Goal: Information Seeking & Learning: Learn about a topic

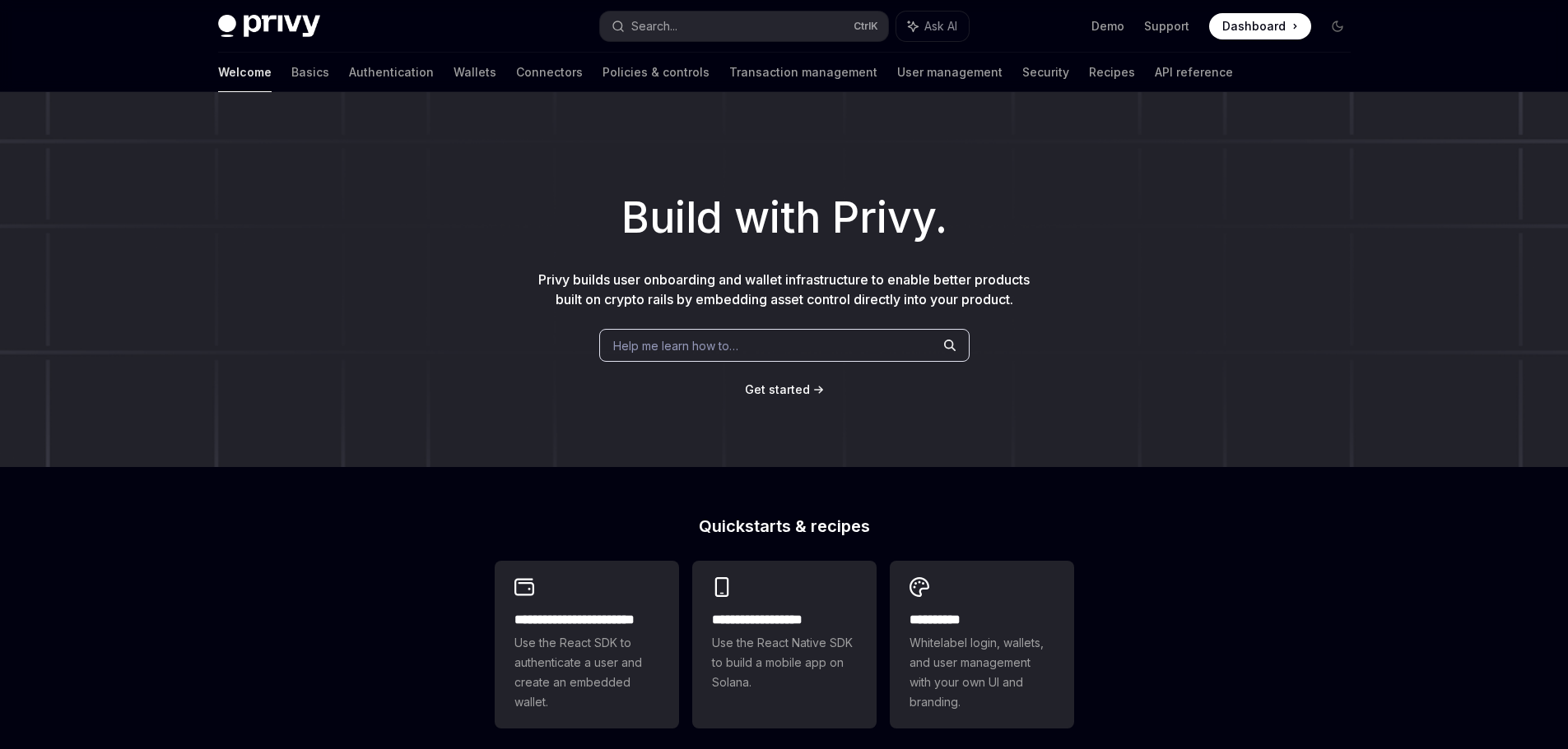
scroll to position [558, 0]
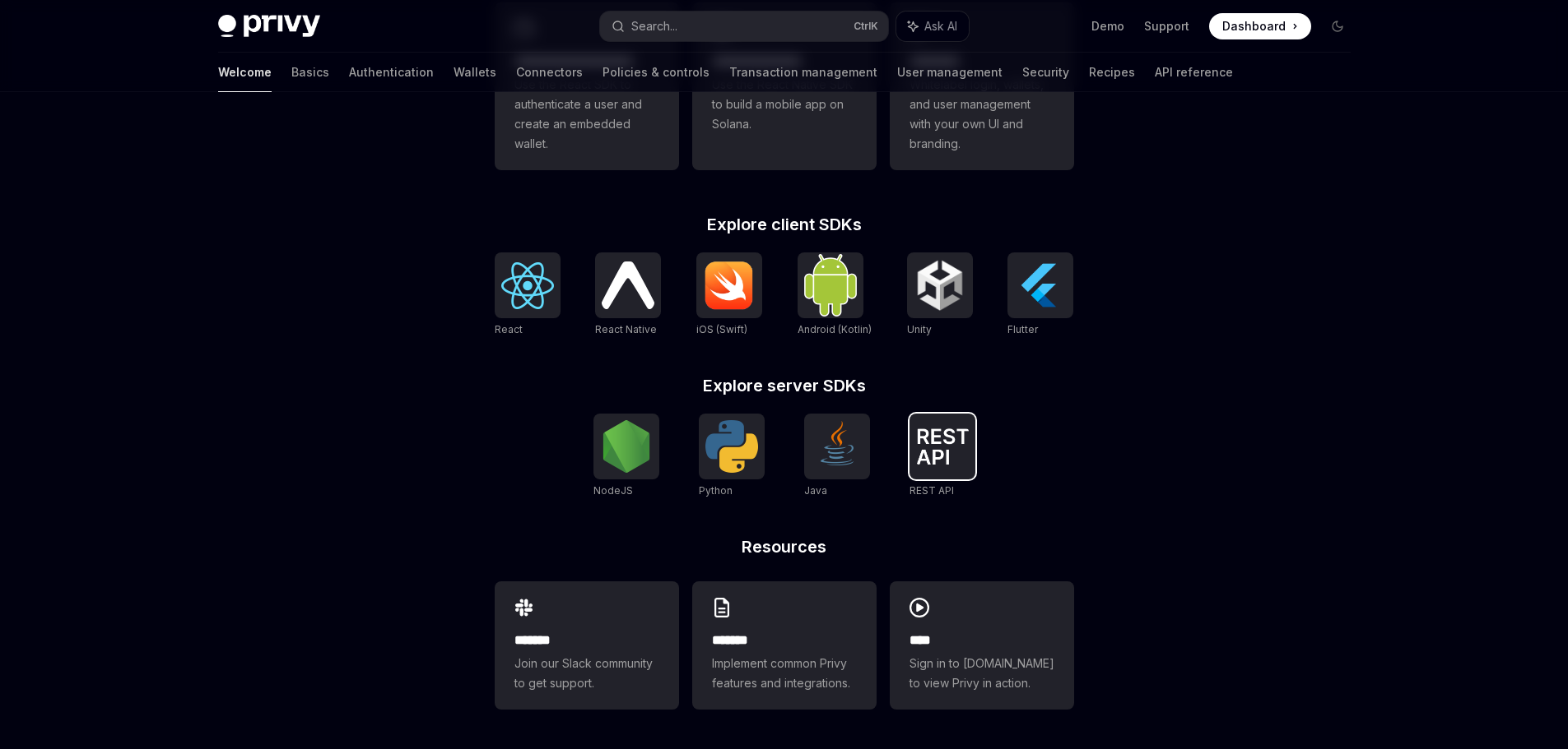
click at [950, 462] on img at bounding box center [942, 446] width 53 height 36
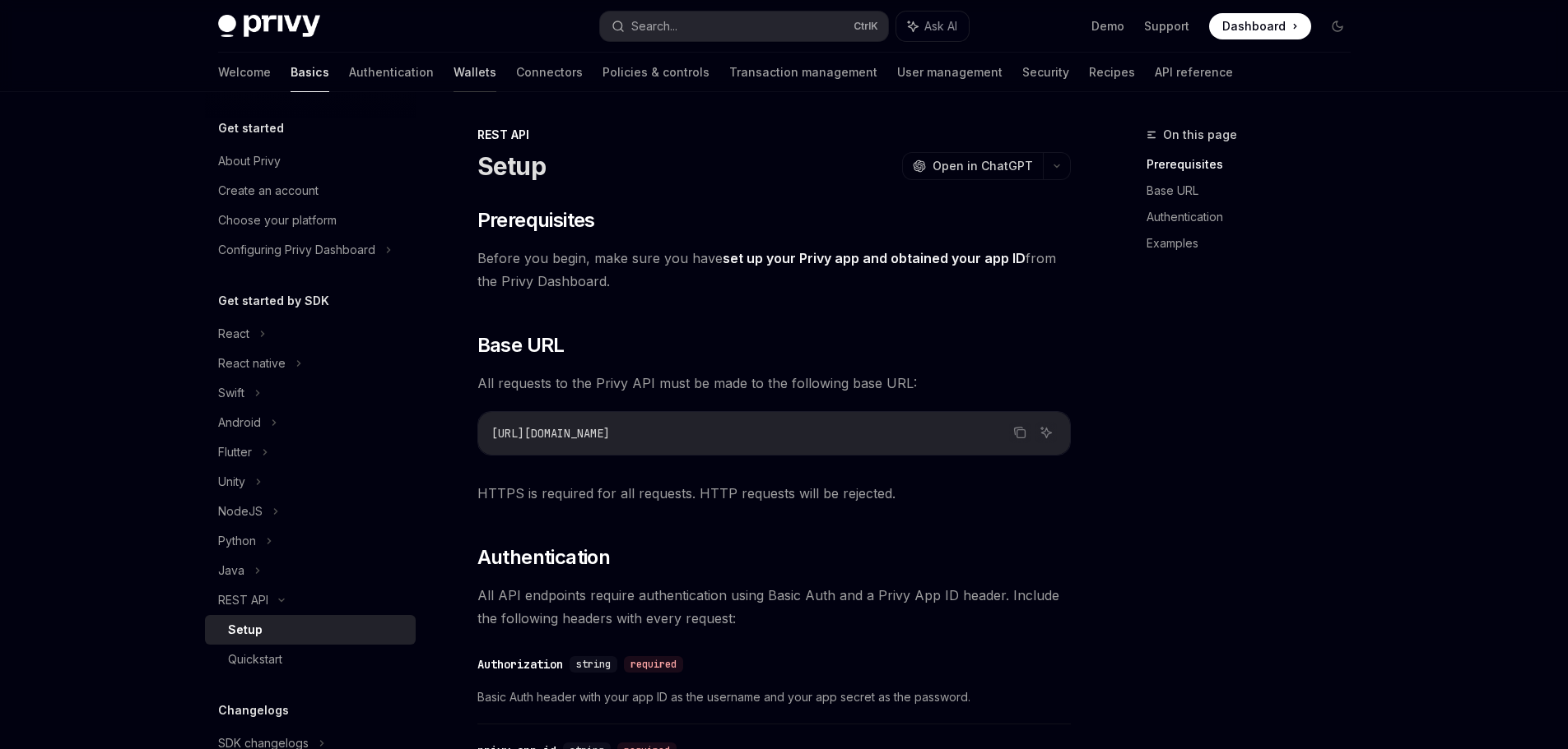
click at [453, 72] on link "Wallets" at bounding box center [474, 72] width 43 height 39
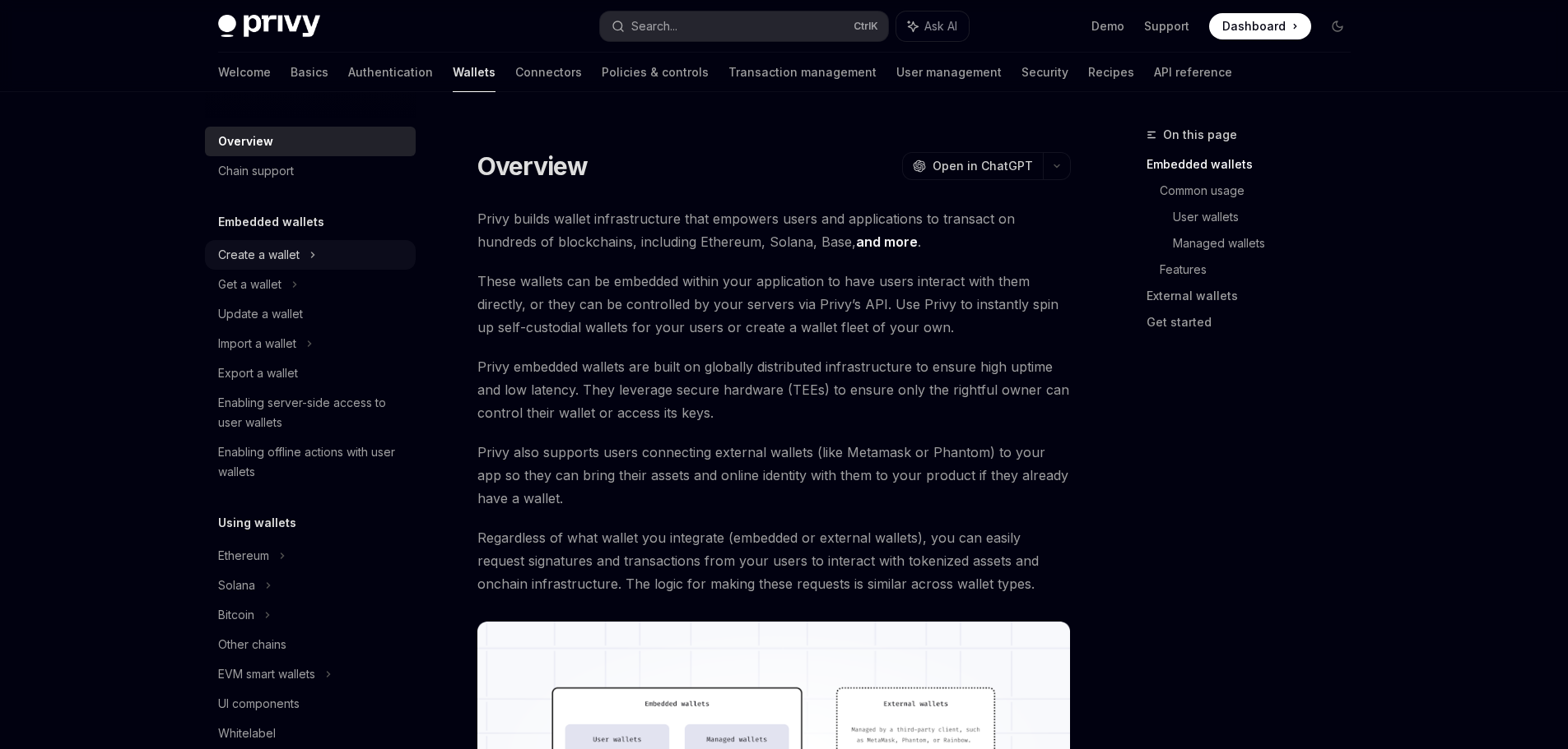
click at [294, 250] on div "Create a wallet" at bounding box center [259, 255] width 82 height 20
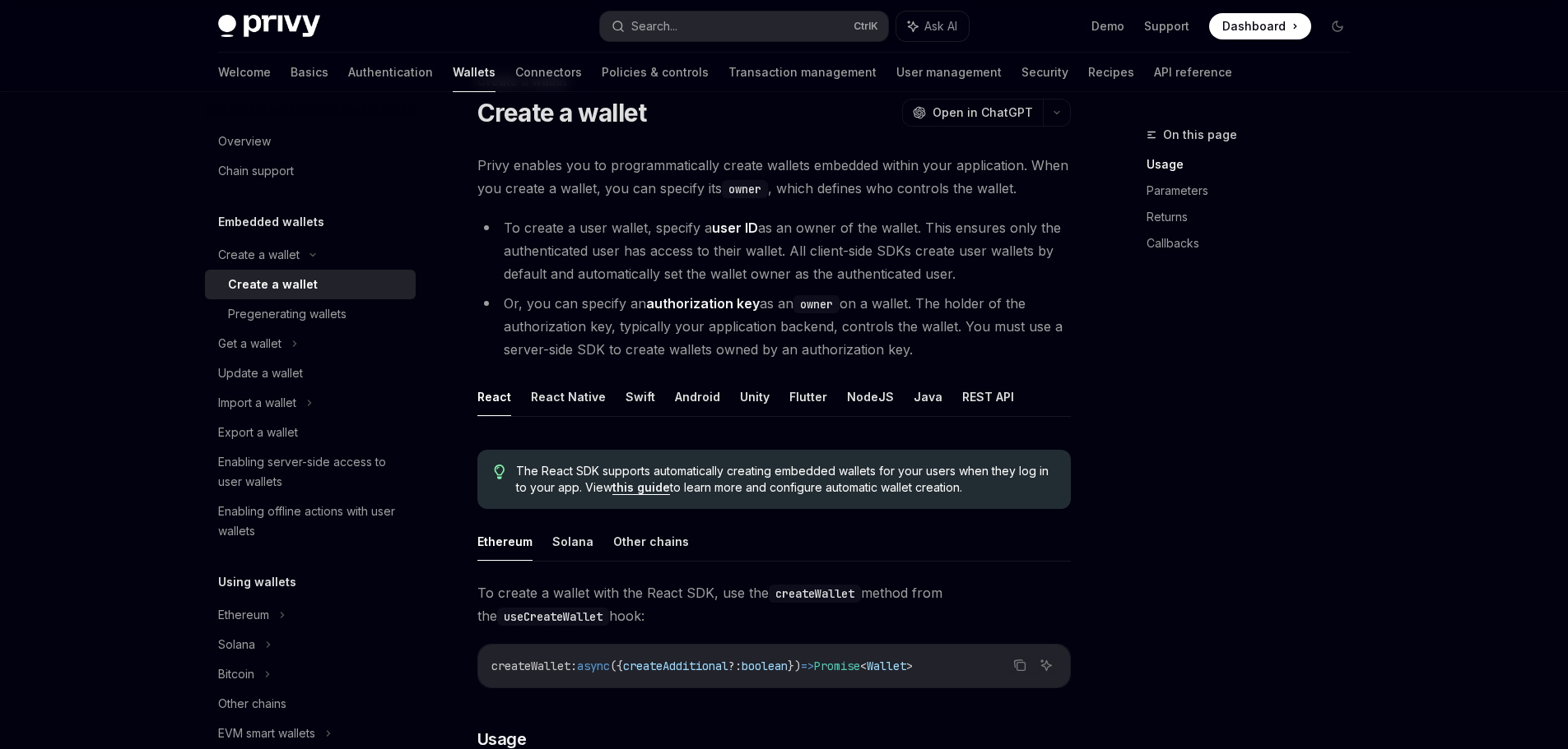
scroll to position [82, 0]
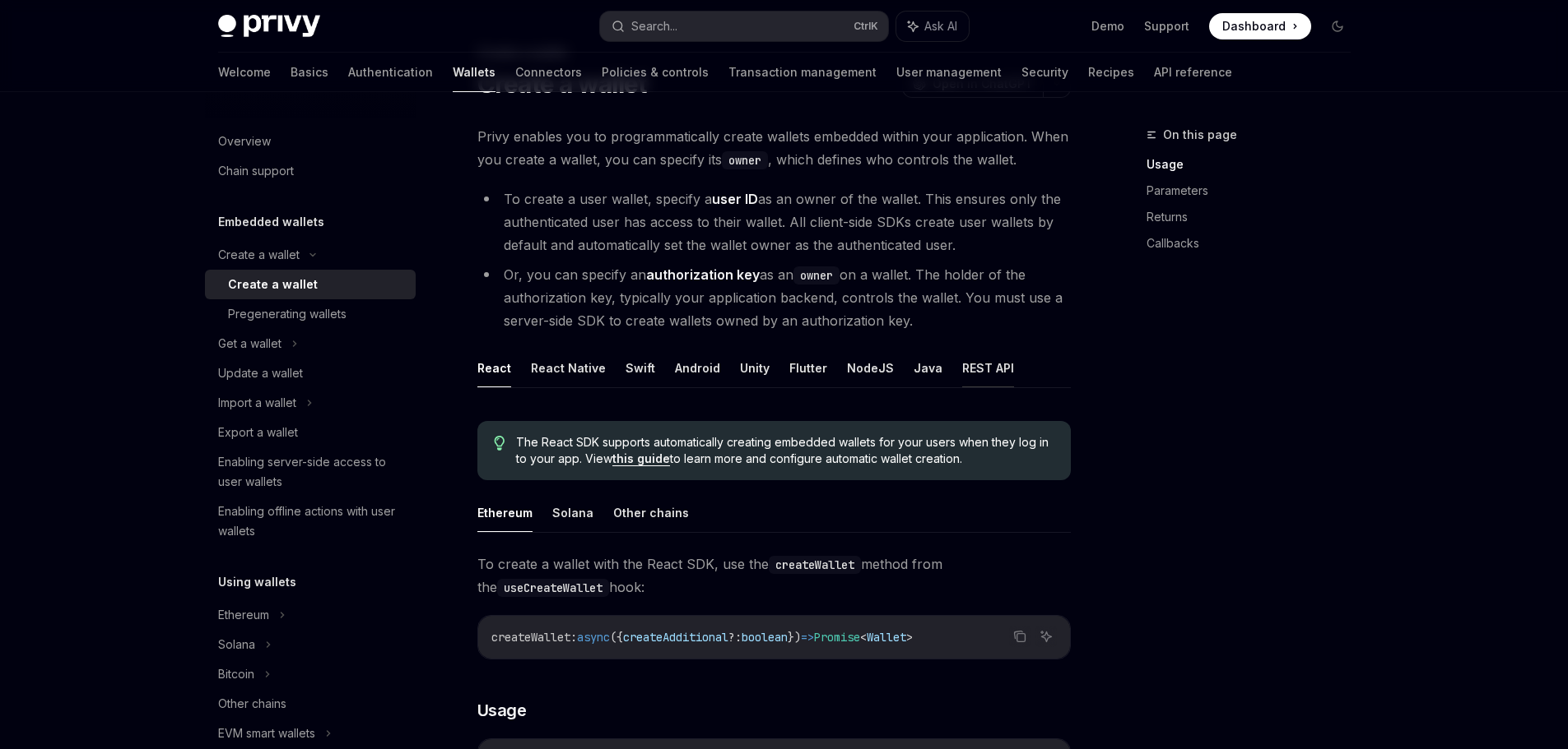
click at [981, 367] on button "REST API" at bounding box center [988, 368] width 52 height 38
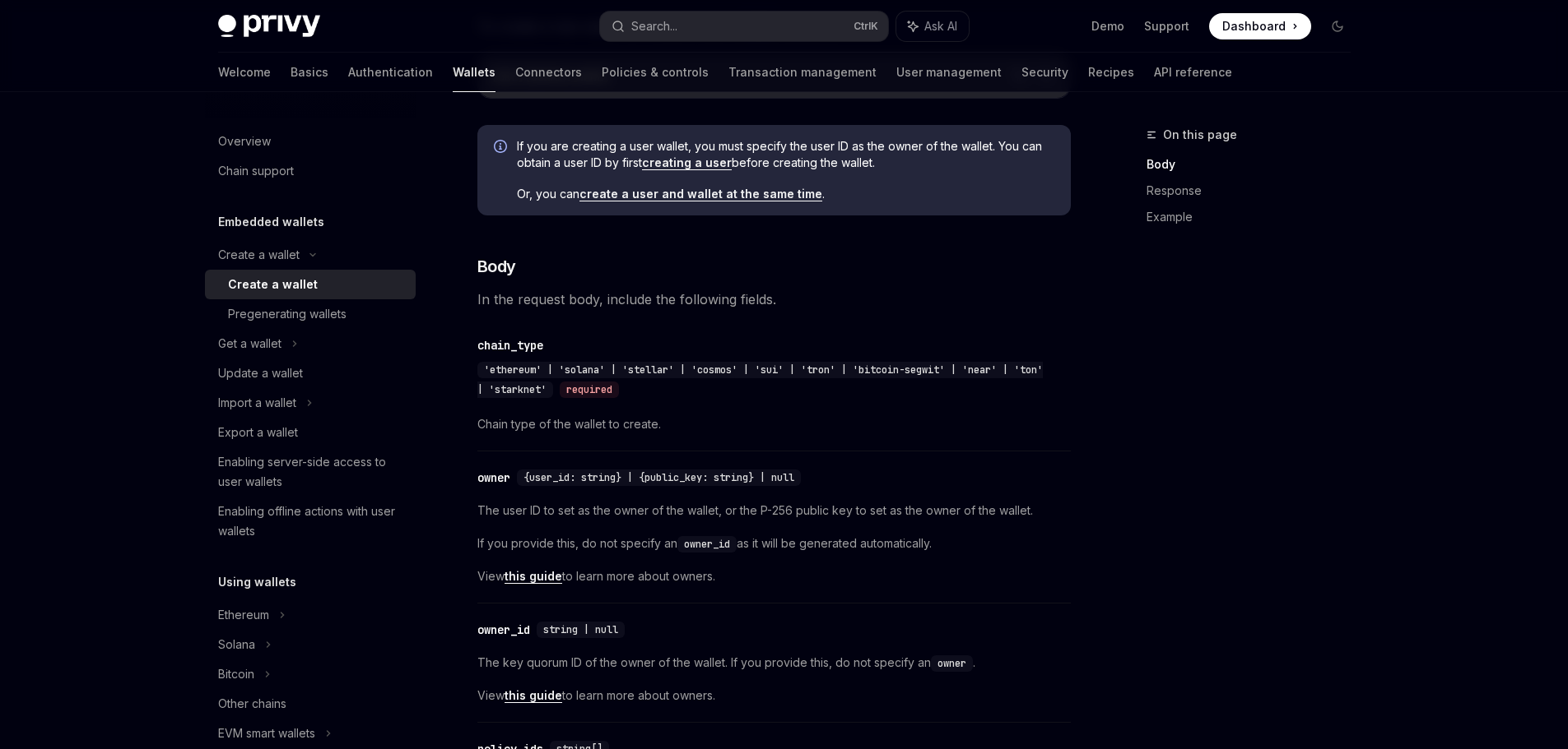
scroll to position [493, 0]
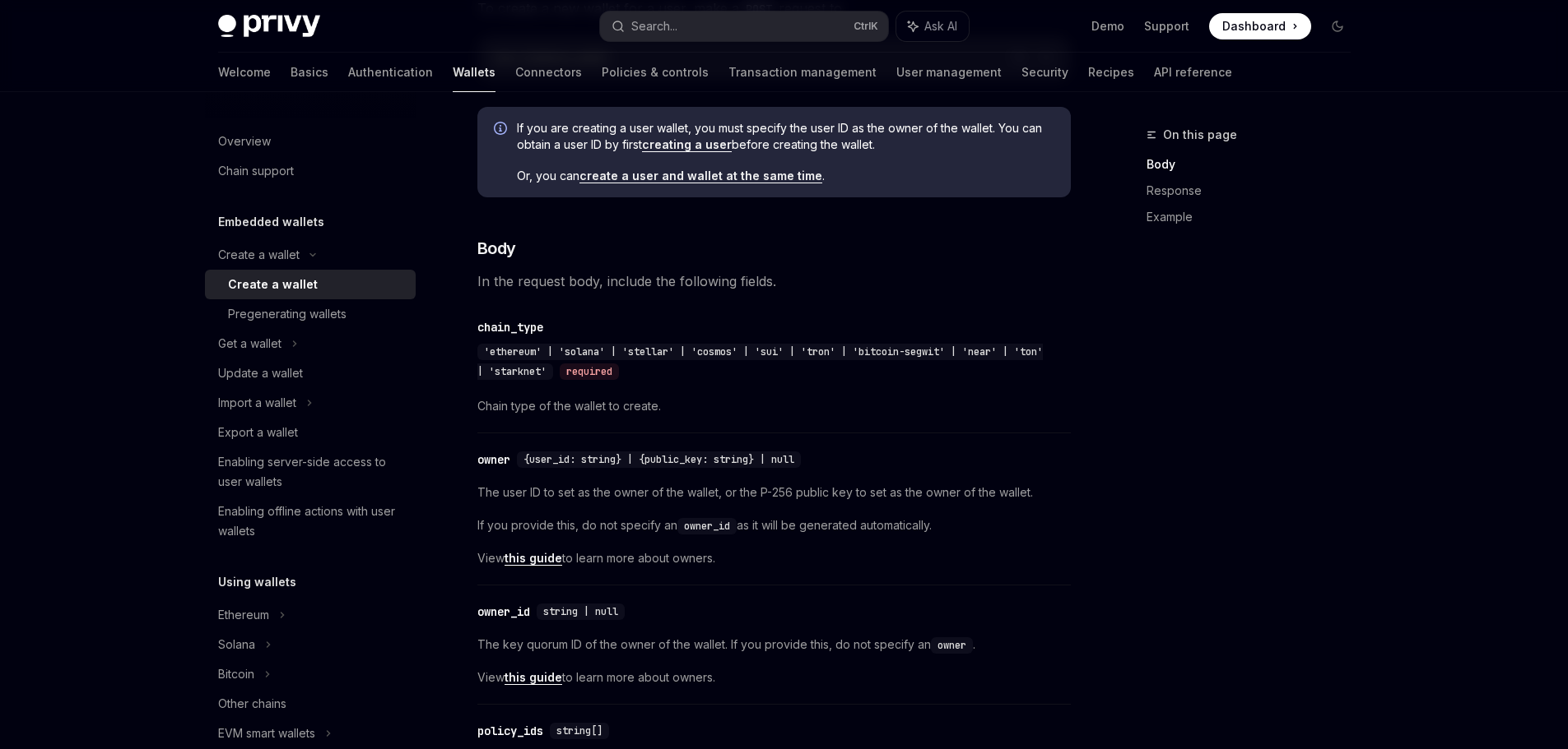
click at [582, 352] on span "'ethereum' | 'solana' | 'stellar' | 'cosmos' | 'sui' | 'tron' | 'bitcoin-segwit…" at bounding box center [760, 362] width 565 height 32
click at [722, 405] on span "Chain type of the wallet to create." at bounding box center [774, 407] width 594 height 20
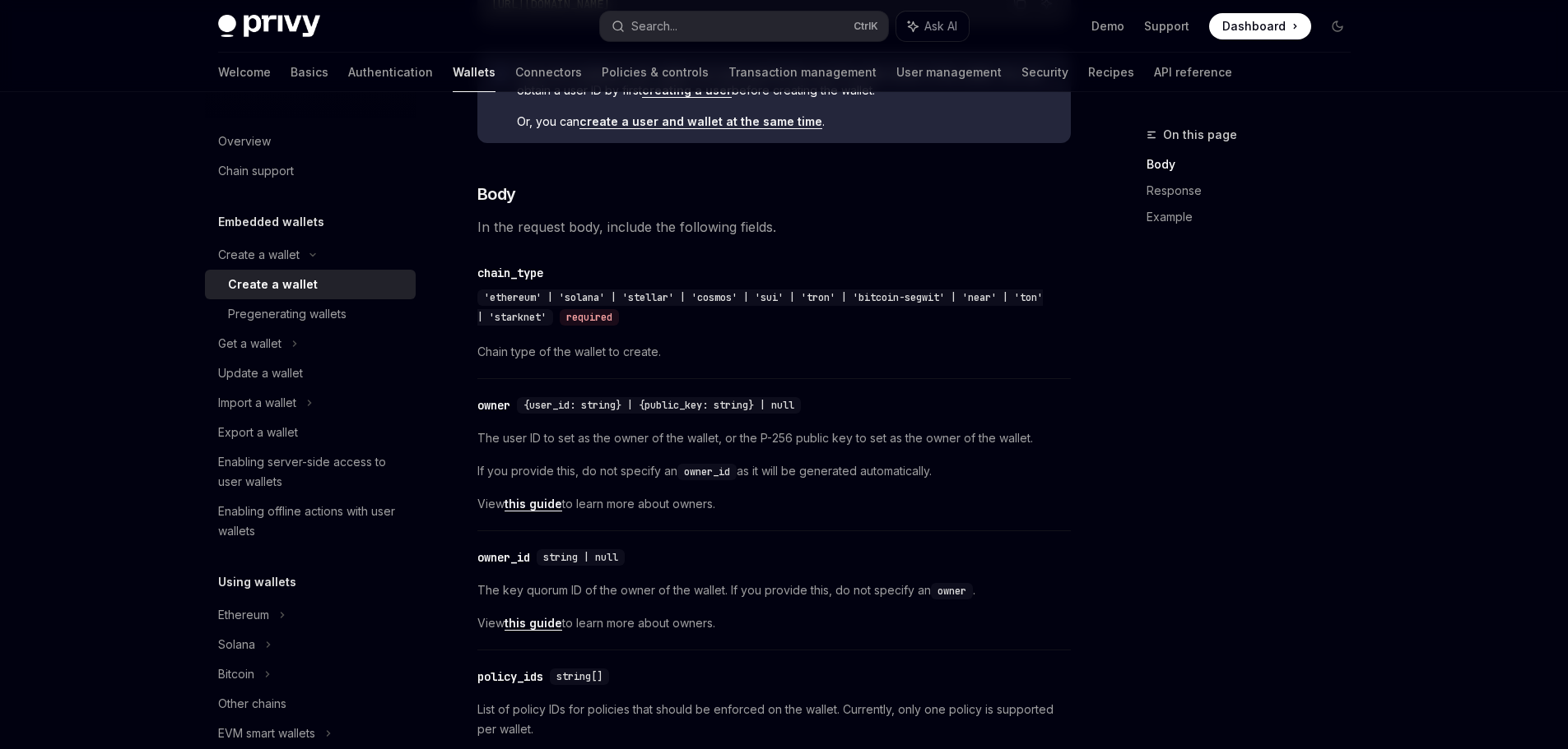
scroll to position [576, 0]
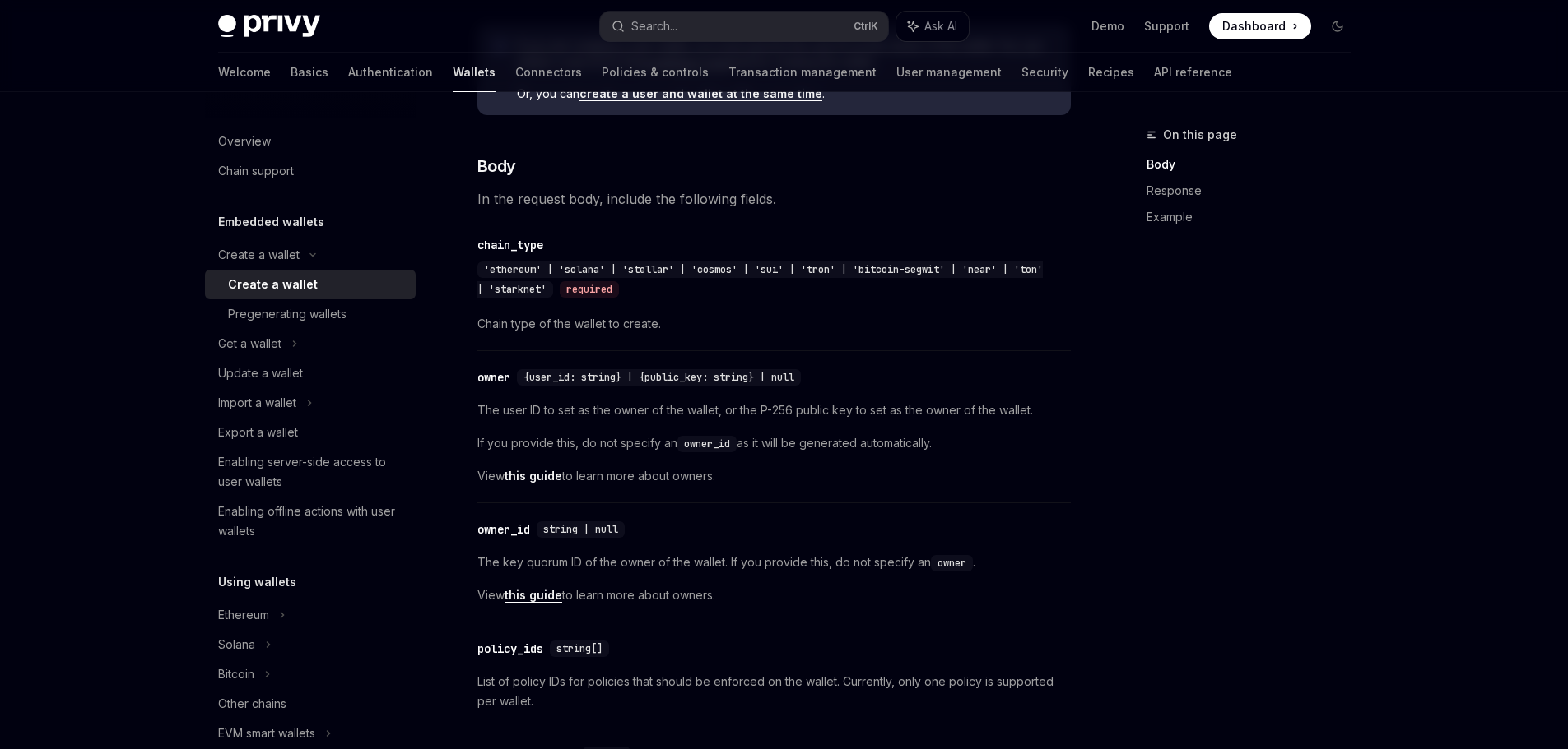
click at [661, 377] on span "{user_id: string} | {public_key: string} | null" at bounding box center [659, 377] width 271 height 13
click at [744, 378] on span "{user_id: string} | {public_key: string} | null" at bounding box center [659, 377] width 271 height 13
click at [794, 376] on span "{user_id: string} | {public_key: string} | null" at bounding box center [659, 377] width 271 height 13
click at [854, 380] on div "​ owner {user_id: string} | {public_key: string} | null" at bounding box center [766, 377] width 577 height 20
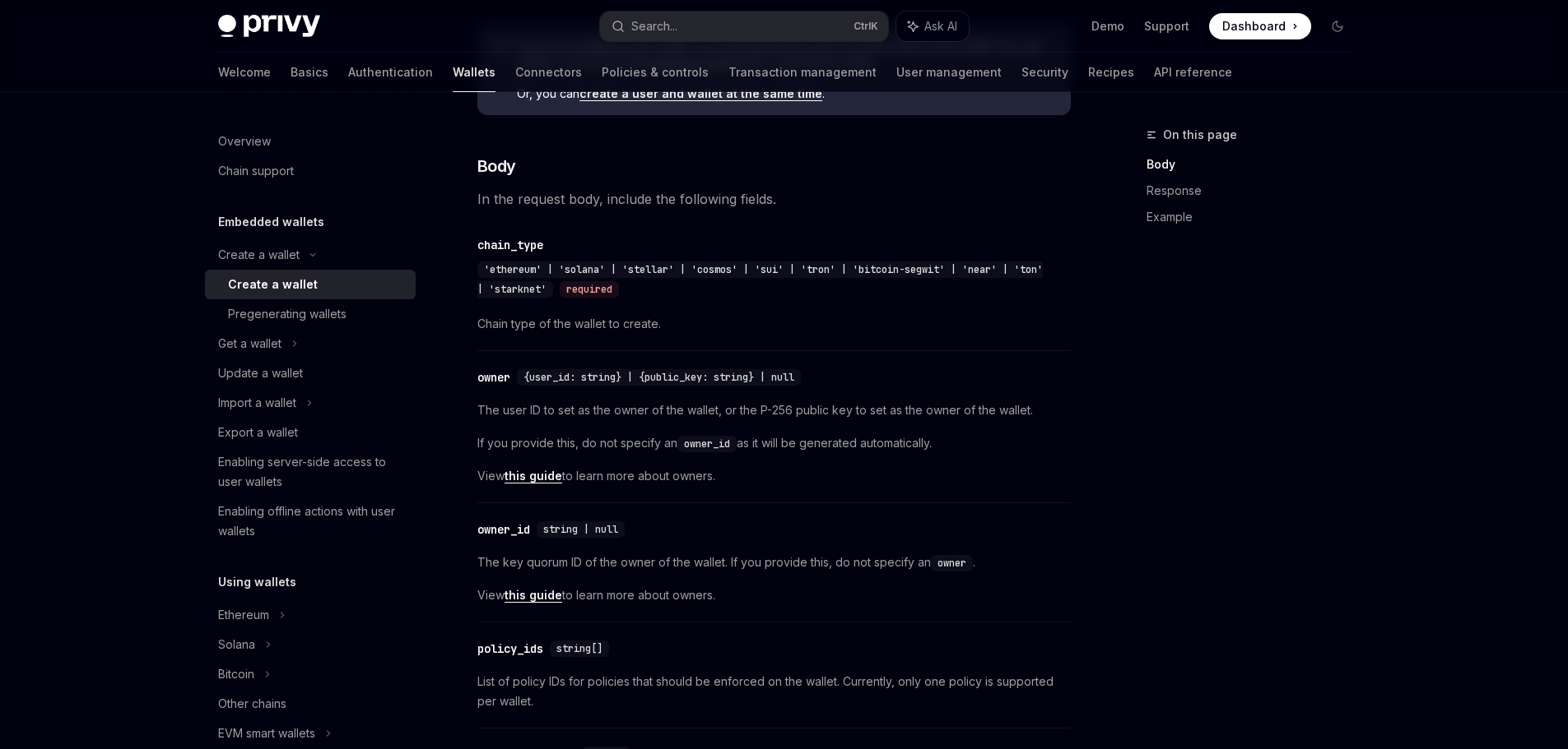
click at [860, 380] on div "​ owner {user_id: string} | {public_key: string} | null" at bounding box center [766, 377] width 577 height 20
drag, startPoint x: 479, startPoint y: 410, endPoint x: 794, endPoint y: 414, distance: 315.0
click at [795, 414] on span "The user ID to set as the owner of the wallet, or the P-256 public key to set a…" at bounding box center [774, 411] width 594 height 20
click at [829, 427] on div "The user ID to set as the owner of the wallet, or the P-256 public key to set a…" at bounding box center [774, 443] width 594 height 86
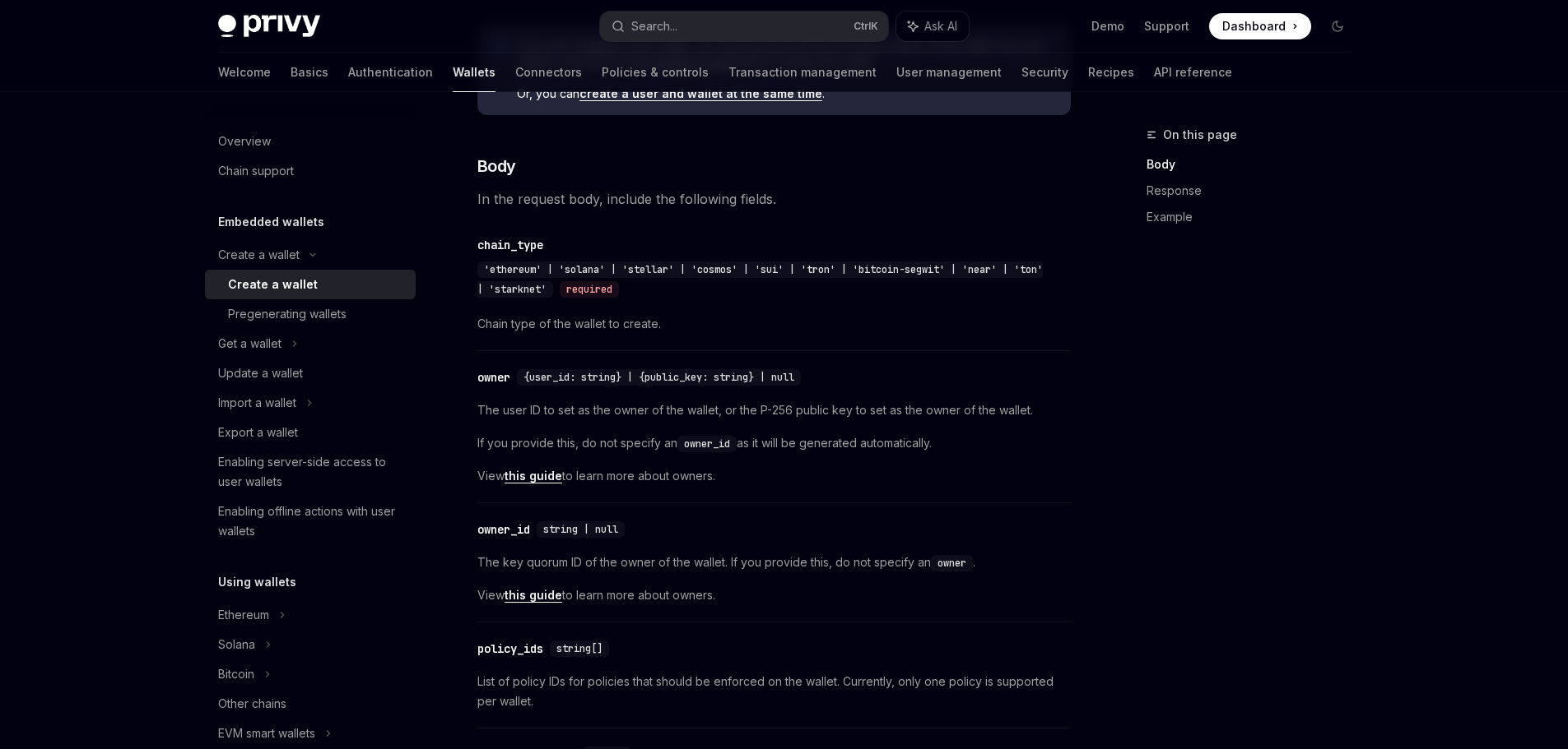
click at [864, 414] on span "The user ID to set as the owner of the wallet, or the P-256 public key to set a…" at bounding box center [774, 411] width 594 height 20
click at [935, 412] on span "The user ID to set as the owner of the wallet, or the P-256 public key to set a…" at bounding box center [774, 411] width 594 height 20
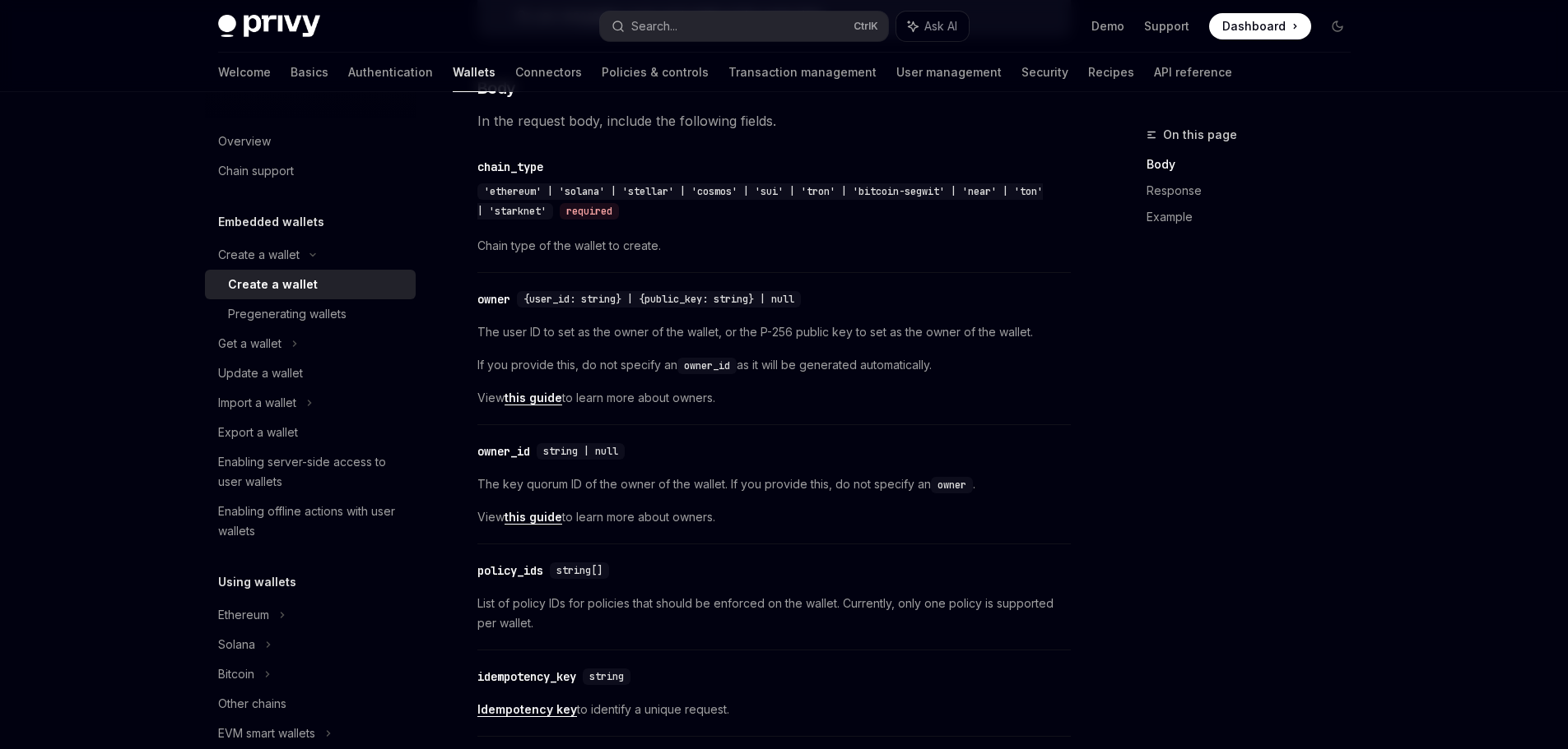
scroll to position [658, 0]
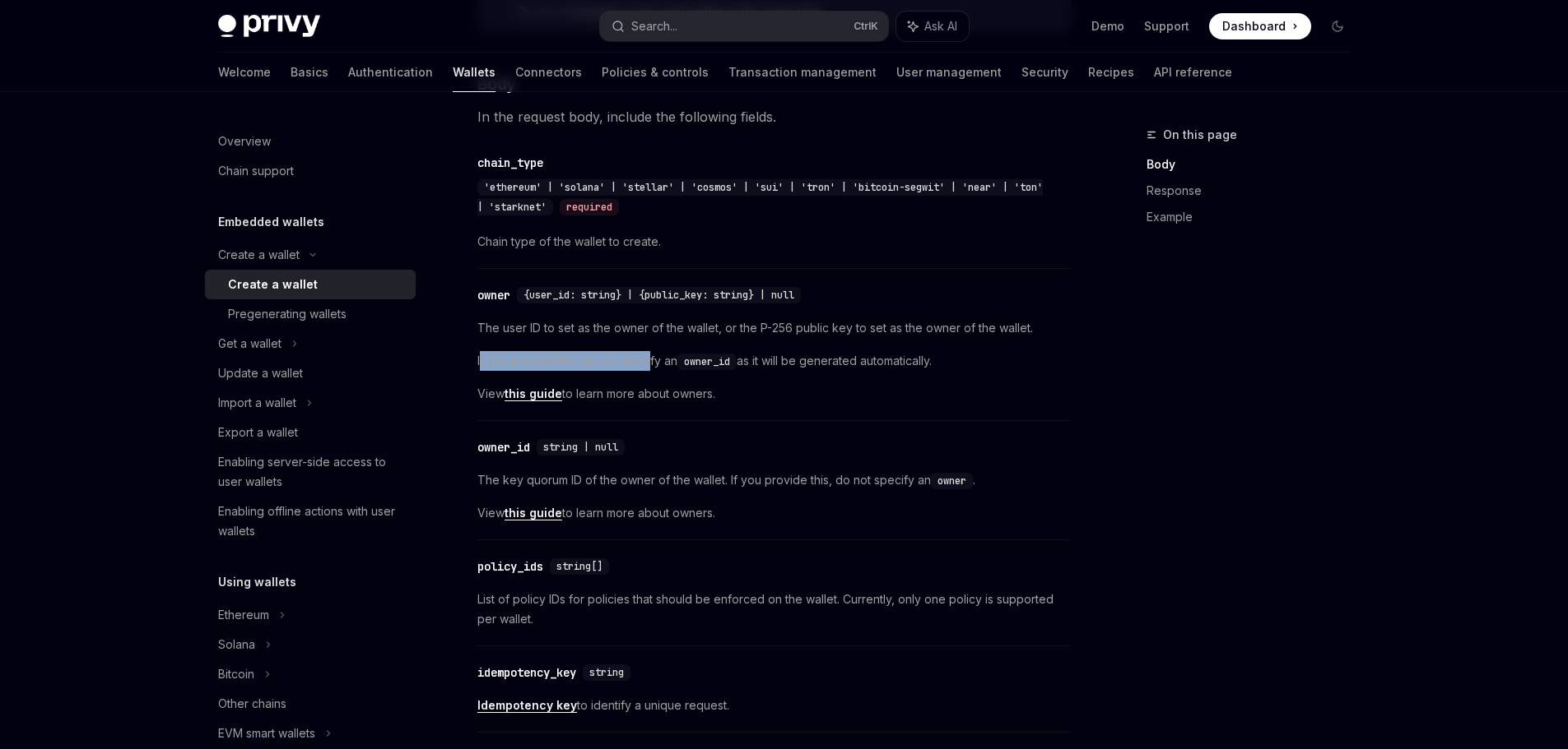
drag, startPoint x: 480, startPoint y: 362, endPoint x: 651, endPoint y: 362, distance: 171.0
click at [651, 362] on span "If you provide this, do not specify an owner_id as it will be generated automat…" at bounding box center [774, 362] width 594 height 20
click at [654, 362] on span "If you provide this, do not specify an owner_id as it will be generated automat…" at bounding box center [774, 362] width 594 height 20
click at [807, 378] on div "The user ID to set as the owner of the wallet, or the P-256 public key to set a…" at bounding box center [774, 361] width 594 height 86
click at [822, 380] on div "The user ID to set as the owner of the wallet, or the P-256 public key to set a…" at bounding box center [774, 361] width 594 height 86
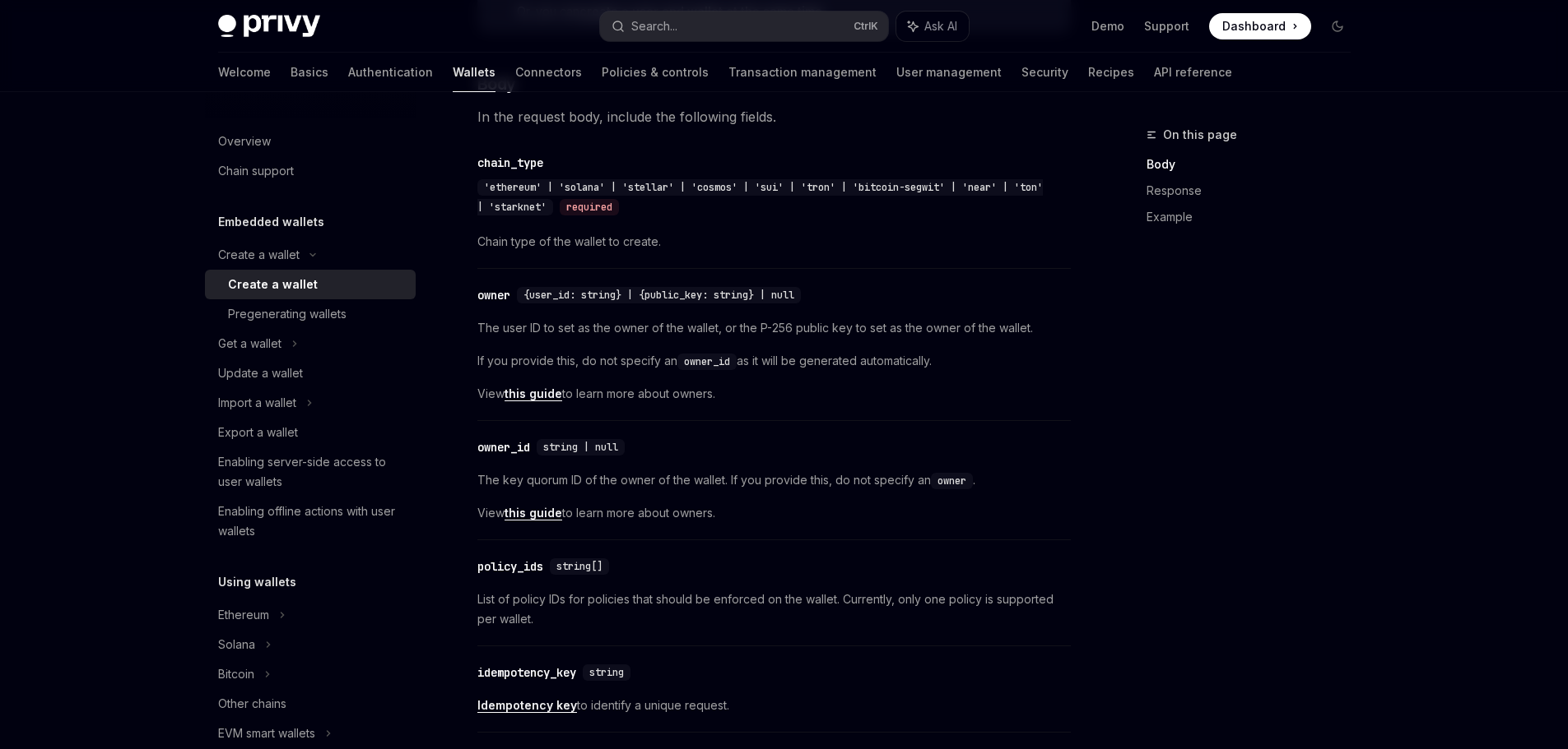
click at [561, 479] on span "The key quorum ID of the owner of the wallet. If you provide this, do not speci…" at bounding box center [774, 481] width 594 height 20
click at [551, 482] on span "The key quorum ID of the owner of the wallet. If you provide this, do not speci…" at bounding box center [774, 481] width 594 height 20
click at [570, 482] on span "The key quorum ID of the owner of the wallet. If you provide this, do not speci…" at bounding box center [774, 481] width 594 height 20
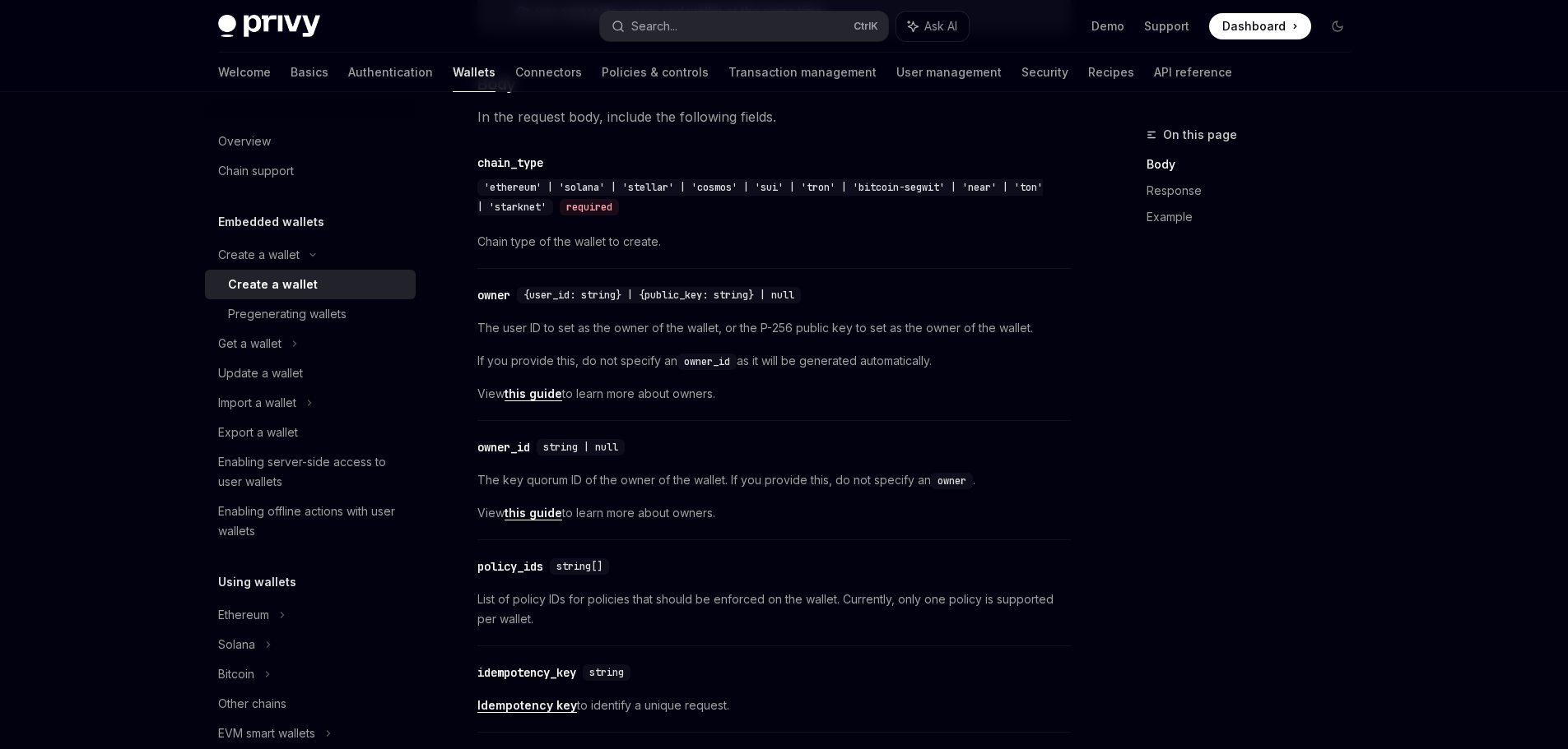
click at [639, 486] on span "The key quorum ID of the owner of the wallet. If you provide this, do not speci…" at bounding box center [774, 481] width 594 height 20
drag, startPoint x: 724, startPoint y: 475, endPoint x: 926, endPoint y: 472, distance: 202.0
click at [926, 472] on span "The key quorum ID of the owner of the wallet. If you provide this, do not speci…" at bounding box center [774, 481] width 594 height 20
click at [804, 484] on span "The key quorum ID of the owner of the wallet. If you provide this, do not speci…" at bounding box center [774, 481] width 594 height 20
drag, startPoint x: 726, startPoint y: 478, endPoint x: 925, endPoint y: 482, distance: 199.0
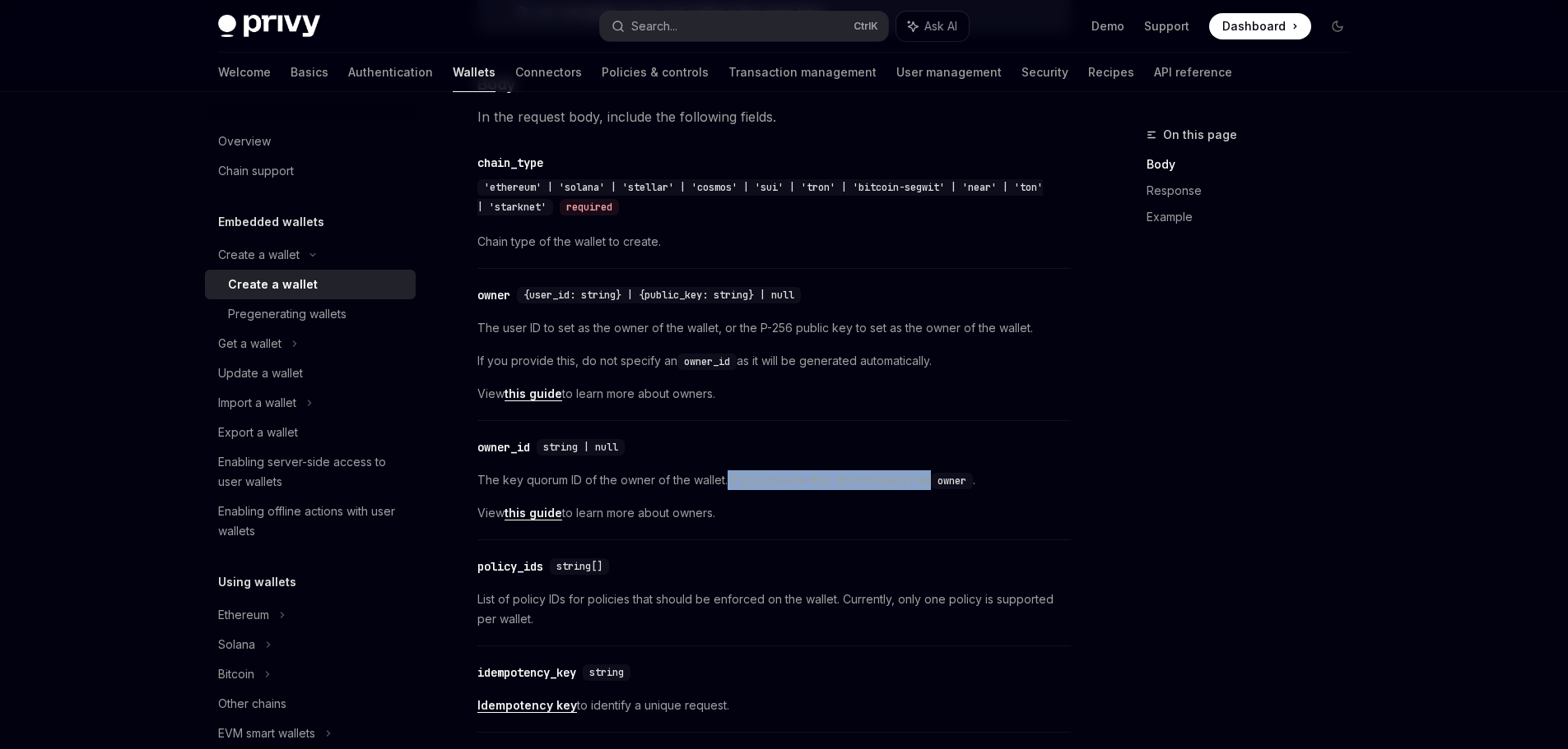
click at [925, 482] on span "The key quorum ID of the owner of the wallet. If you provide this, do not speci…" at bounding box center [774, 481] width 594 height 20
click at [830, 492] on div "The key quorum ID of the owner of the wallet. If you provide this, do not speci…" at bounding box center [774, 497] width 594 height 52
click at [791, 476] on span "The key quorum ID of the owner of the wallet. If you provide this, do not speci…" at bounding box center [774, 481] width 594 height 20
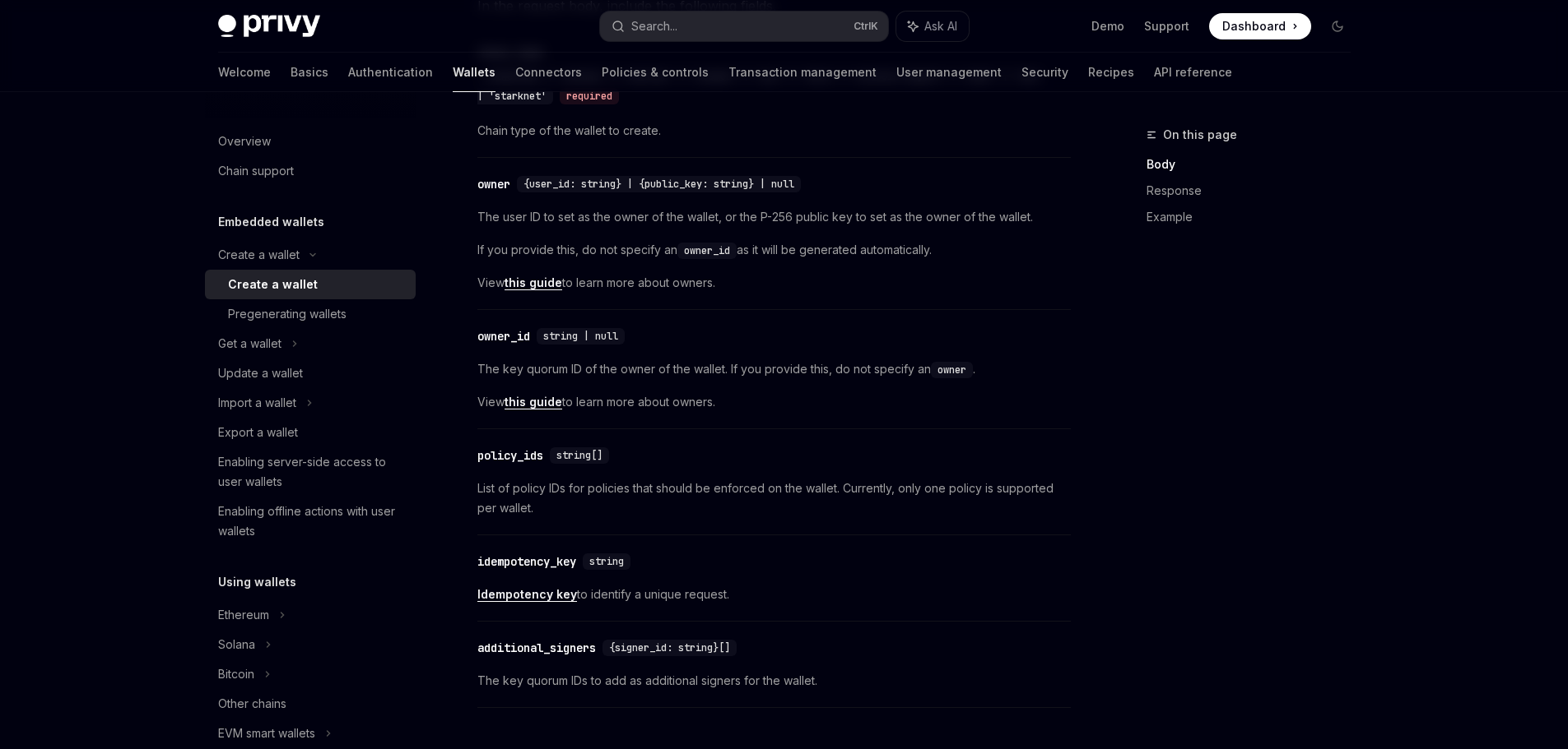
scroll to position [741, 0]
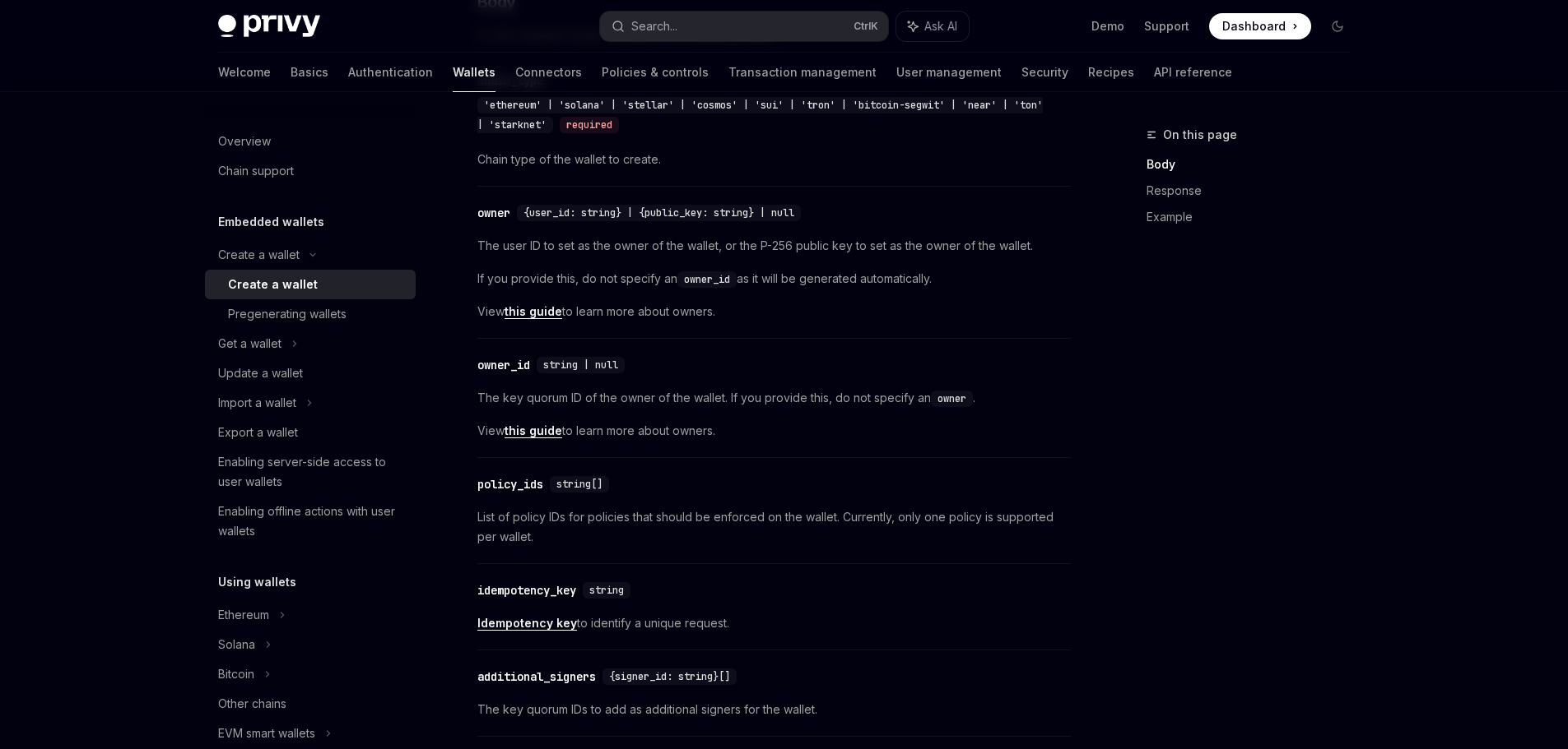
click at [549, 214] on span "{user_id: string} | {public_key: string} | null" at bounding box center [659, 213] width 271 height 13
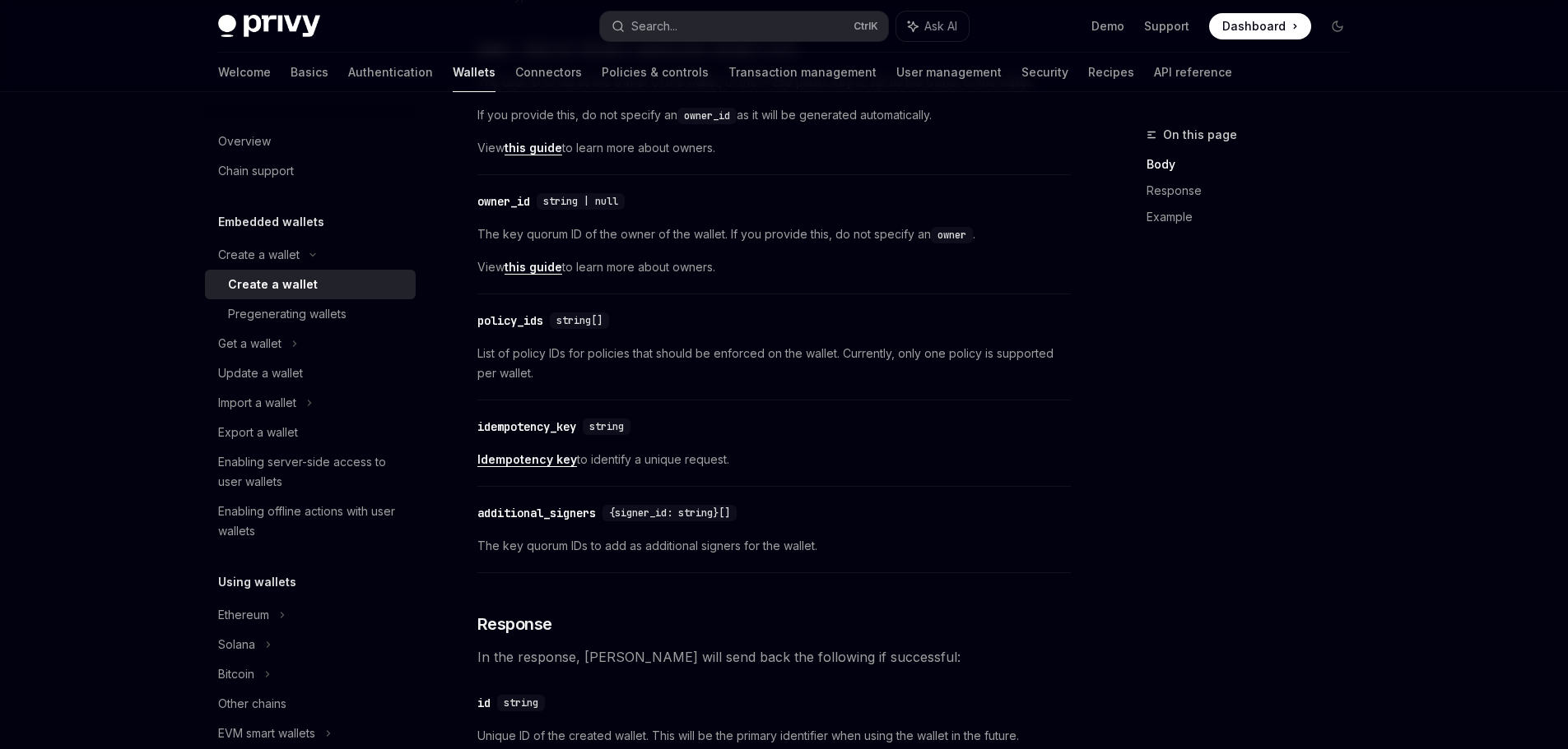
scroll to position [905, 0]
click at [537, 354] on span "List of policy IDs for policies that should be enforced on the wallet. Currentl…" at bounding box center [774, 362] width 594 height 39
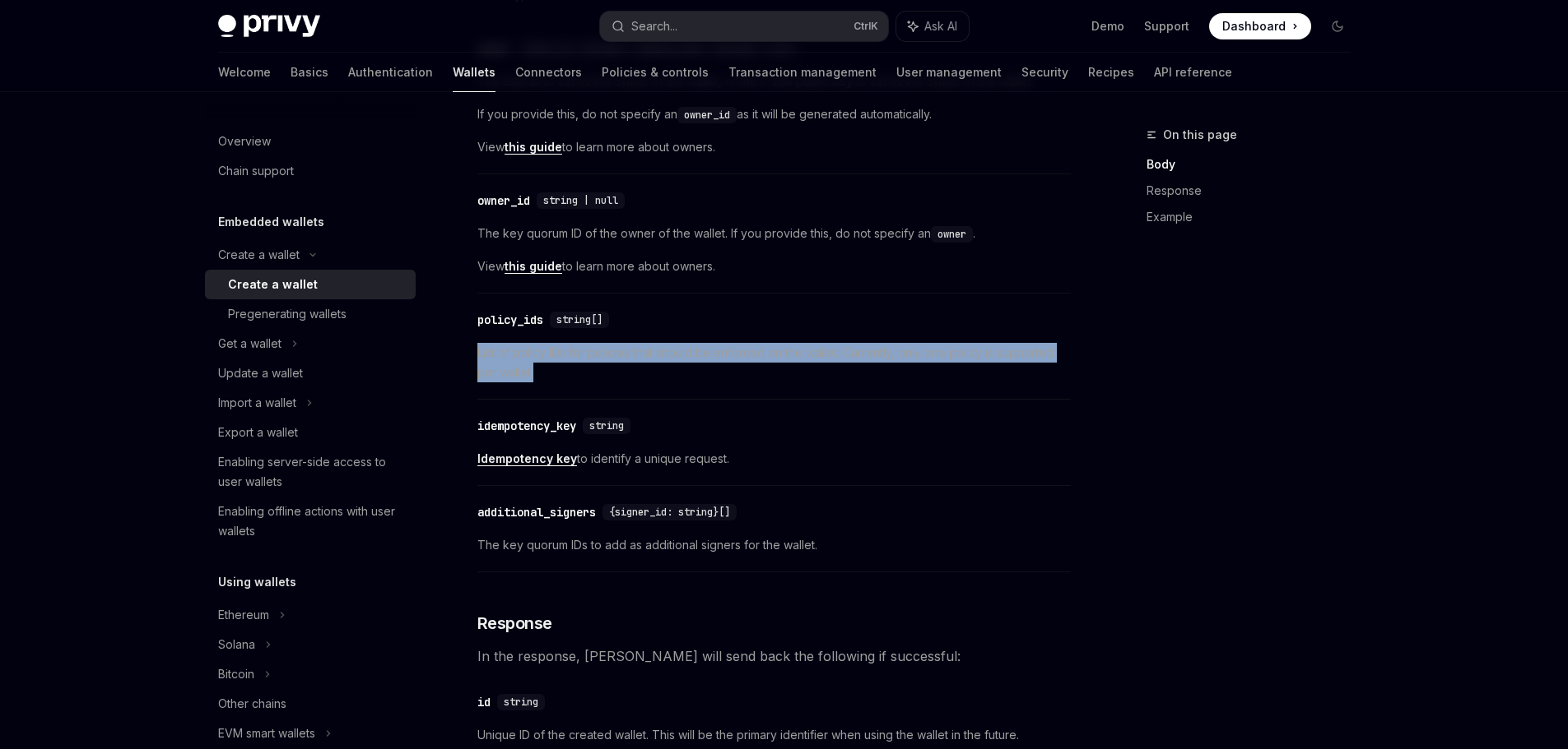
drag, startPoint x: 478, startPoint y: 352, endPoint x: 564, endPoint y: 372, distance: 88.3
click at [564, 372] on span "List of policy IDs for policies that should be enforced on the wallet. Currentl…" at bounding box center [774, 362] width 594 height 39
click at [740, 350] on span "List of policy IDs for policies that should be enforced on the wallet. Currentl…" at bounding box center [774, 362] width 594 height 39
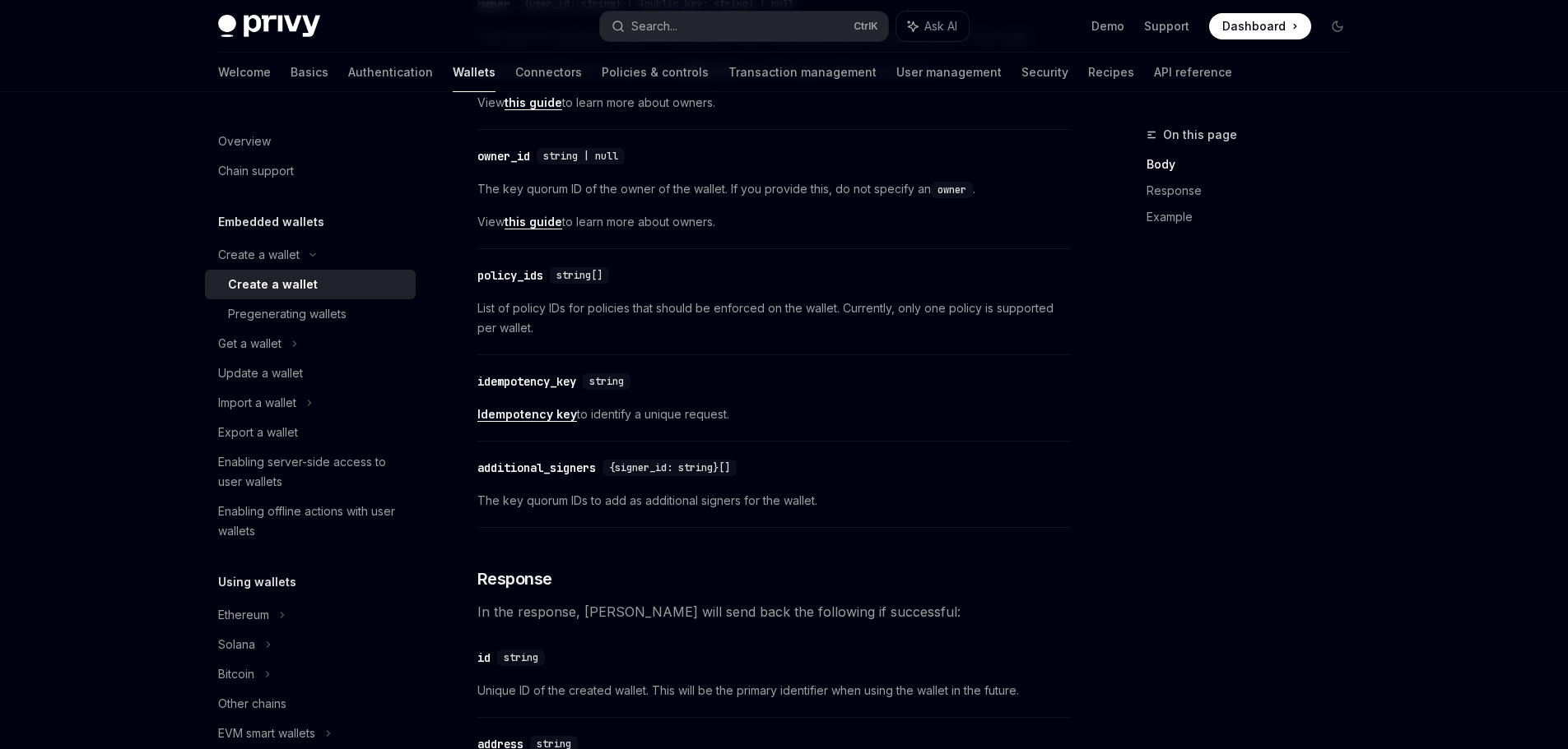
scroll to position [987, 0]
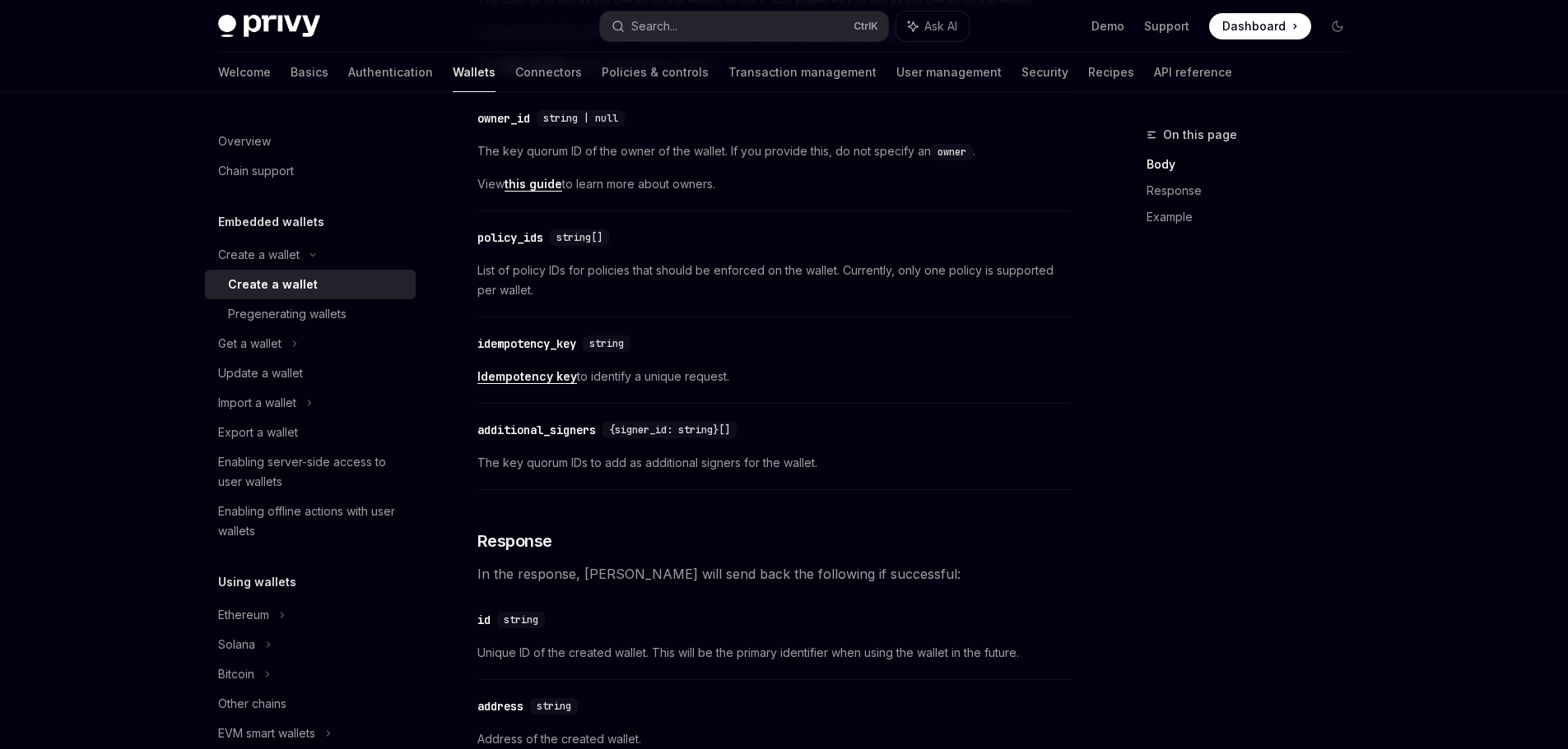
click at [666, 373] on span "Idempotency key to identify a unique request." at bounding box center [774, 377] width 594 height 20
click at [590, 377] on span "Idempotency key to identify a unique request." at bounding box center [774, 377] width 594 height 20
click at [636, 377] on span "Idempotency key to identify a unique request." at bounding box center [774, 377] width 594 height 20
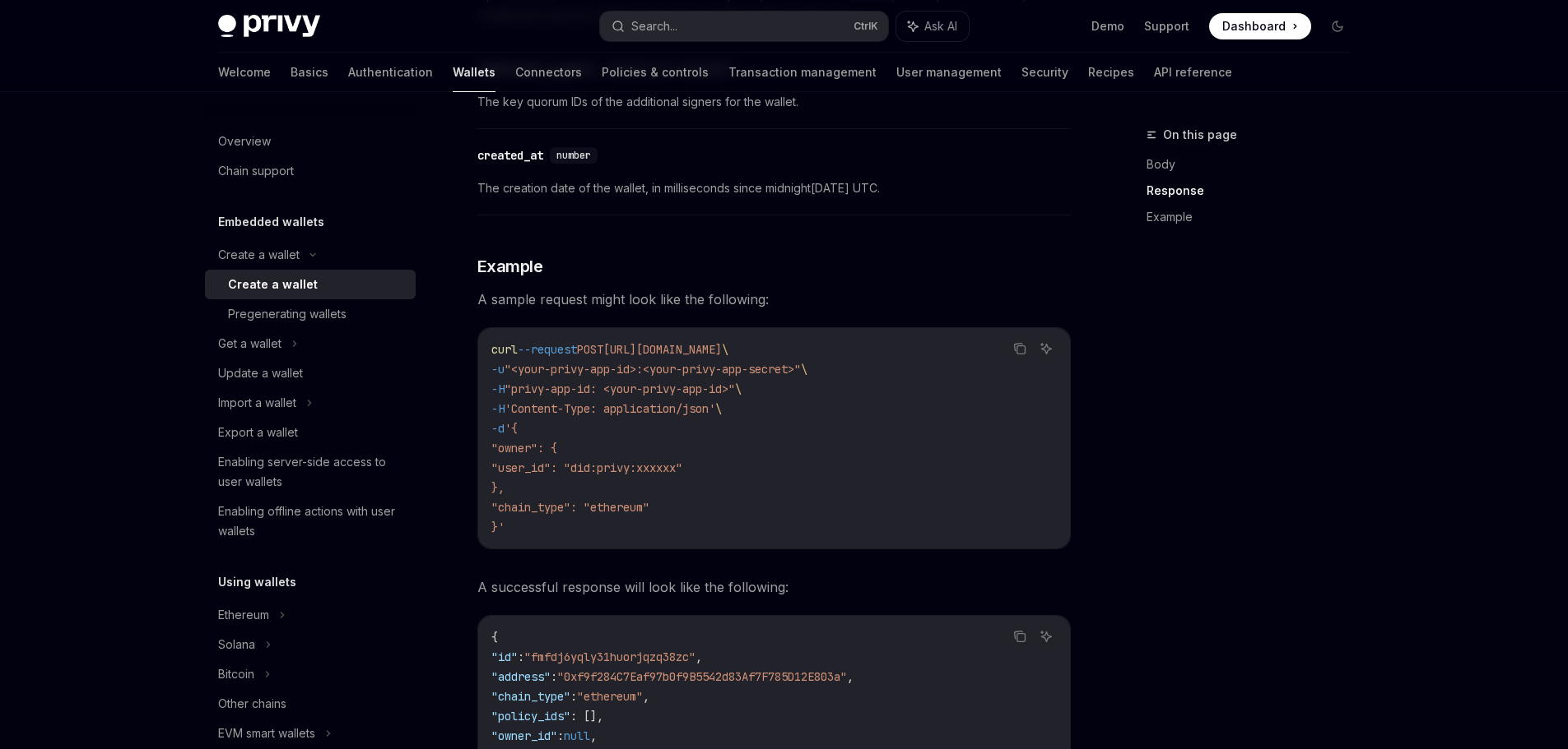
scroll to position [2056, 0]
drag, startPoint x: 490, startPoint y: 348, endPoint x: 560, endPoint y: 535, distance: 199.7
click at [560, 535] on code "curl --request POST https://api.privy.io/v1/wallets \ -u "<your-privy-app-id>:<…" at bounding box center [774, 437] width 565 height 197
click at [554, 527] on code "curl --request POST https://api.privy.io/v1/wallets \ -u "<your-privy-app-id>:<…" at bounding box center [774, 437] width 565 height 197
click at [563, 526] on code "curl --request POST https://api.privy.io/v1/wallets \ -u "<your-privy-app-id>:<…" at bounding box center [774, 437] width 565 height 197
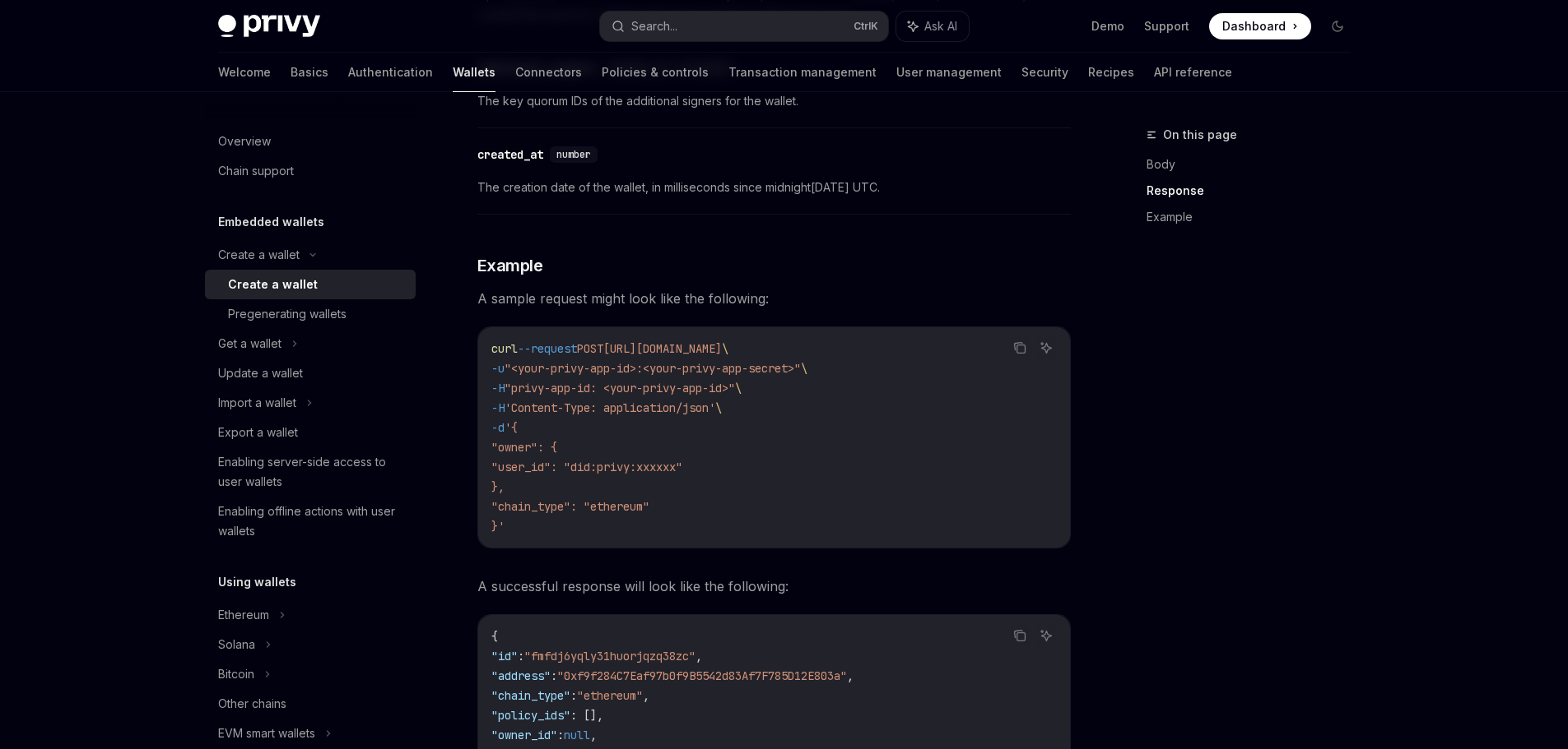
click at [671, 535] on code "curl --request POST https://api.privy.io/v1/wallets \ -u "<your-privy-app-id>:<…" at bounding box center [774, 437] width 565 height 197
click at [807, 522] on code "curl --request POST https://api.privy.io/v1/wallets \ -u "<your-privy-app-id>:<…" at bounding box center [774, 437] width 565 height 197
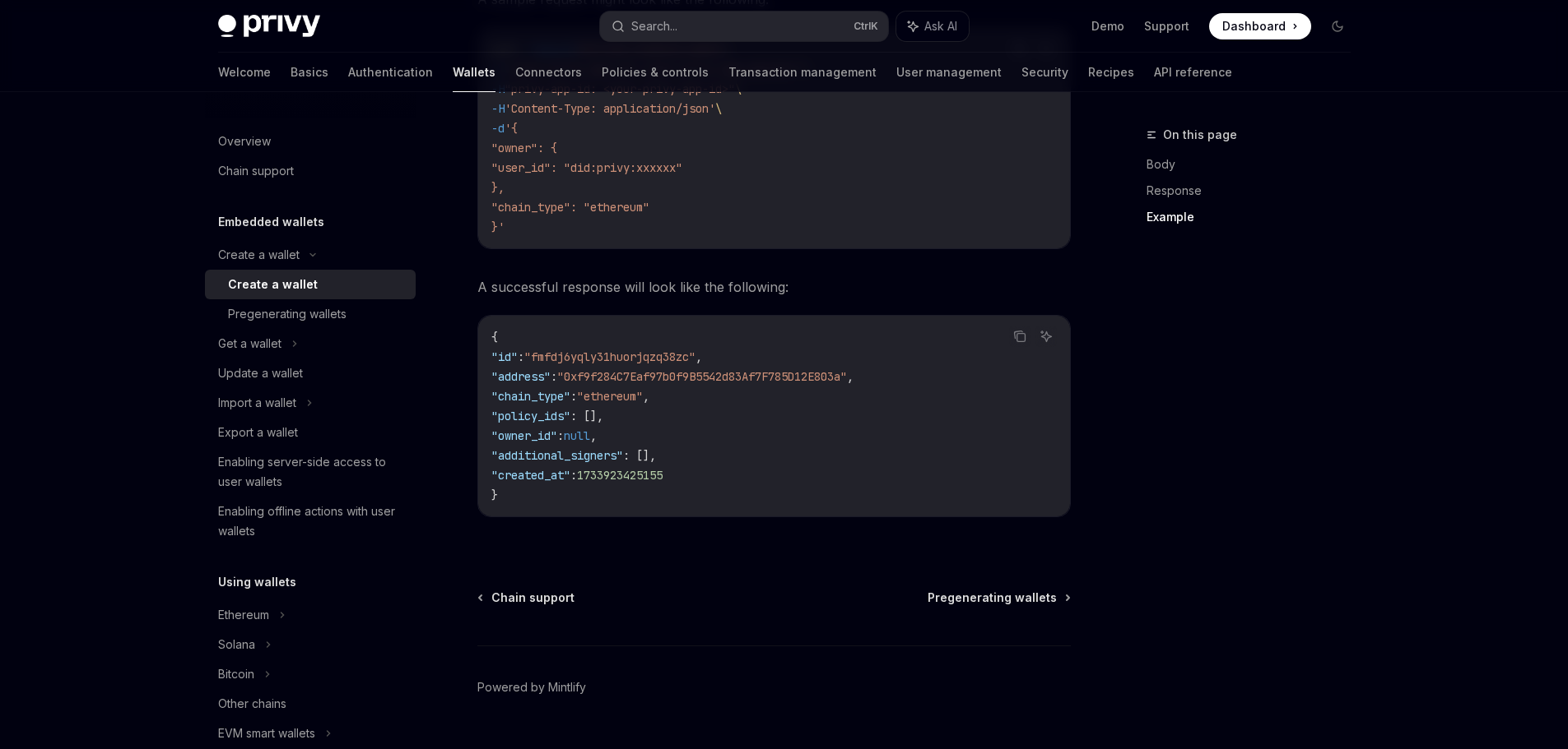
scroll to position [2385, 0]
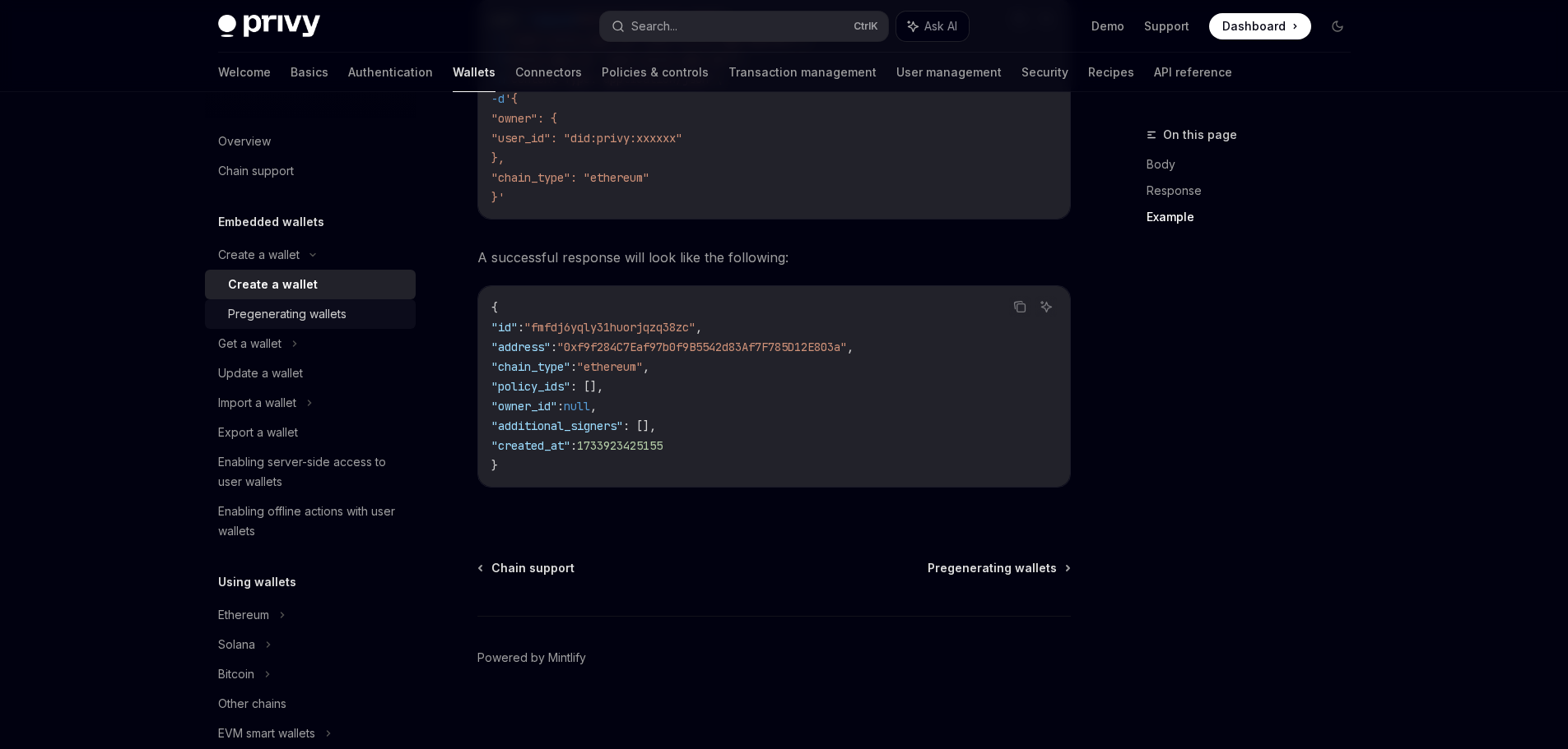
click at [333, 317] on div "Pregenerating wallets" at bounding box center [287, 314] width 118 height 20
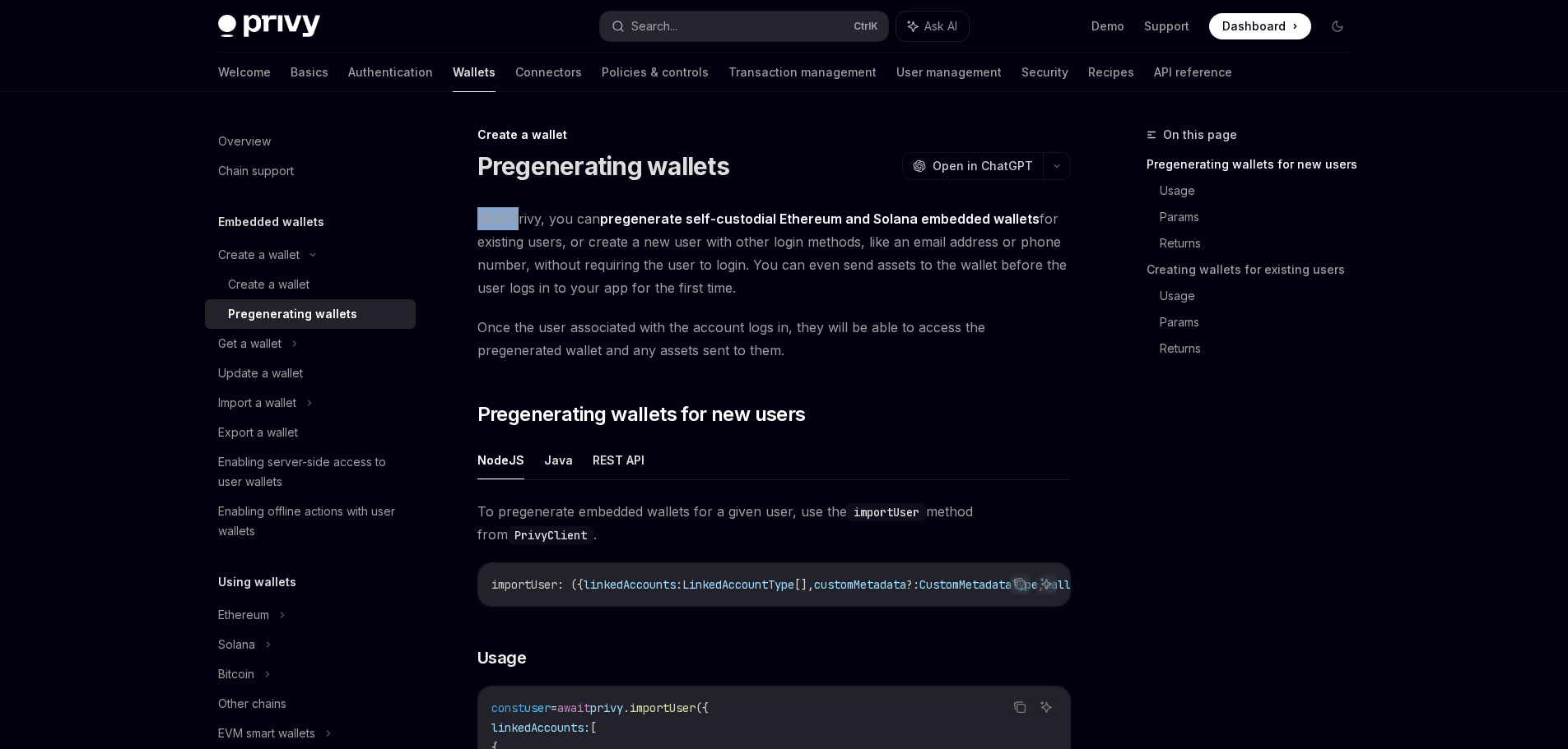
drag, startPoint x: 477, startPoint y: 217, endPoint x: 519, endPoint y: 219, distance: 42.0
click at [519, 219] on span "With Privy, you can pregenerate self-custodial Ethereum and Solana embedded wal…" at bounding box center [774, 253] width 594 height 92
click at [738, 260] on span "With Privy, you can pregenerate self-custodial Ethereum and Solana embedded wal…" at bounding box center [774, 253] width 594 height 92
drag, startPoint x: 550, startPoint y: 252, endPoint x: 428, endPoint y: 210, distance: 129.0
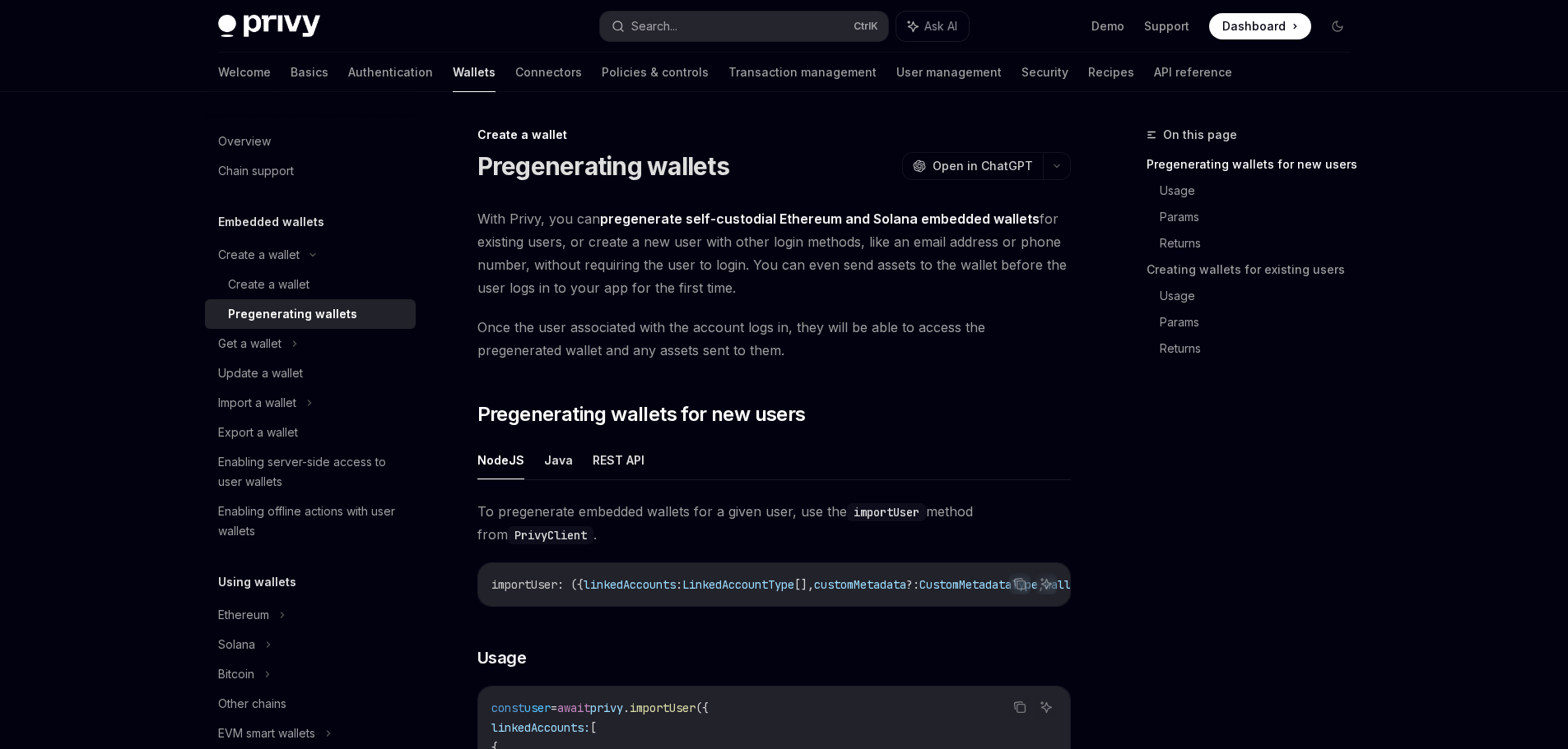
click at [579, 255] on span "With Privy, you can pregenerate self-custodial Ethereum and Solana embedded wal…" at bounding box center [774, 253] width 594 height 92
click at [657, 275] on span "With Privy, you can pregenerate self-custodial Ethereum and Solana embedded wal…" at bounding box center [774, 253] width 594 height 92
click at [752, 285] on span "With Privy, you can pregenerate self-custodial Ethereum and Solana embedded wal…" at bounding box center [774, 253] width 594 height 92
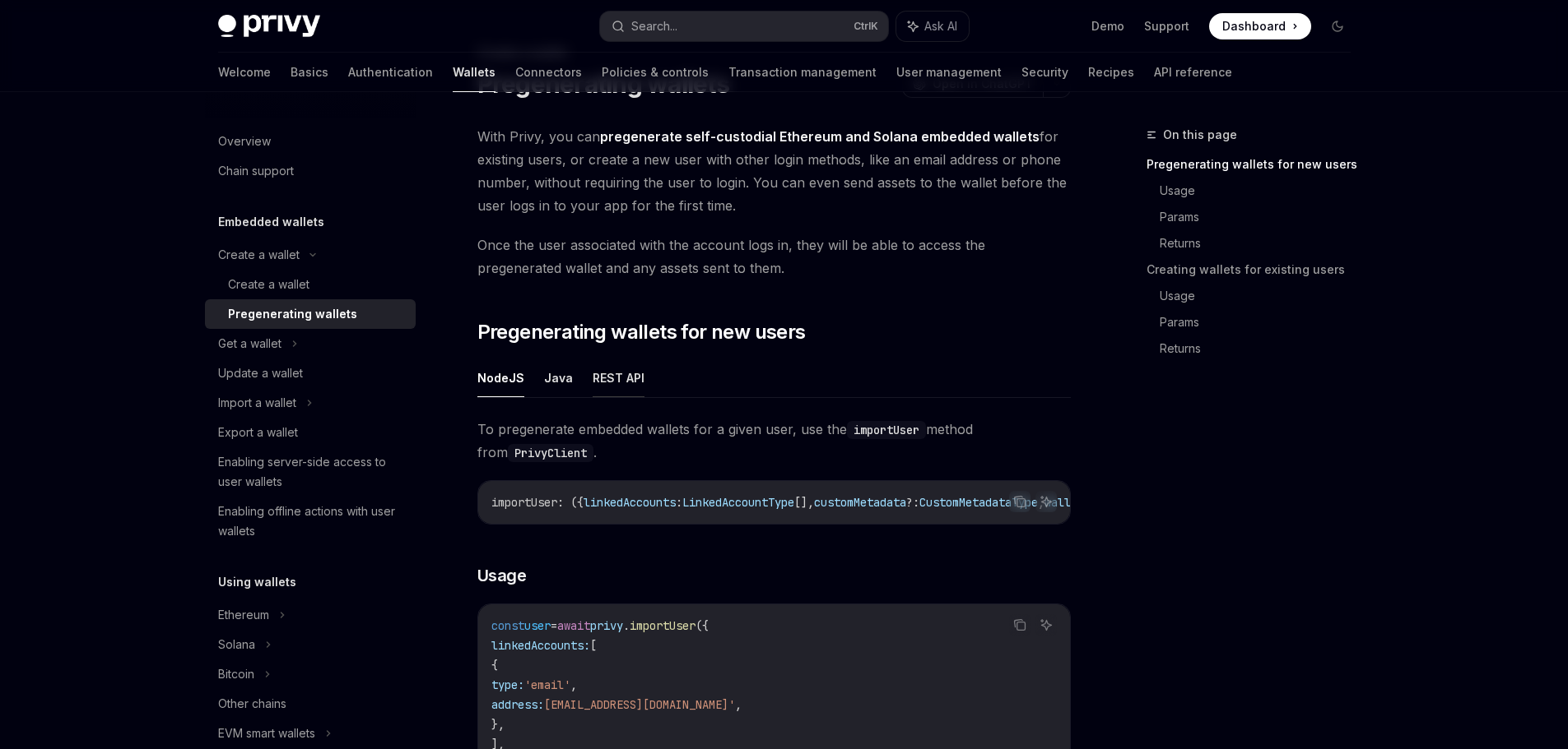
click at [627, 375] on button "REST API" at bounding box center [619, 377] width 52 height 38
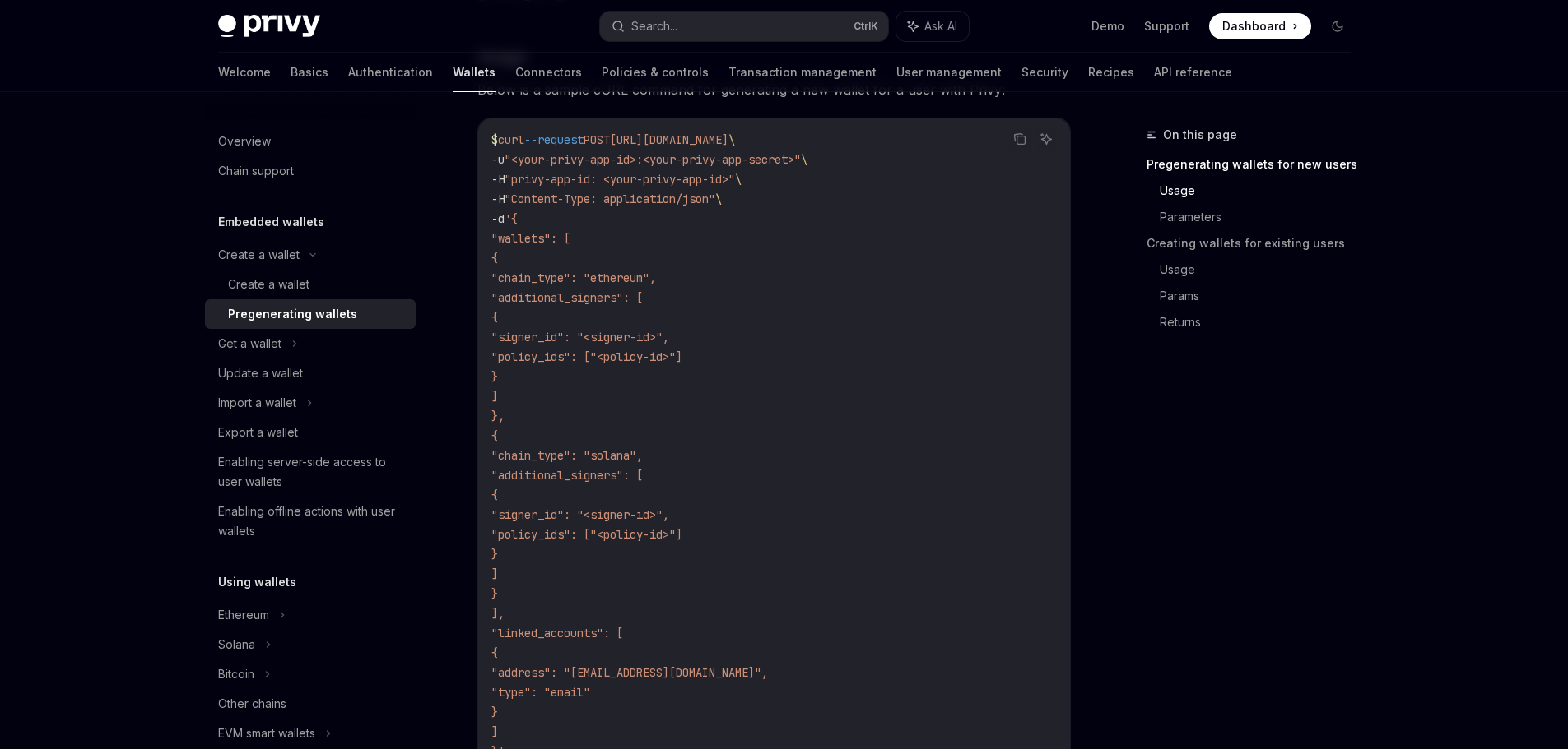
scroll to position [576, 0]
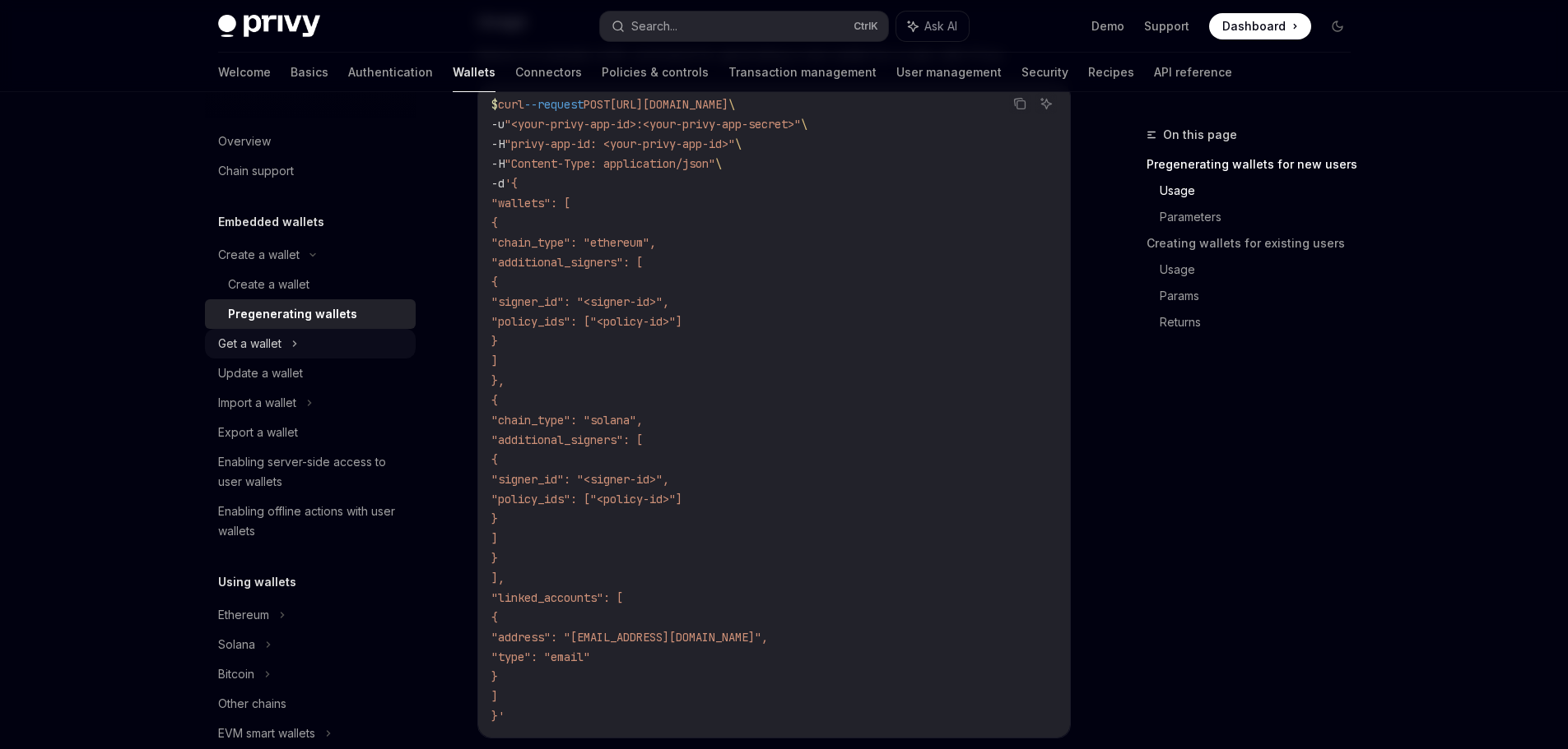
click at [298, 341] on div "Get a wallet" at bounding box center [310, 344] width 211 height 30
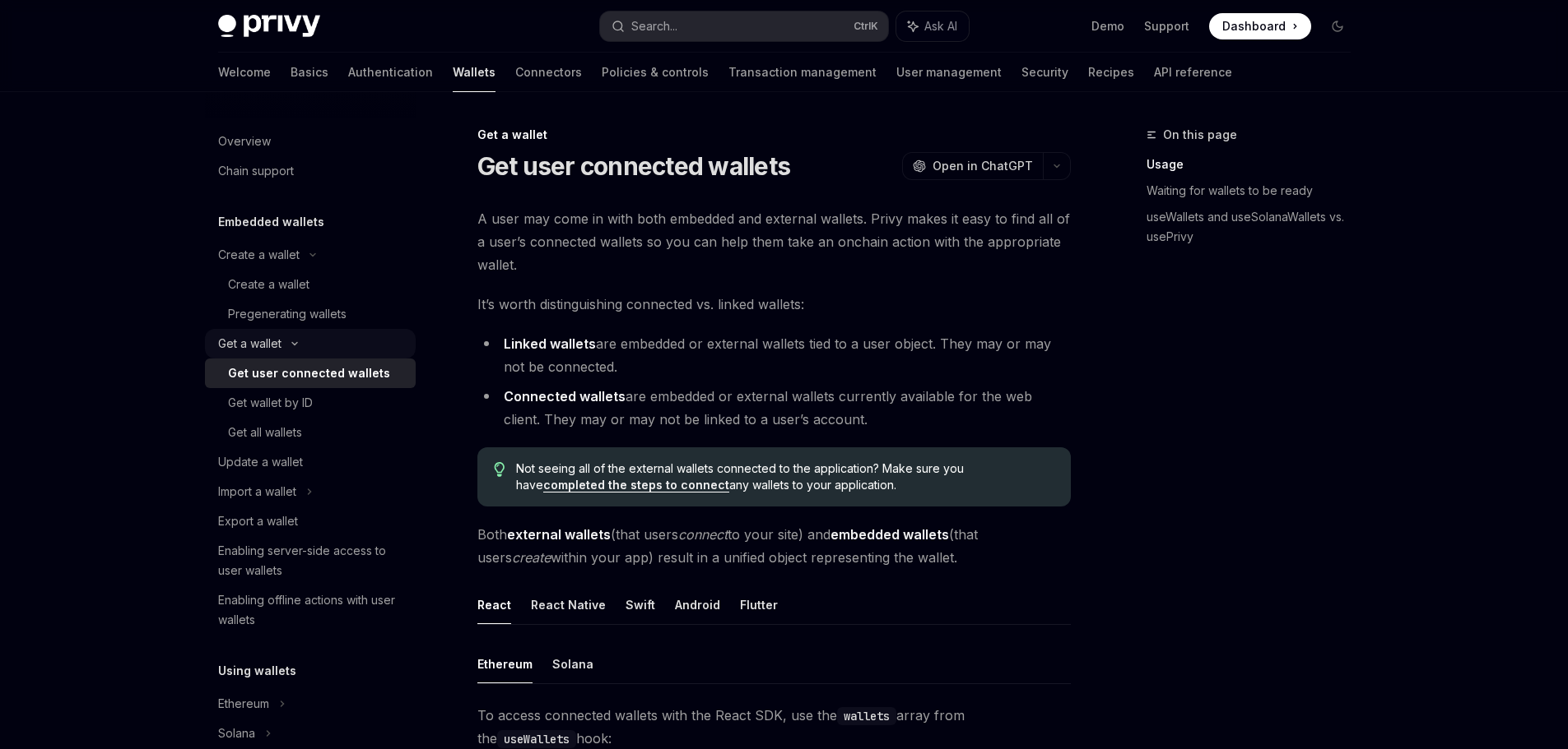
click at [299, 339] on div "Get a wallet" at bounding box center [310, 344] width 211 height 30
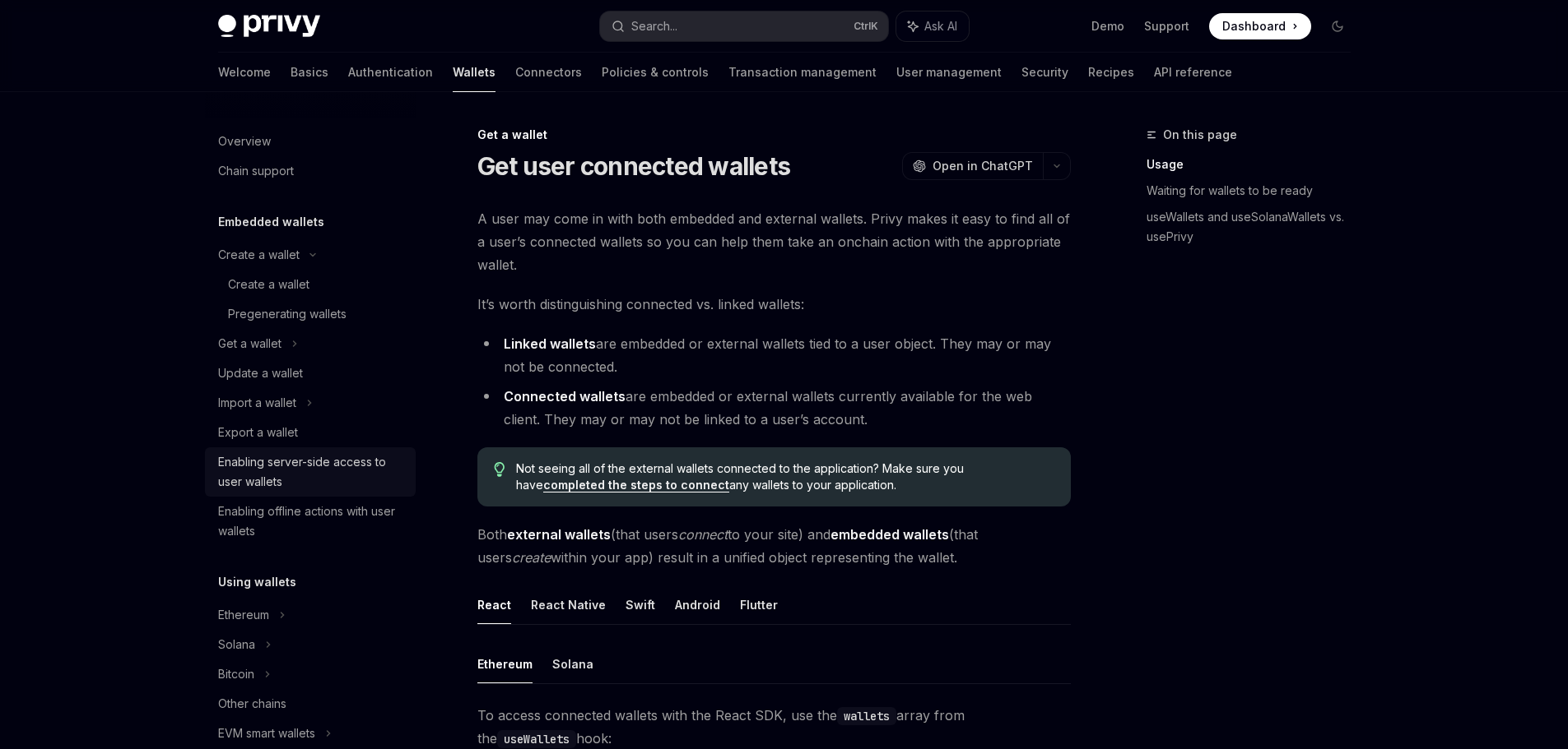
click at [285, 467] on div "Enabling server-side access to user wallets" at bounding box center [312, 472] width 188 height 39
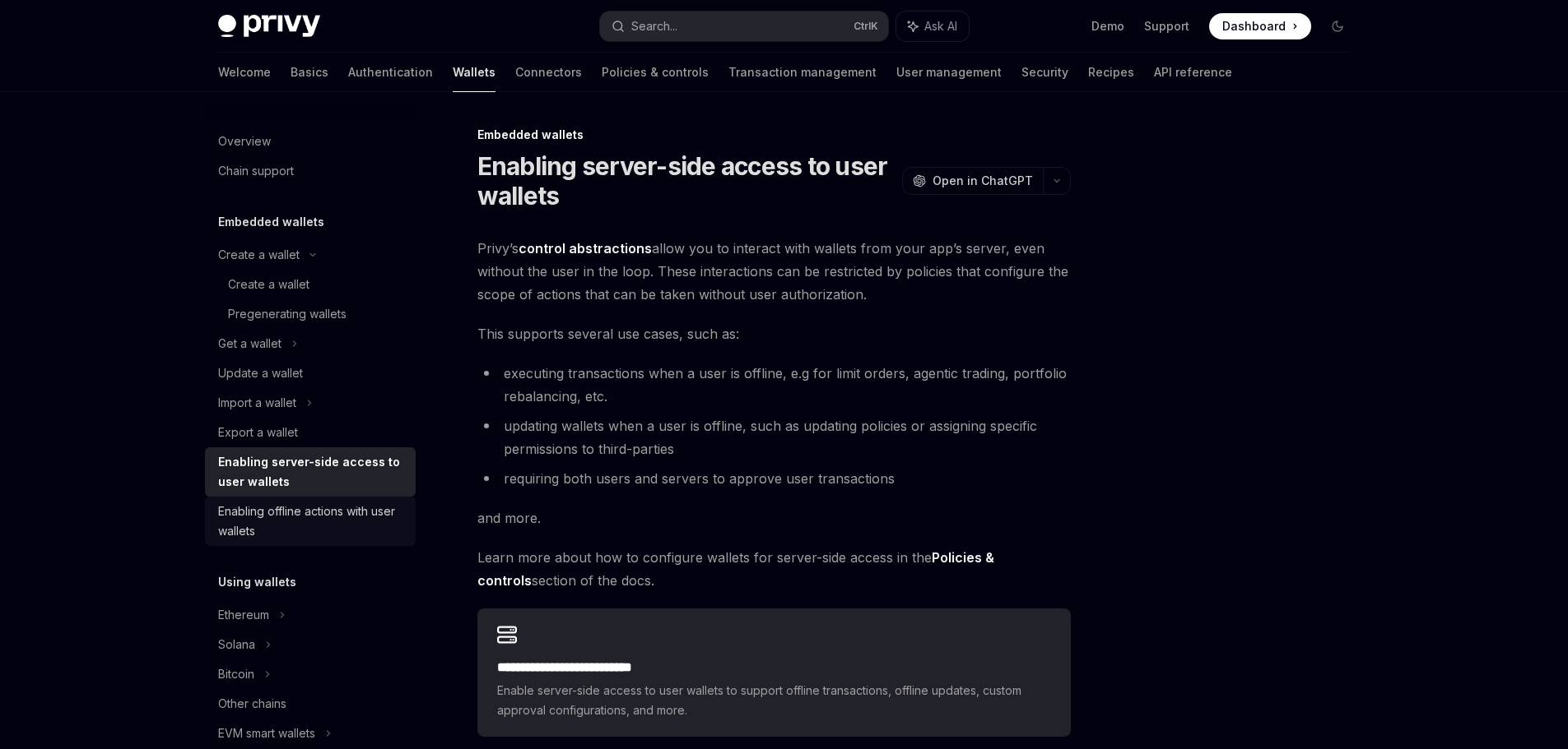
click at [276, 514] on div "Enabling offline actions with user wallets" at bounding box center [312, 521] width 188 height 39
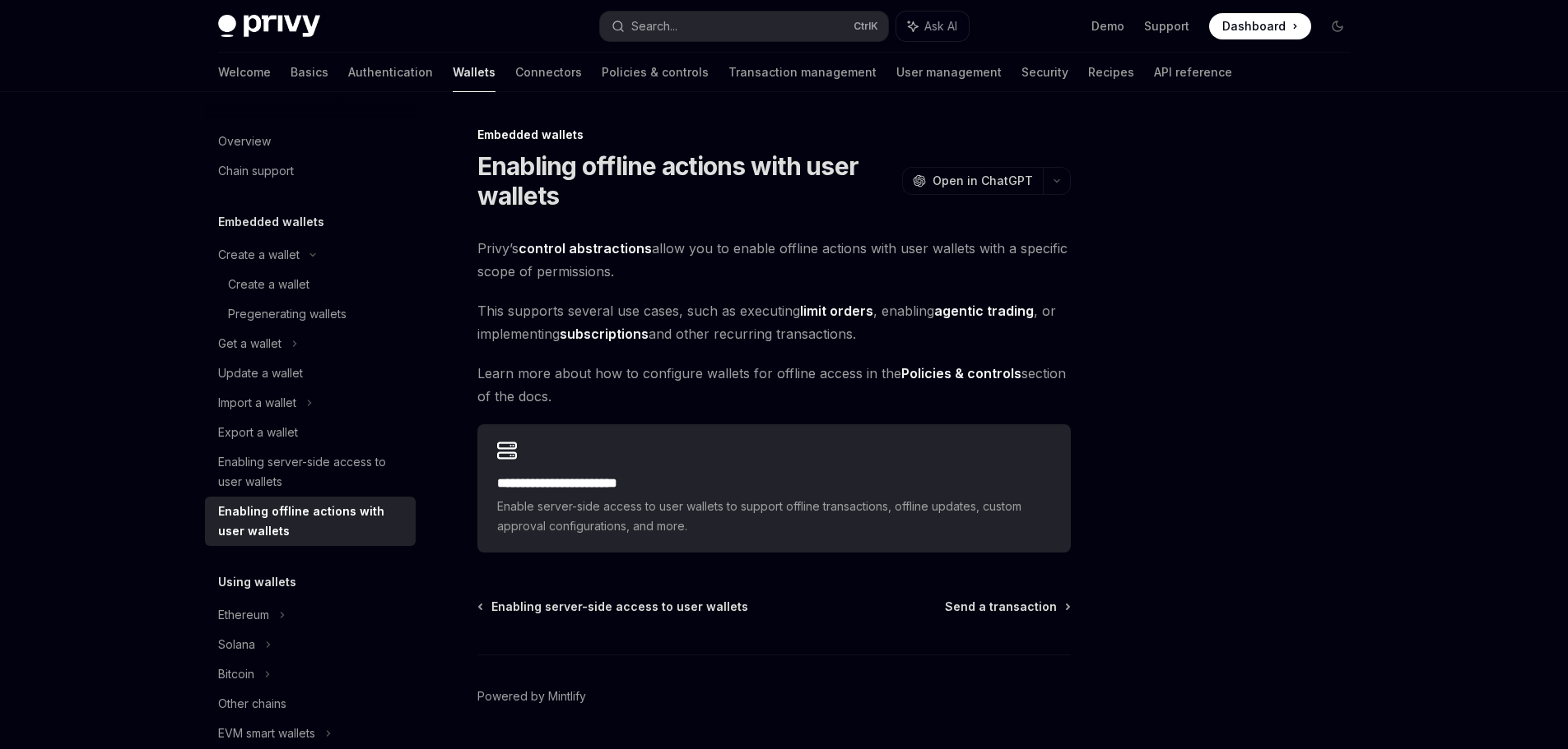
drag, startPoint x: 679, startPoint y: 269, endPoint x: 477, endPoint y: 236, distance: 204.7
click at [477, 236] on div "**********" at bounding box center [619, 461] width 909 height 672
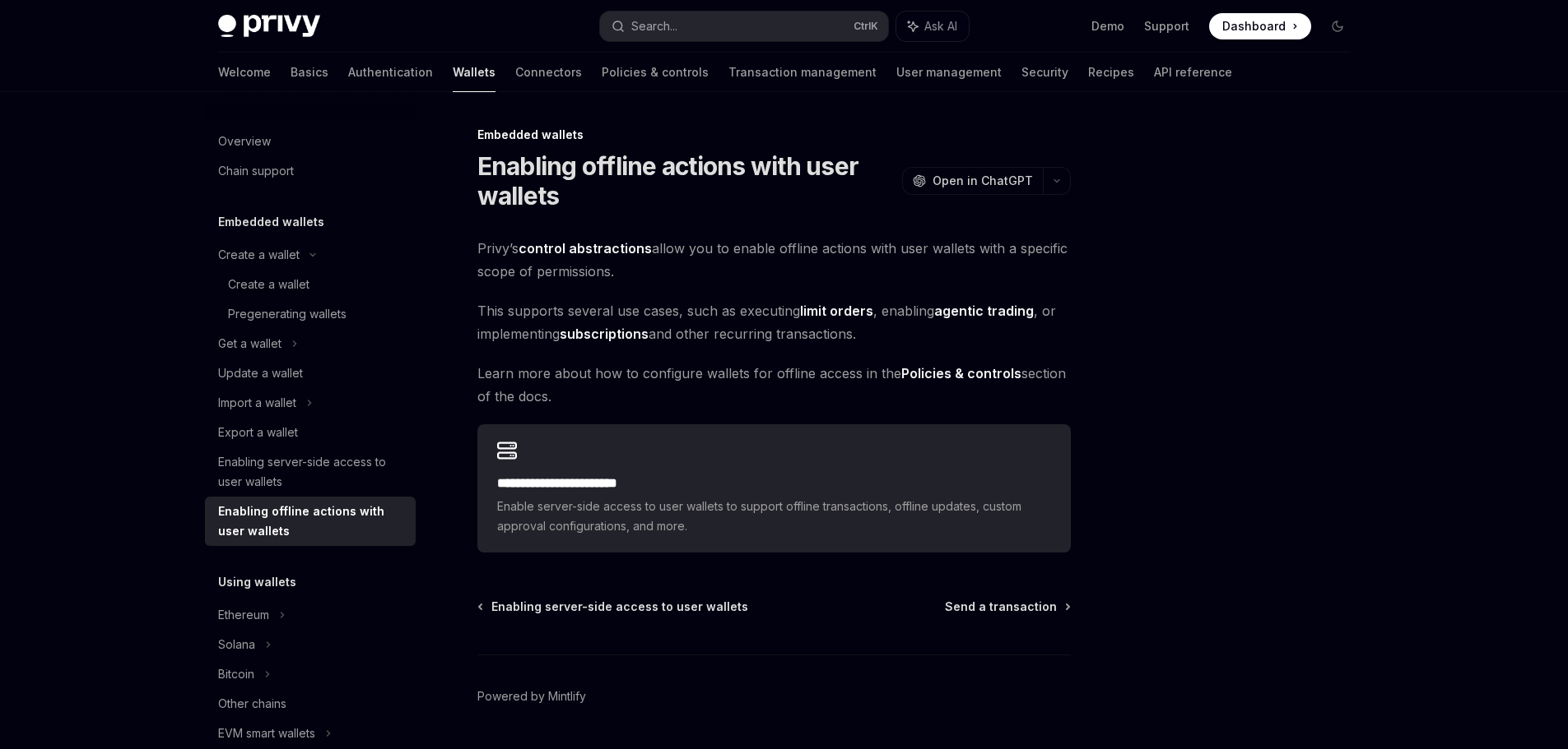
click at [542, 367] on span "Learn more about how to configure wallets for offline access in the Policies & …" at bounding box center [774, 384] width 594 height 46
drag, startPoint x: 888, startPoint y: 317, endPoint x: 893, endPoint y: 327, distance: 11.2
click at [893, 327] on span "This supports several use cases, such as executing limit orders , enabling agen…" at bounding box center [774, 322] width 594 height 46
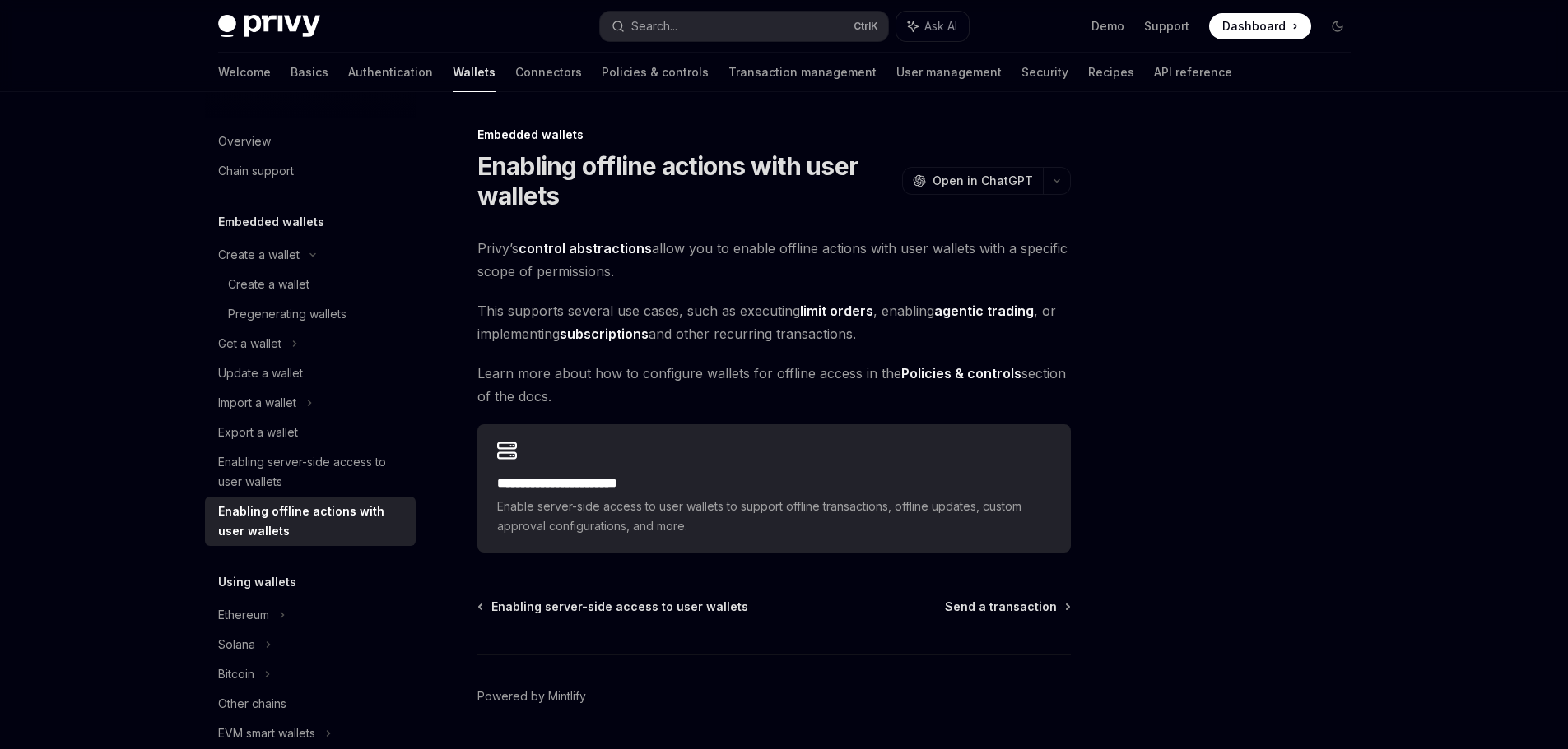
click at [891, 327] on span "This supports several use cases, such as executing limit orders , enabling agen…" at bounding box center [774, 322] width 594 height 46
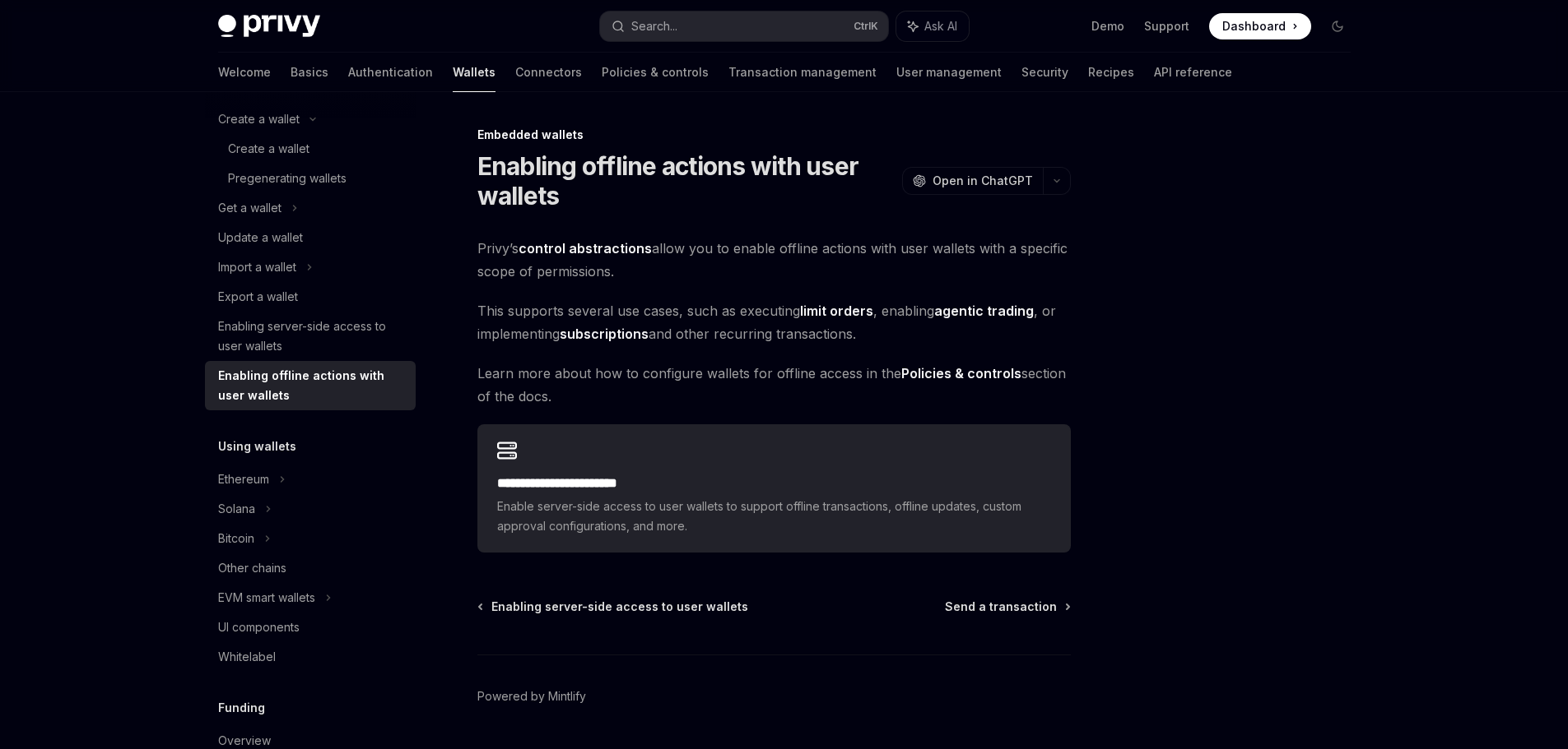
scroll to position [164, 0]
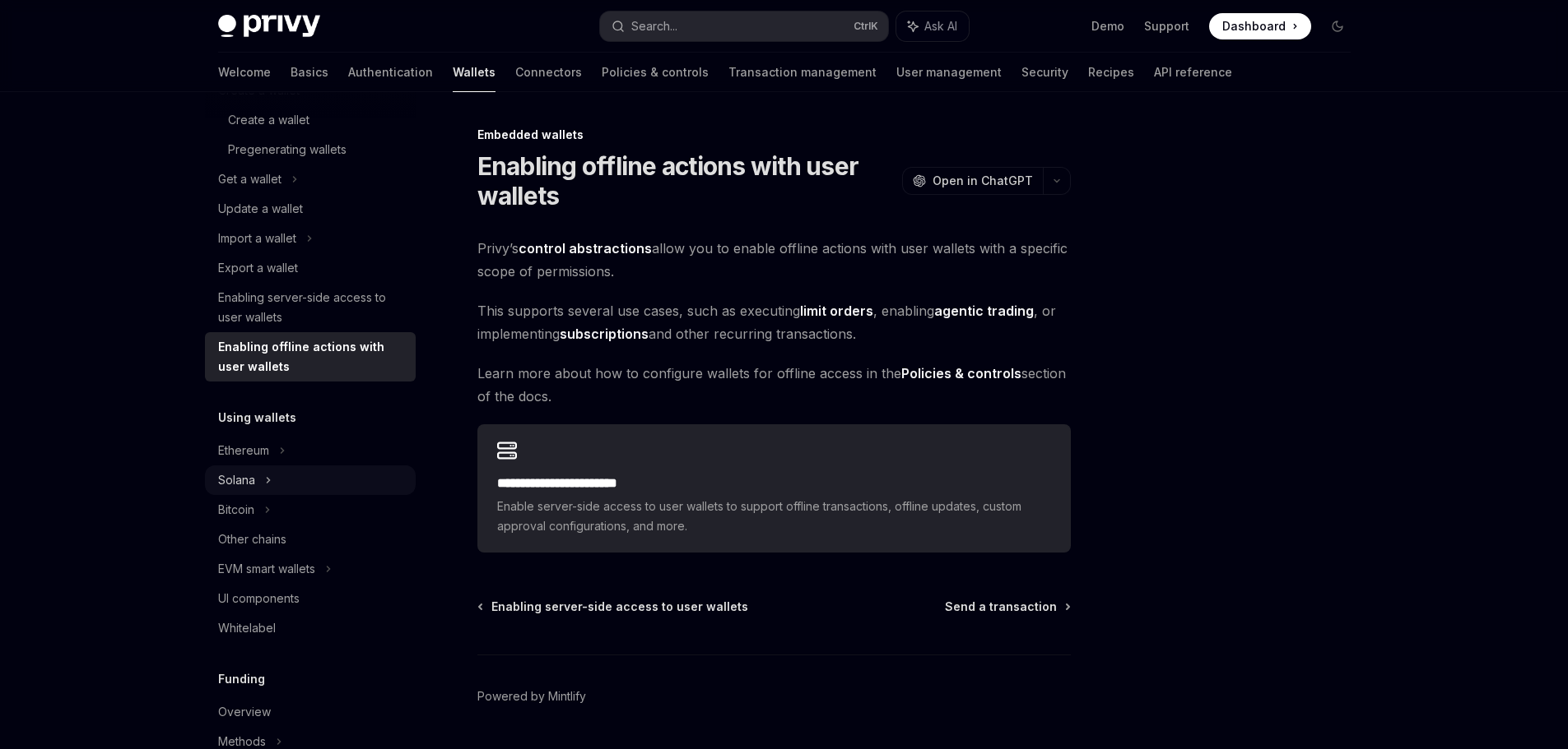
click at [271, 477] on icon at bounding box center [268, 481] width 7 height 20
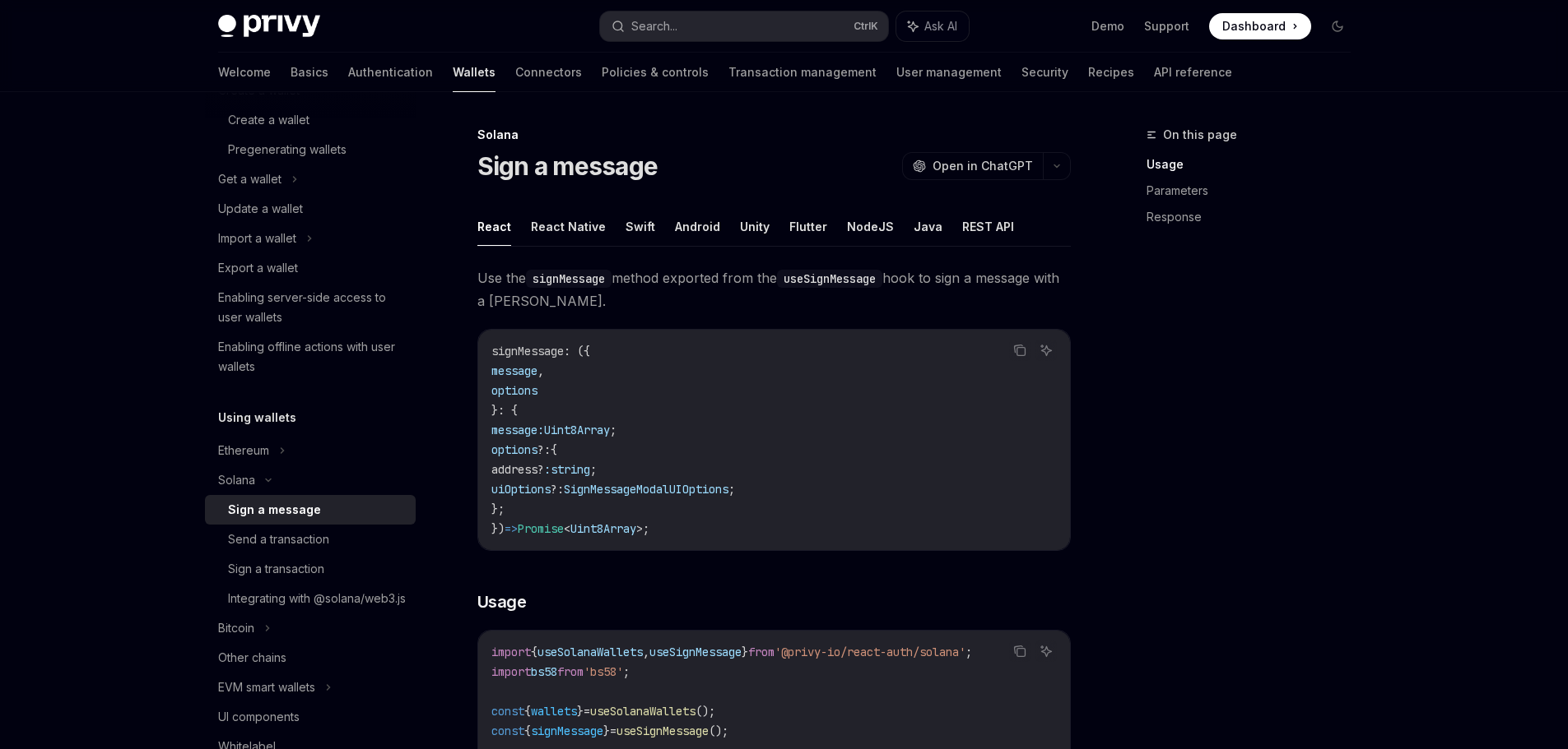
click at [313, 502] on div "Sign a message" at bounding box center [274, 510] width 93 height 20
click at [295, 530] on div "Send a transaction" at bounding box center [278, 540] width 101 height 20
click at [310, 529] on link "Send a transaction" at bounding box center [310, 540] width 211 height 30
click at [313, 540] on div "Send a transaction" at bounding box center [278, 540] width 101 height 20
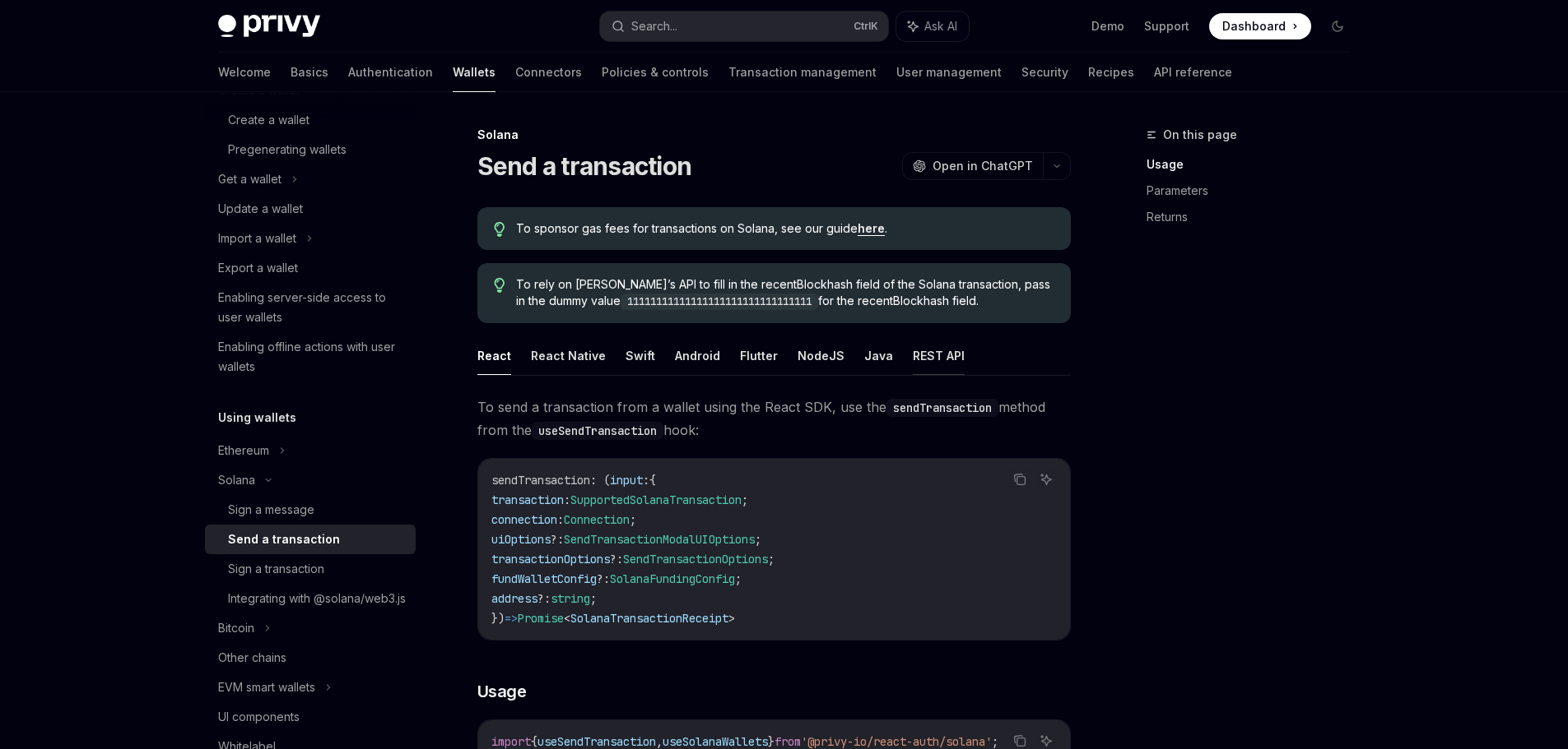
click at [920, 355] on button "REST API" at bounding box center [939, 356] width 52 height 38
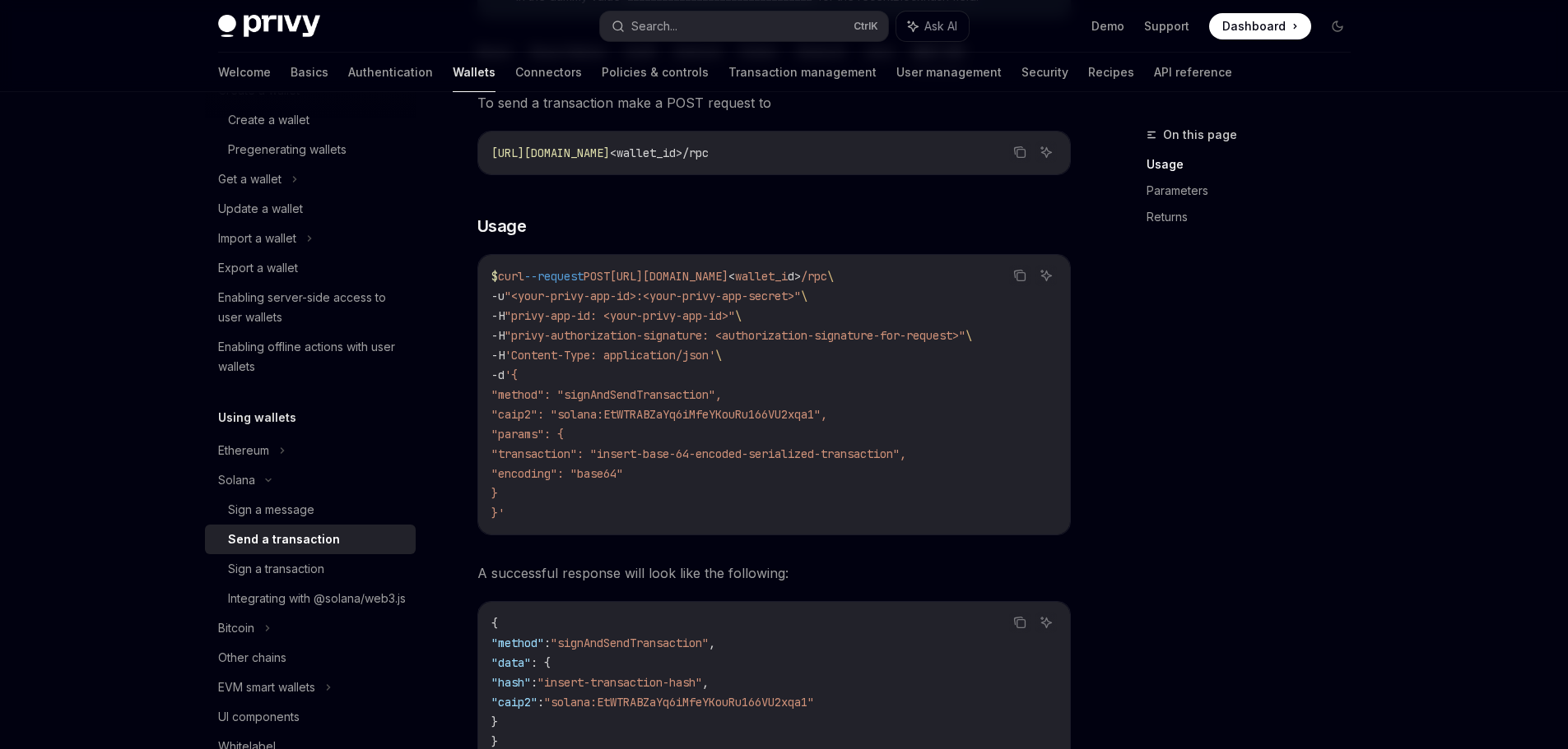
scroll to position [329, 0]
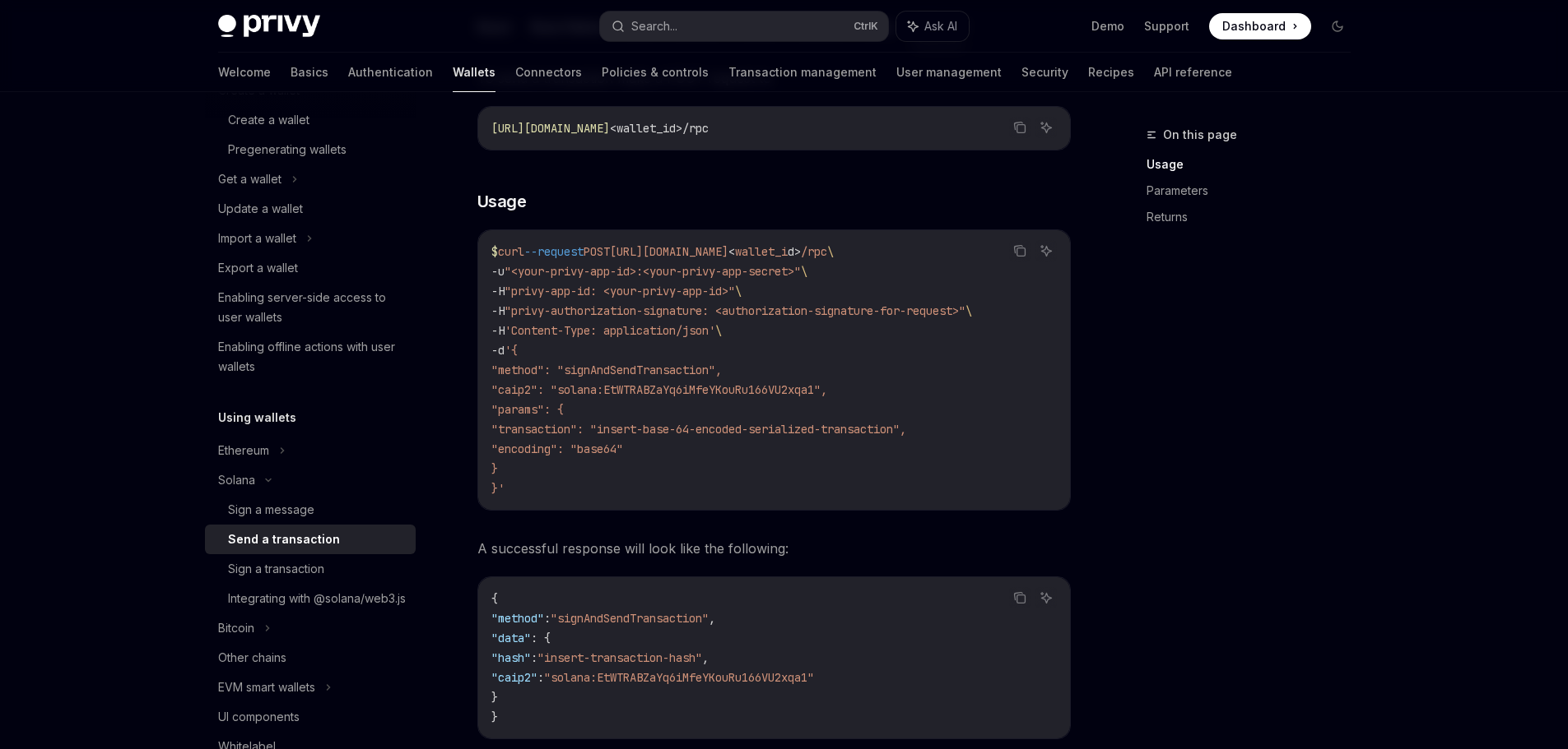
click at [1146, 467] on div "On this page Usage Parameters Returns" at bounding box center [1239, 437] width 250 height 624
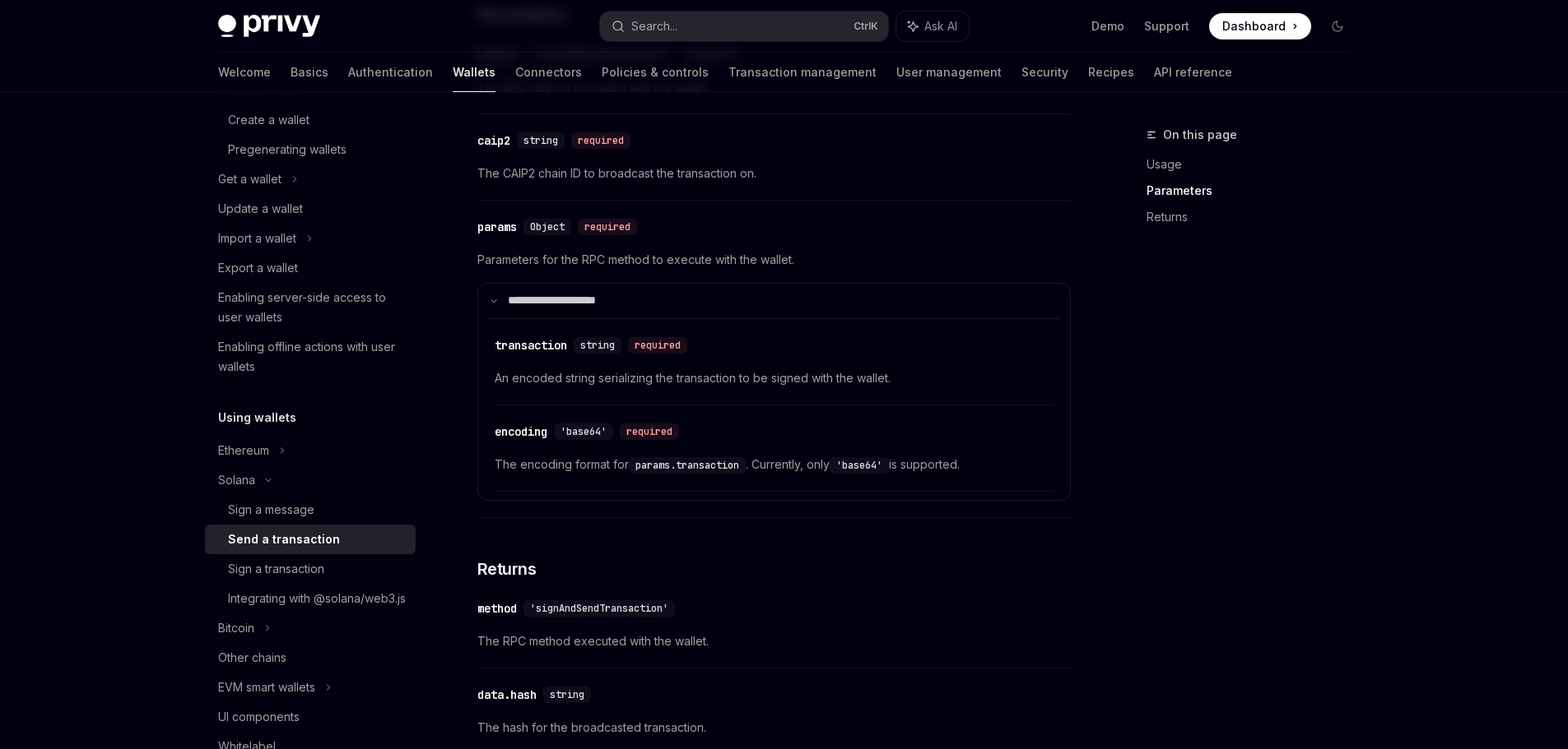
scroll to position [1069, 0]
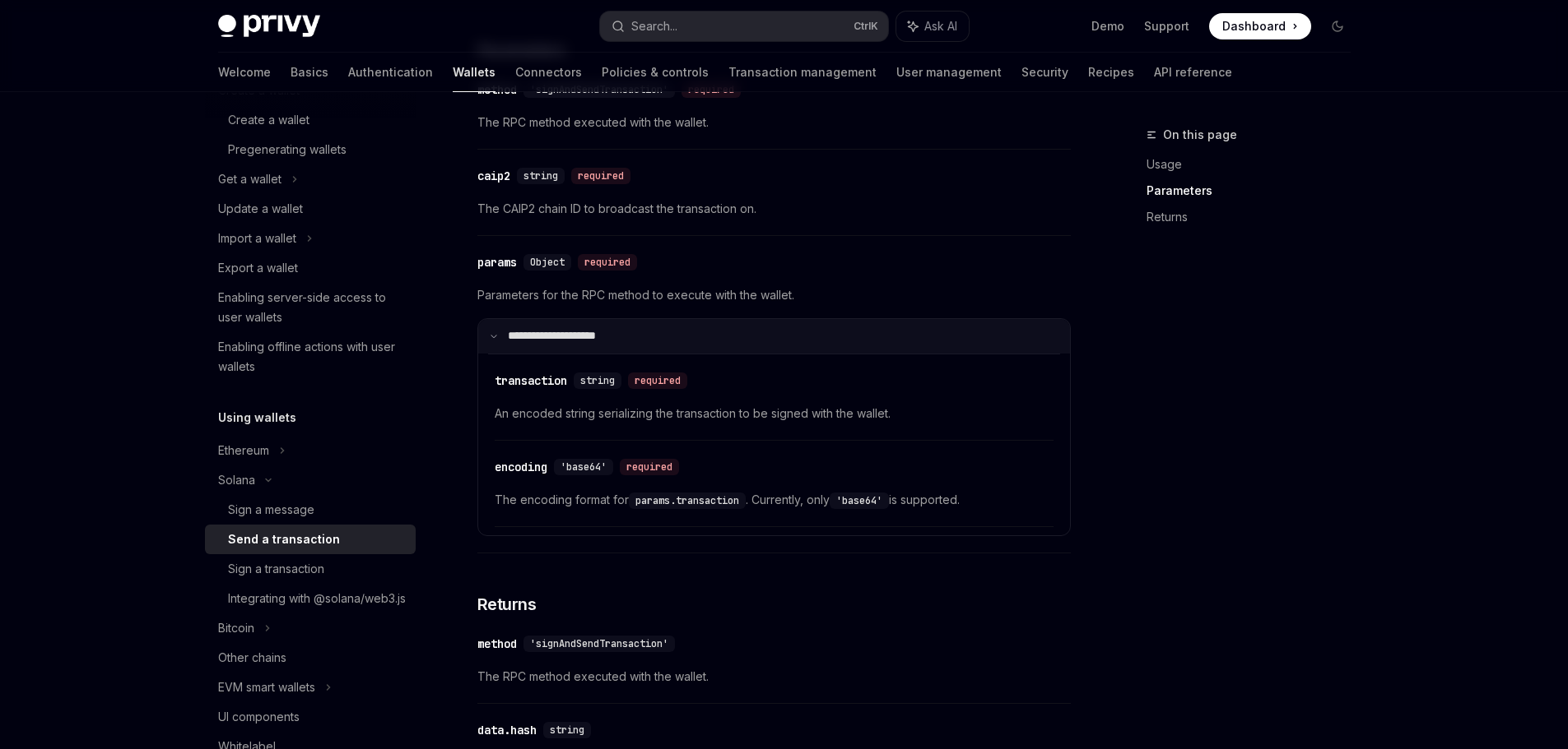
click at [504, 329] on summary "**********" at bounding box center [774, 336] width 592 height 34
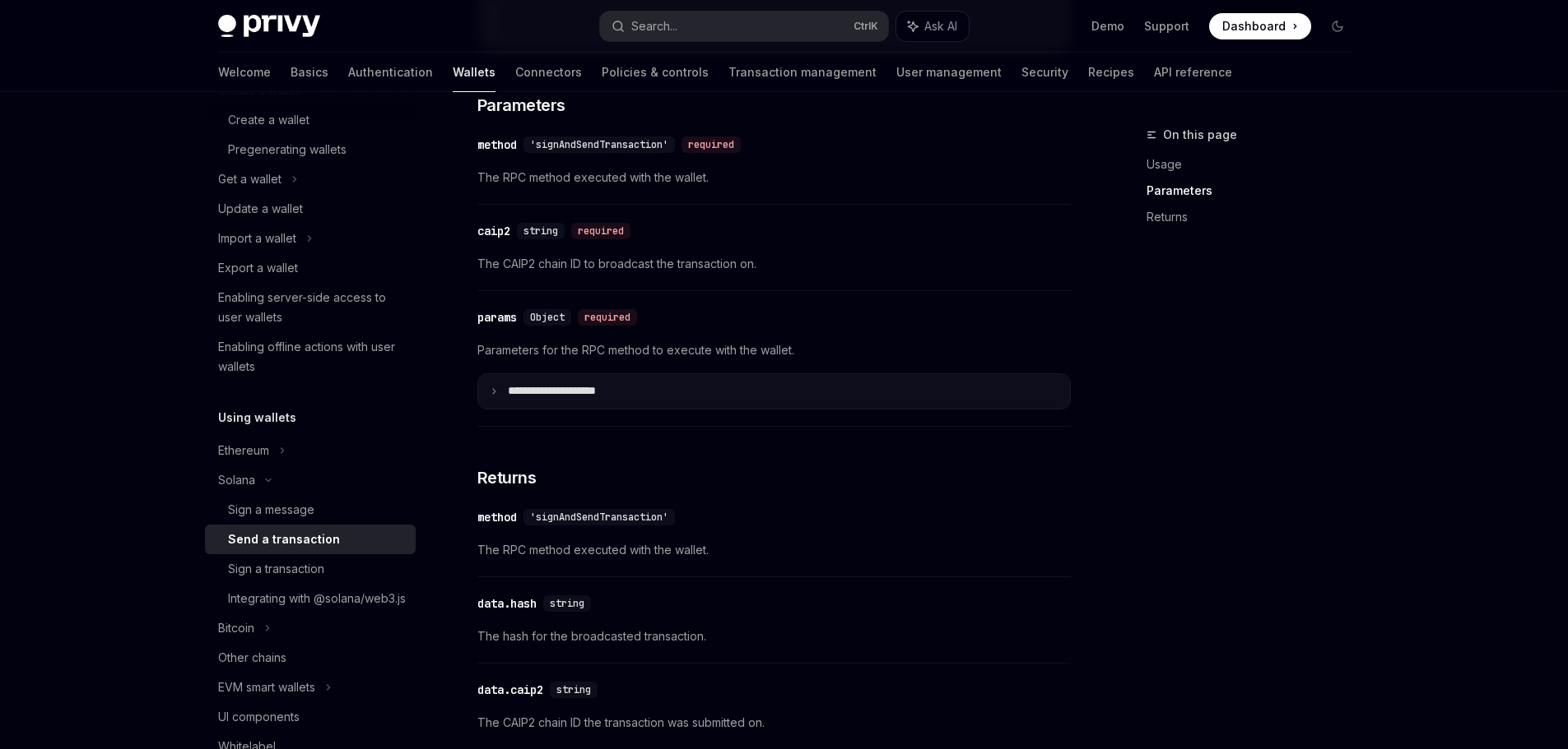
scroll to position [987, 0]
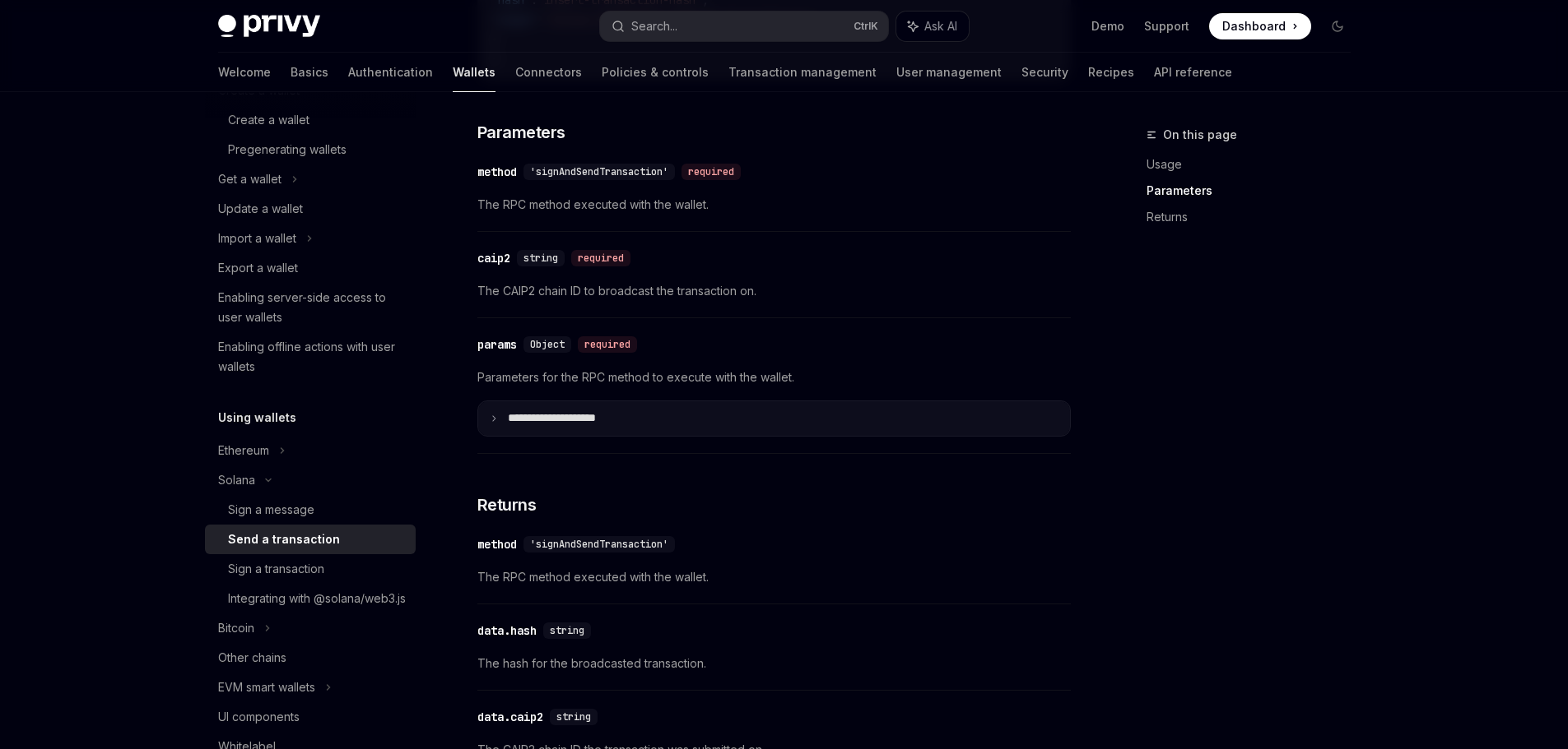
click at [529, 411] on summary "**********" at bounding box center [774, 418] width 592 height 34
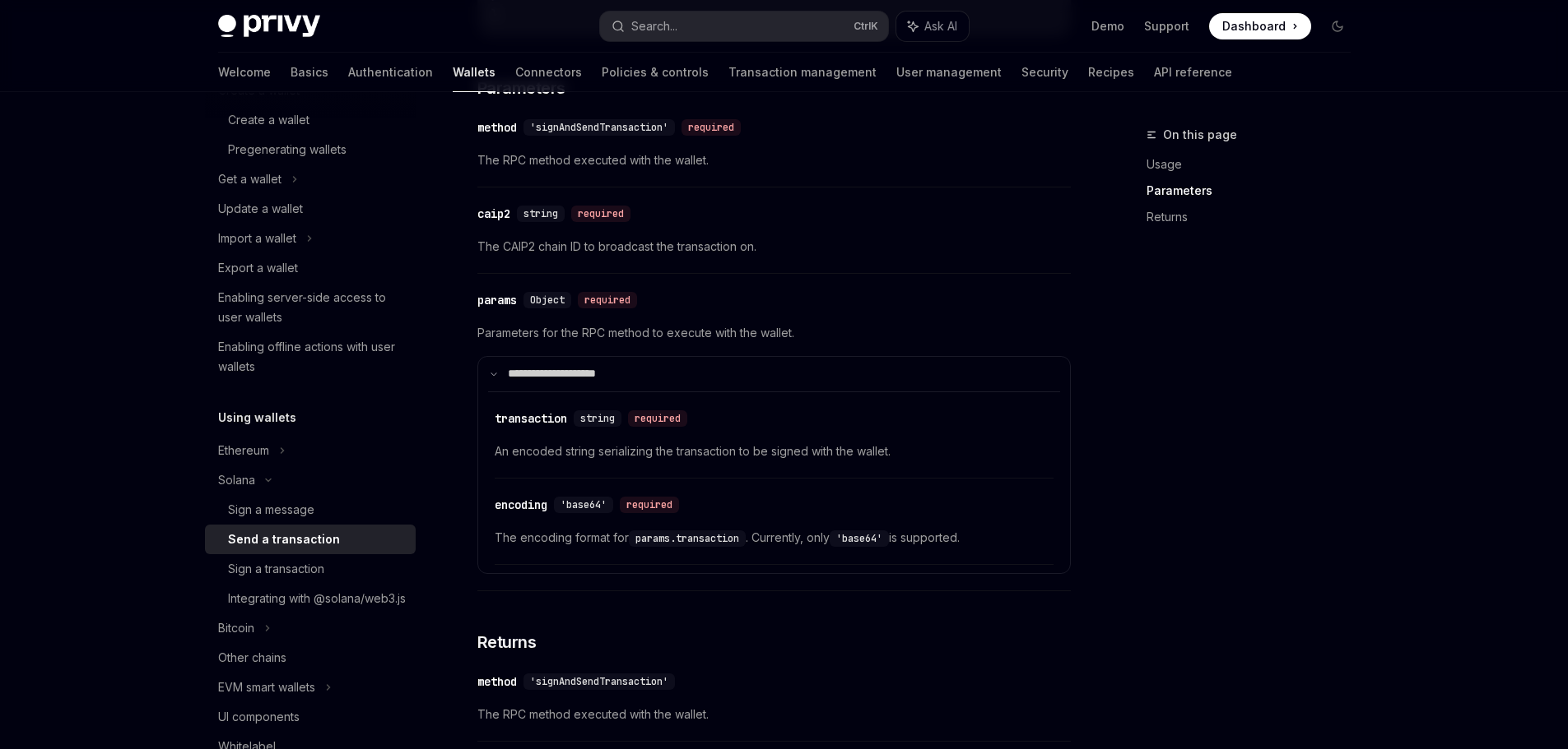
scroll to position [1069, 0]
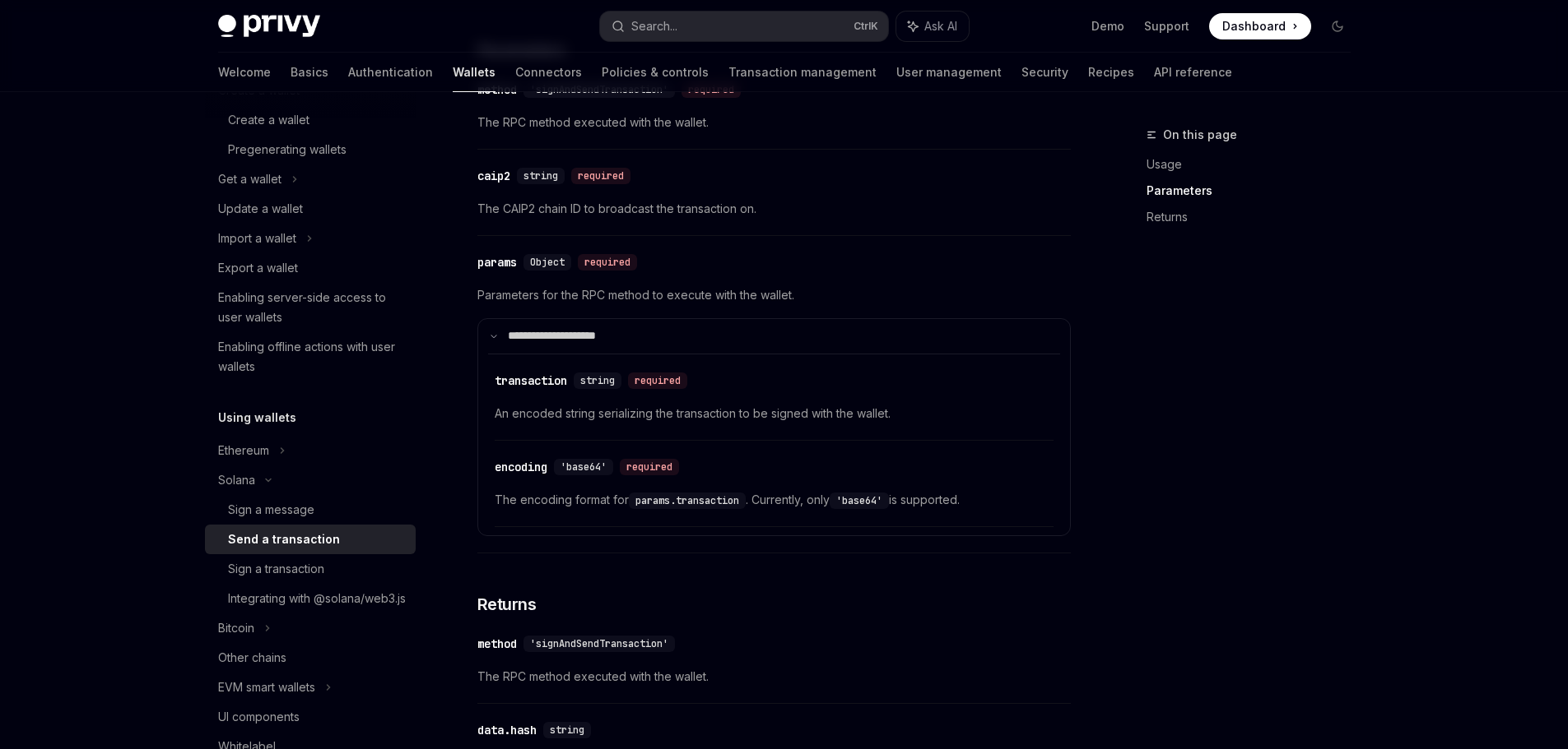
click at [524, 416] on span "An encoded string serializing the transaction to be signed with the wallet." at bounding box center [774, 414] width 559 height 20
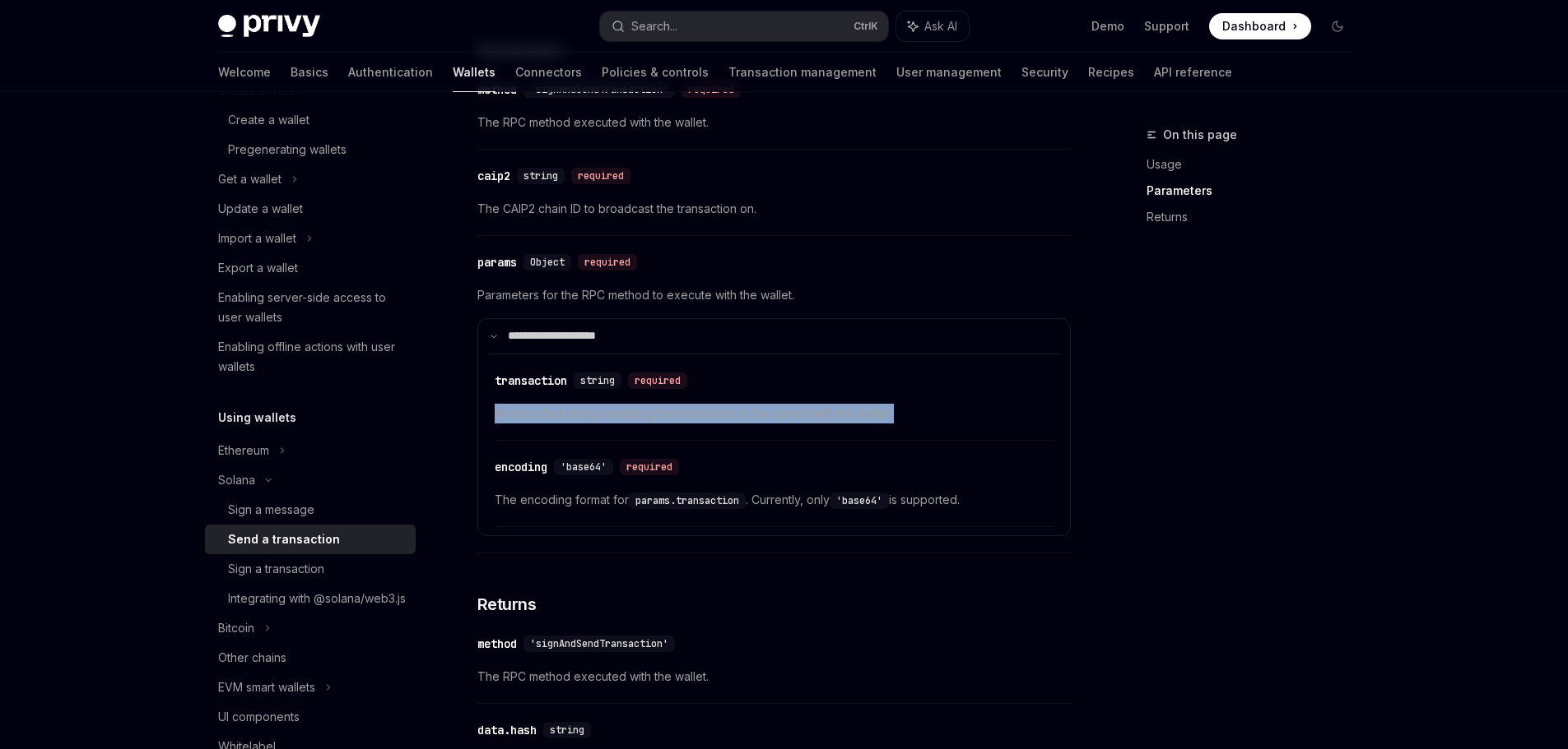
click at [524, 416] on span "An encoded string serializing the transaction to be signed with the wallet." at bounding box center [774, 414] width 559 height 20
click at [607, 430] on div "​ transaction string required An encoded string serializing the transaction to …" at bounding box center [774, 402] width 559 height 78
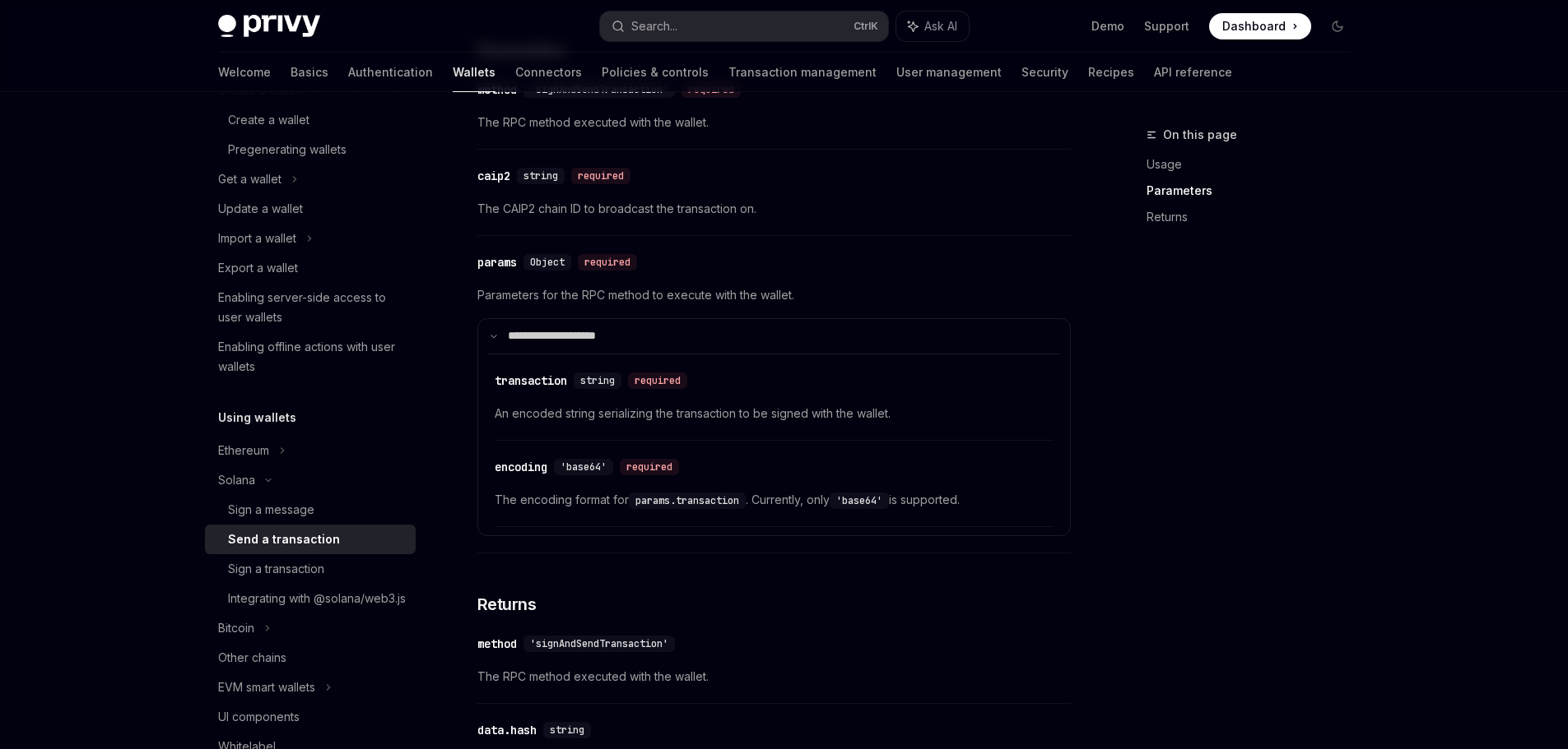
click at [614, 424] on div "​ transaction string required An encoded string serializing the transaction to …" at bounding box center [774, 402] width 559 height 78
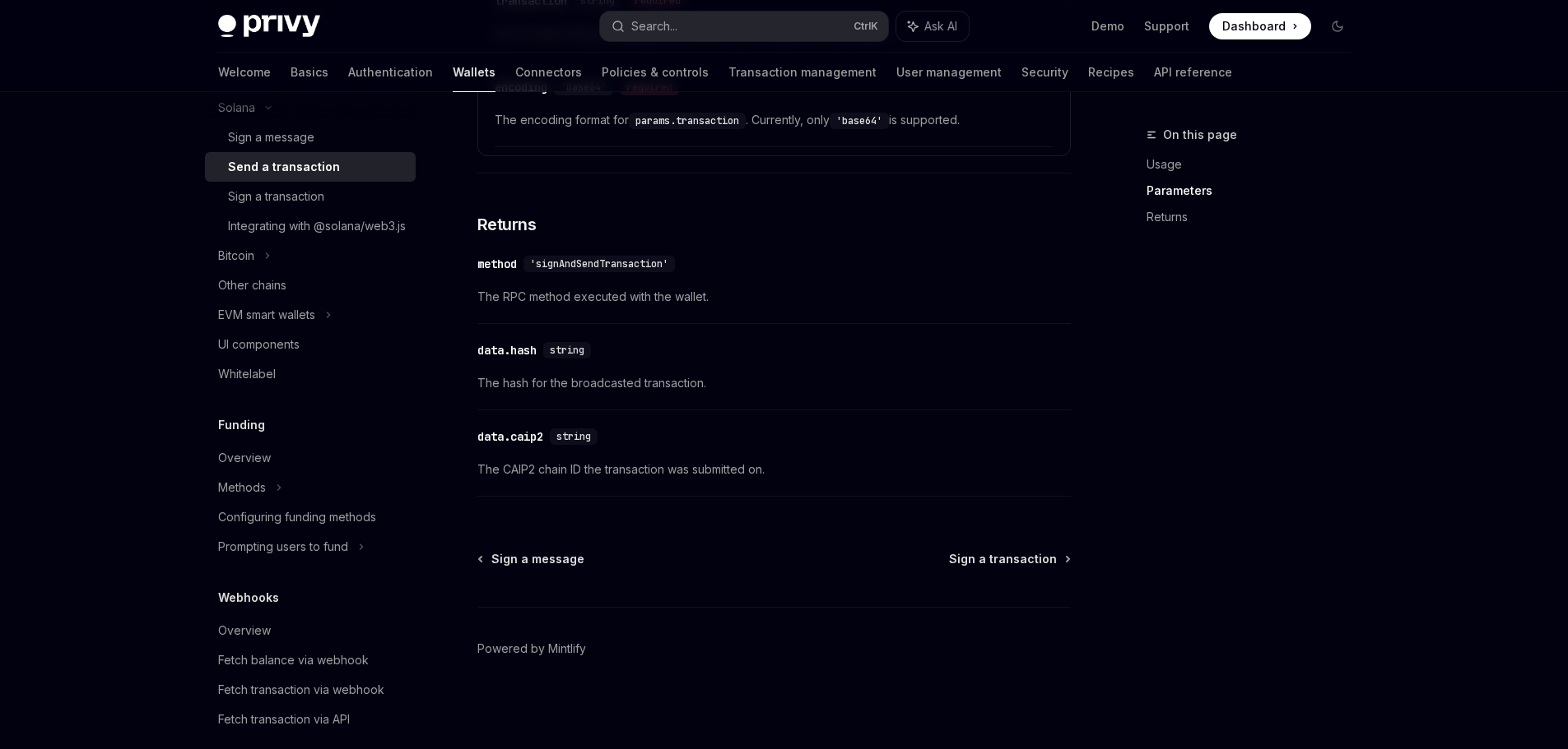
scroll to position [576, 0]
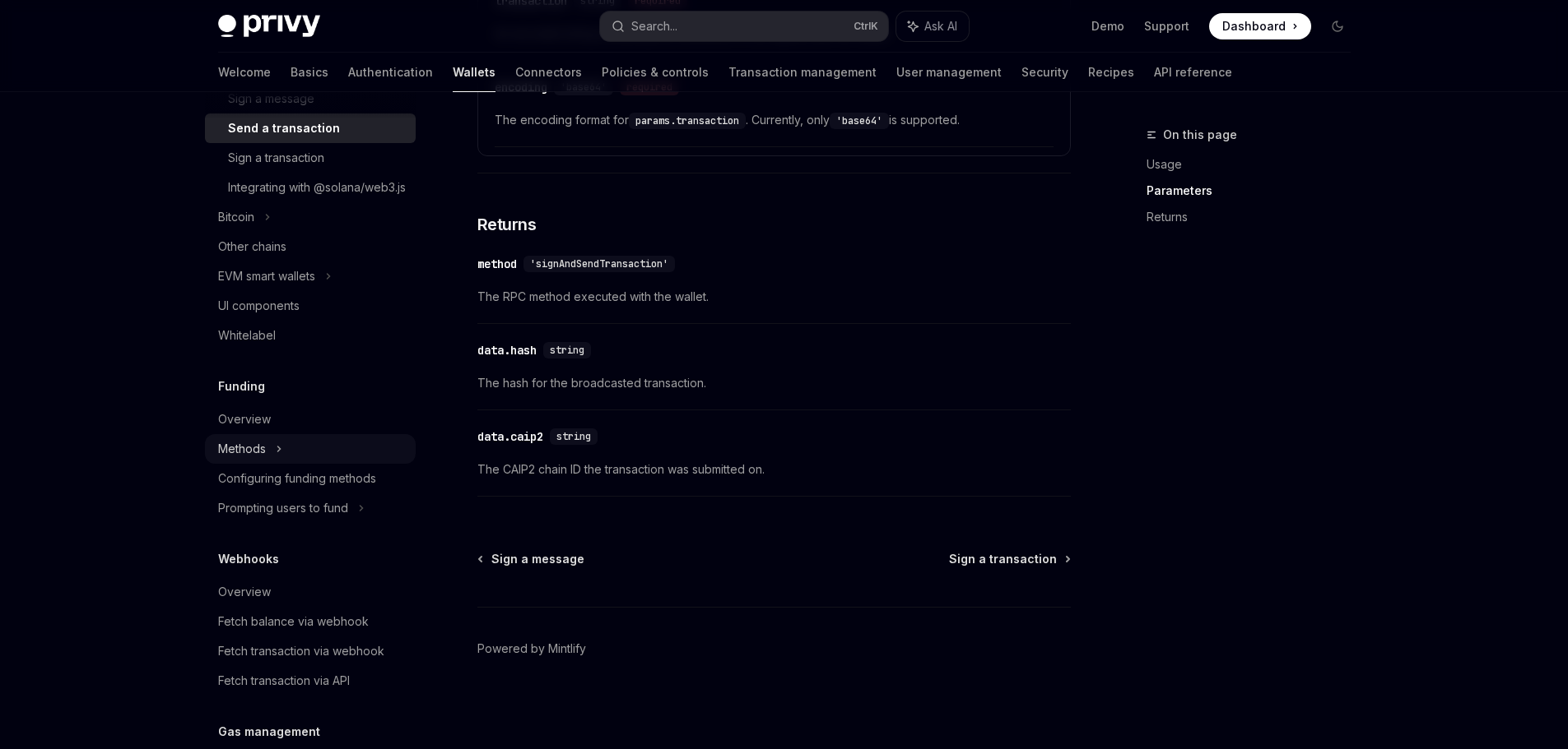
click at [278, 459] on icon at bounding box center [279, 449] width 7 height 20
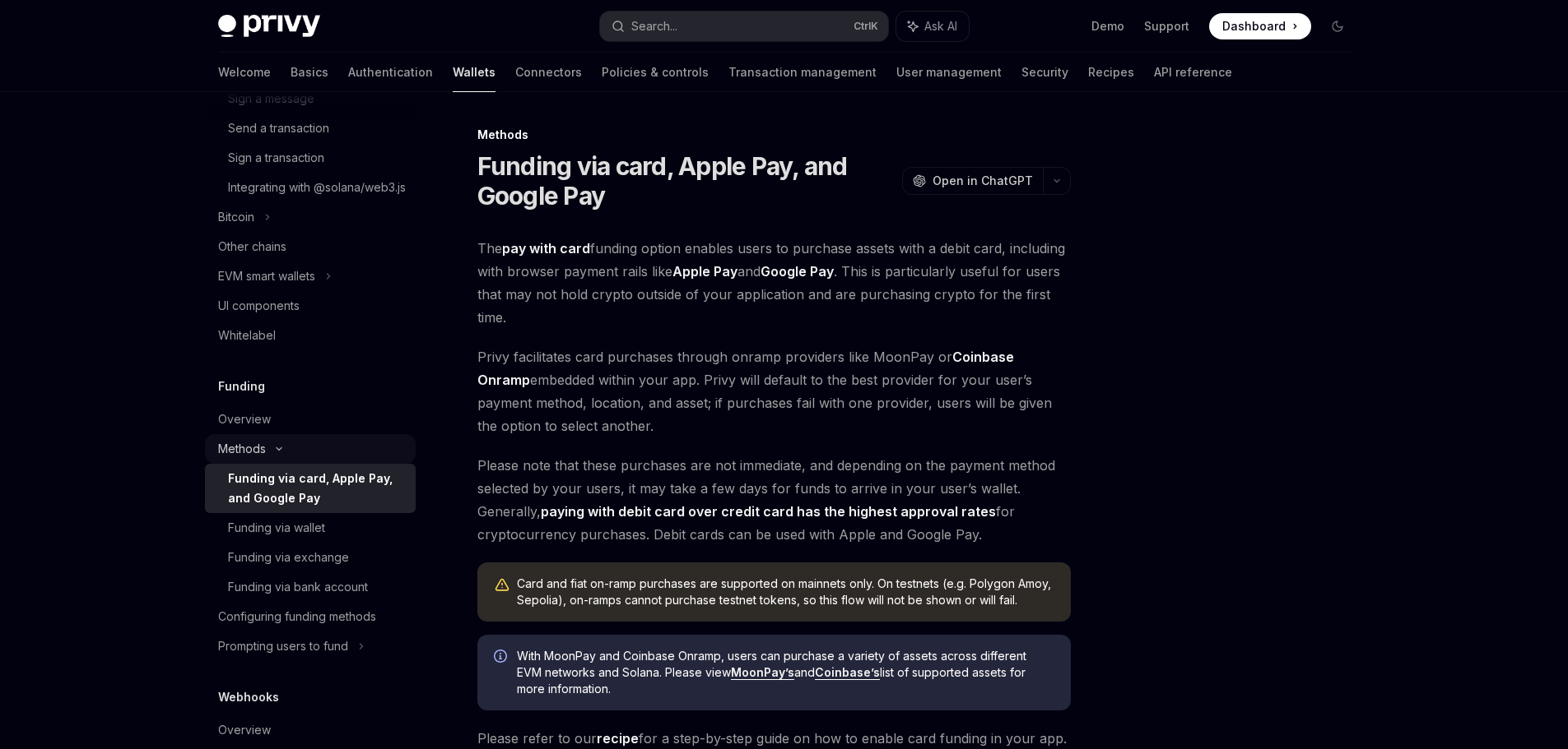
click at [268, 464] on div "Methods" at bounding box center [310, 449] width 211 height 30
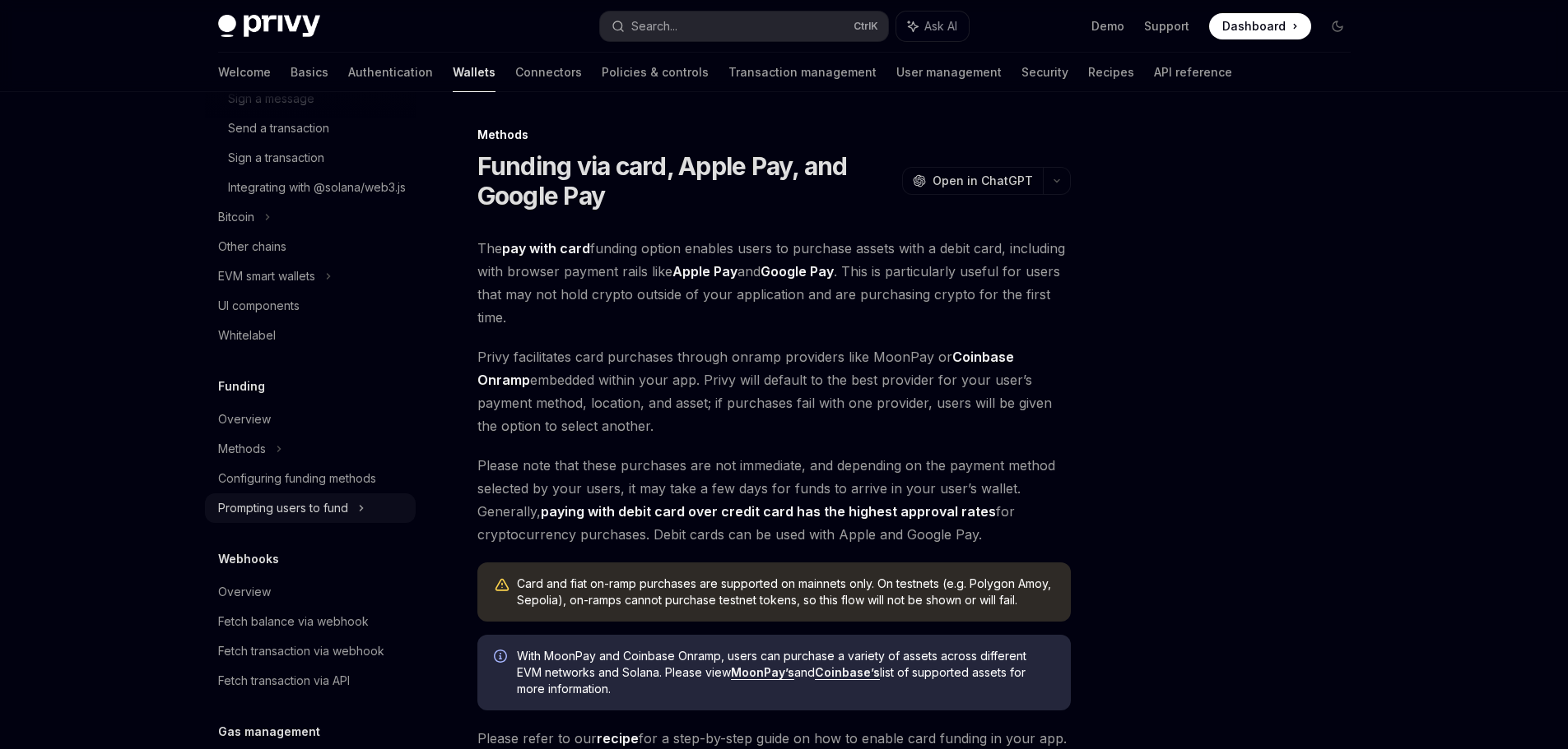
click at [358, 518] on icon at bounding box center [361, 508] width 7 height 20
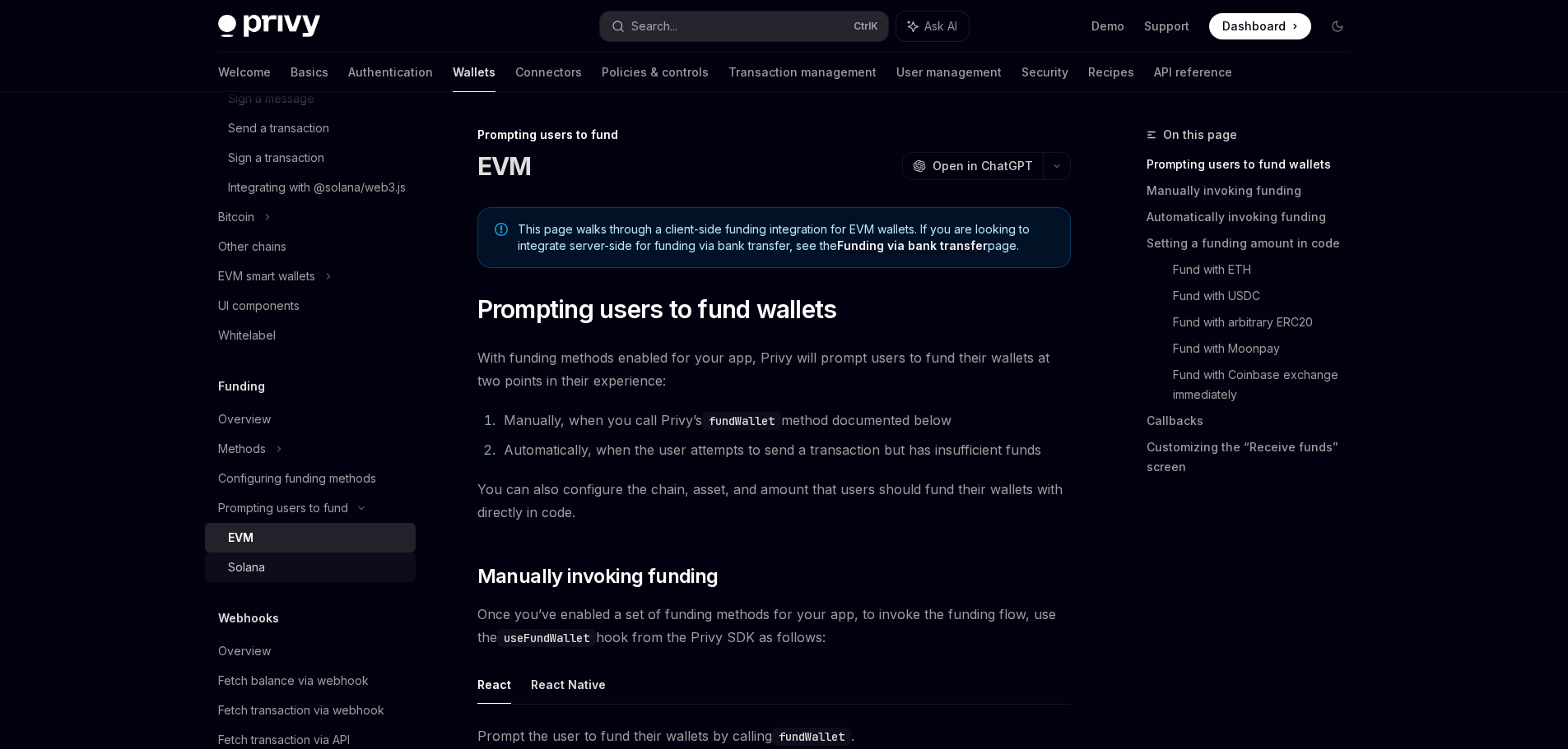
click at [266, 577] on div "Solana" at bounding box center [316, 567] width 178 height 20
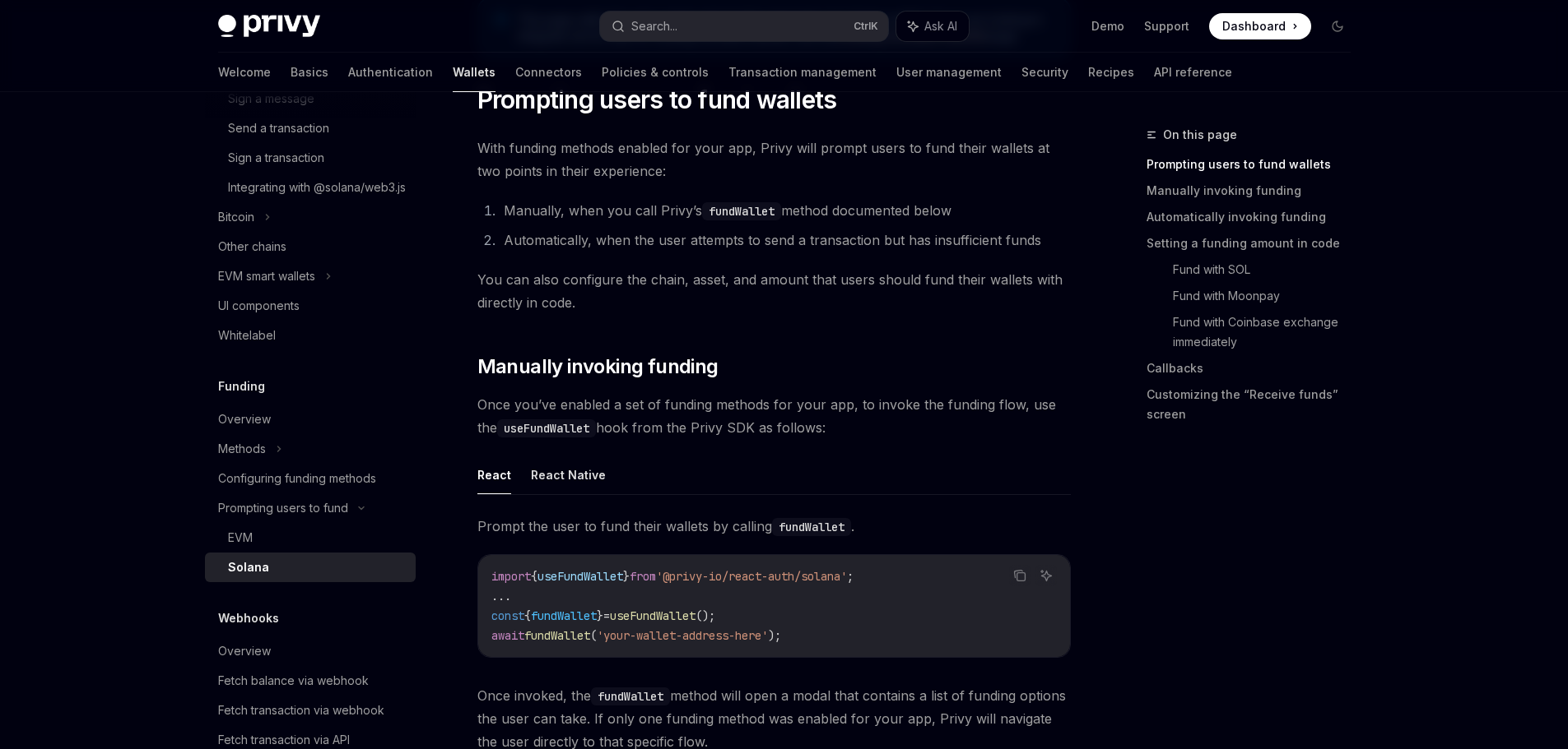
scroll to position [412, 0]
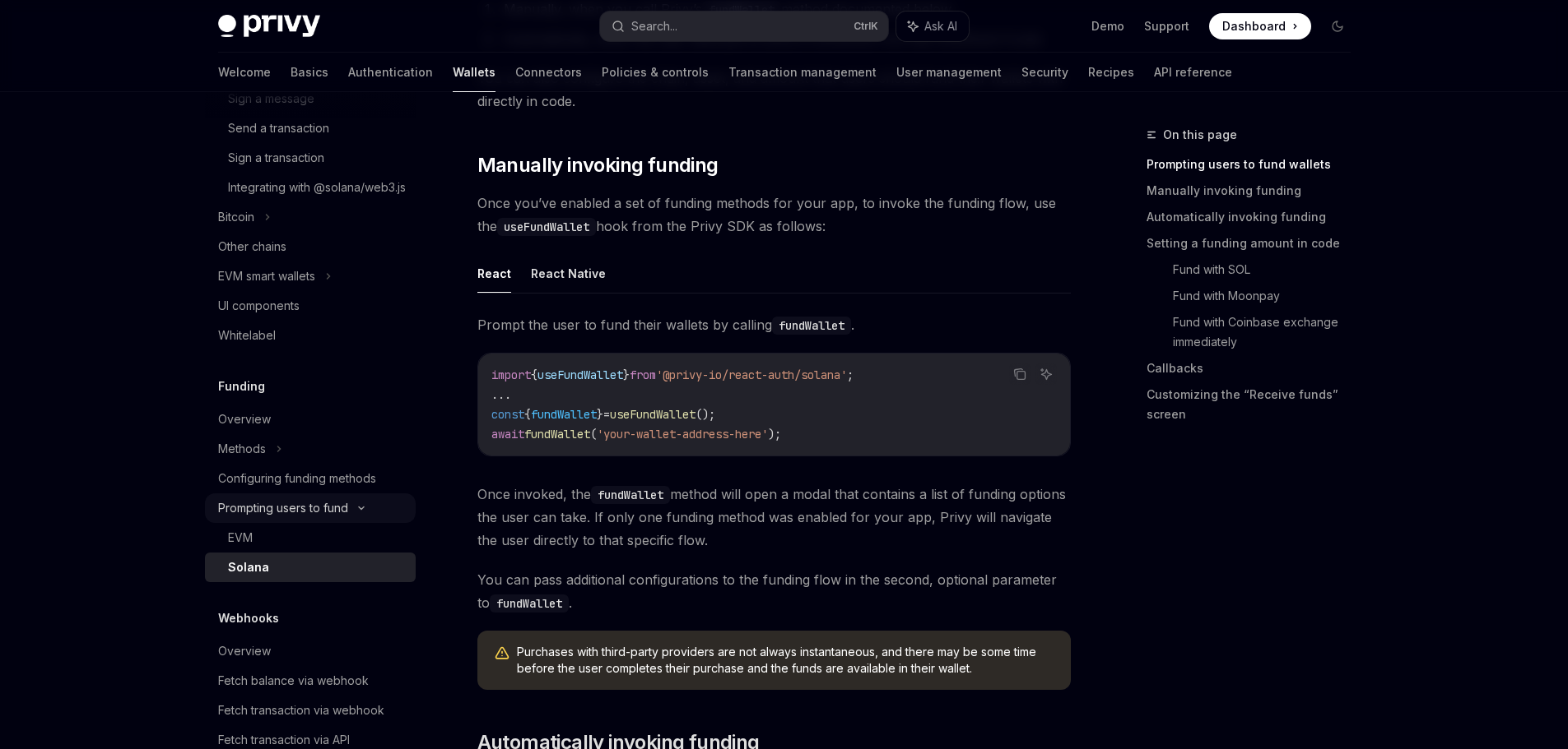
click at [363, 510] on icon at bounding box center [361, 508] width 5 height 2
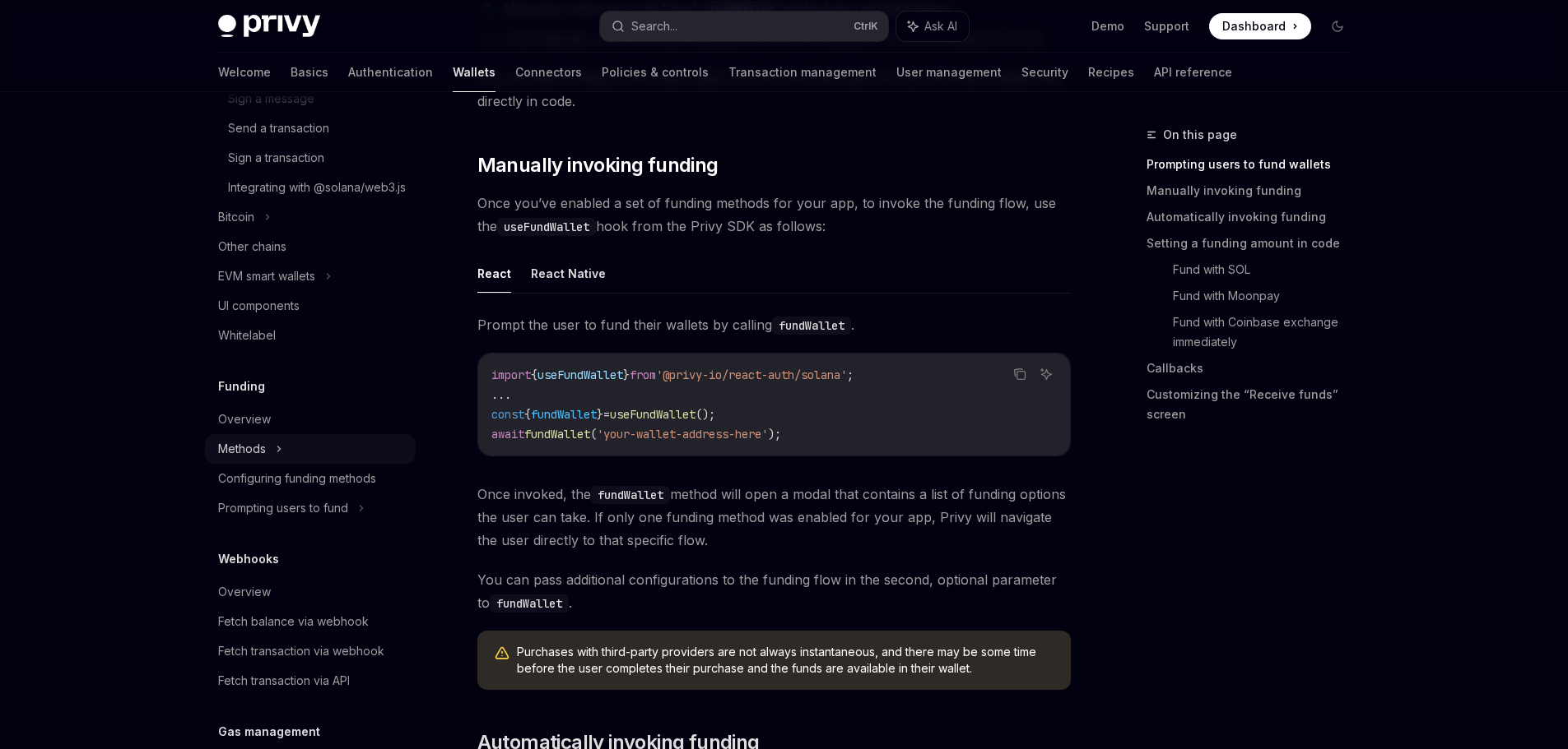
click at [273, 464] on div "Methods" at bounding box center [310, 449] width 211 height 30
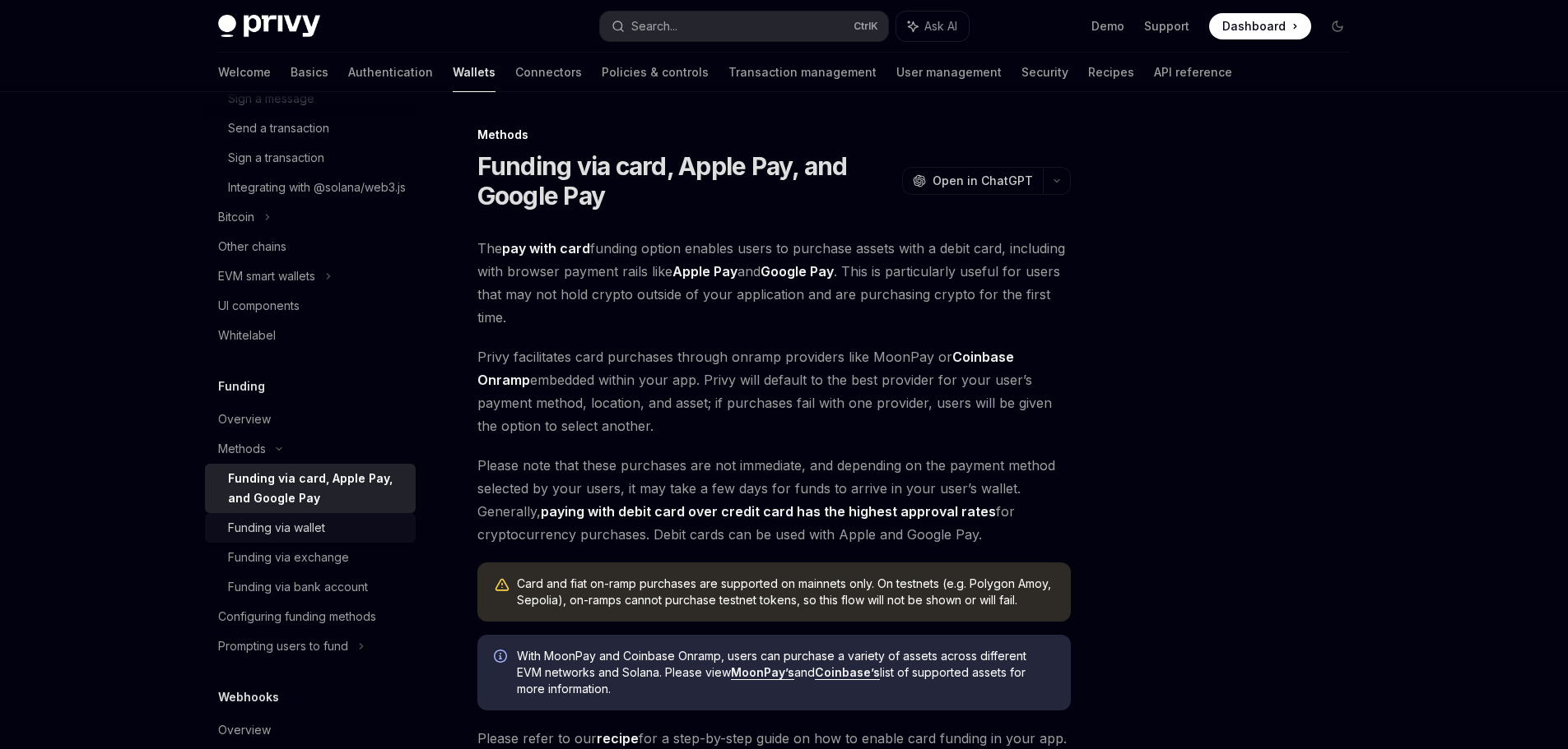
click at [312, 538] on div "Funding via wallet" at bounding box center [276, 528] width 97 height 20
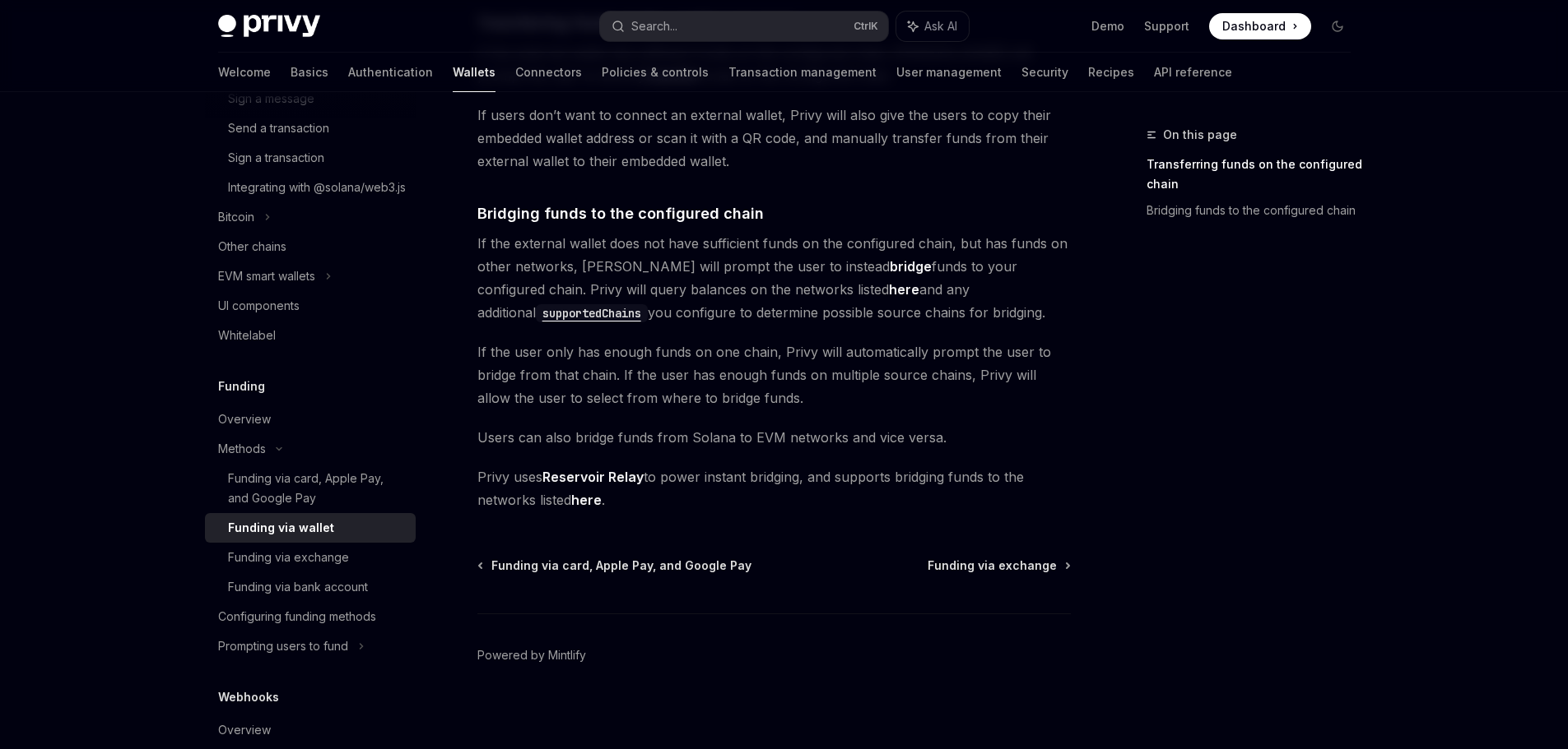
scroll to position [439, 0]
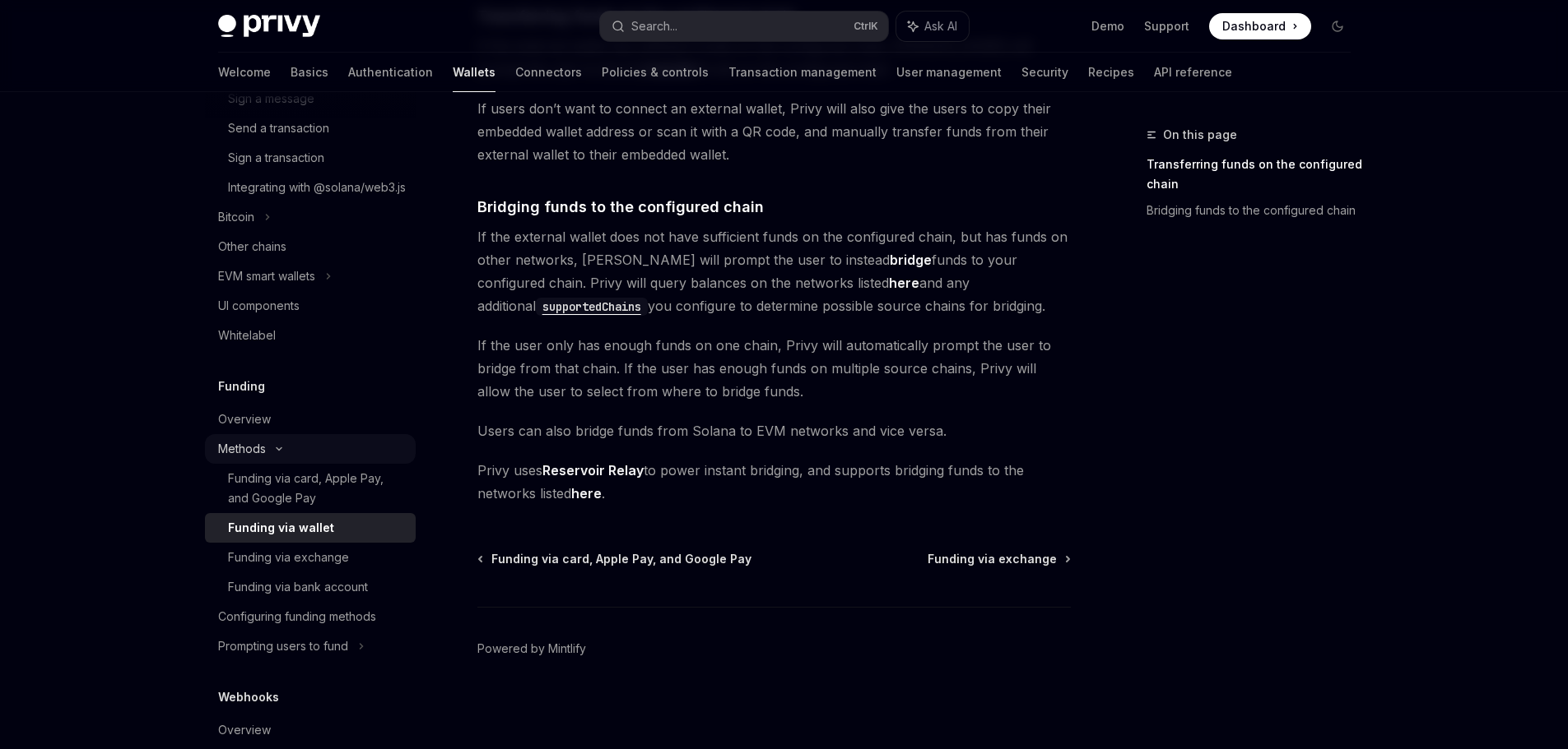
click at [281, 464] on div "Methods" at bounding box center [310, 449] width 211 height 30
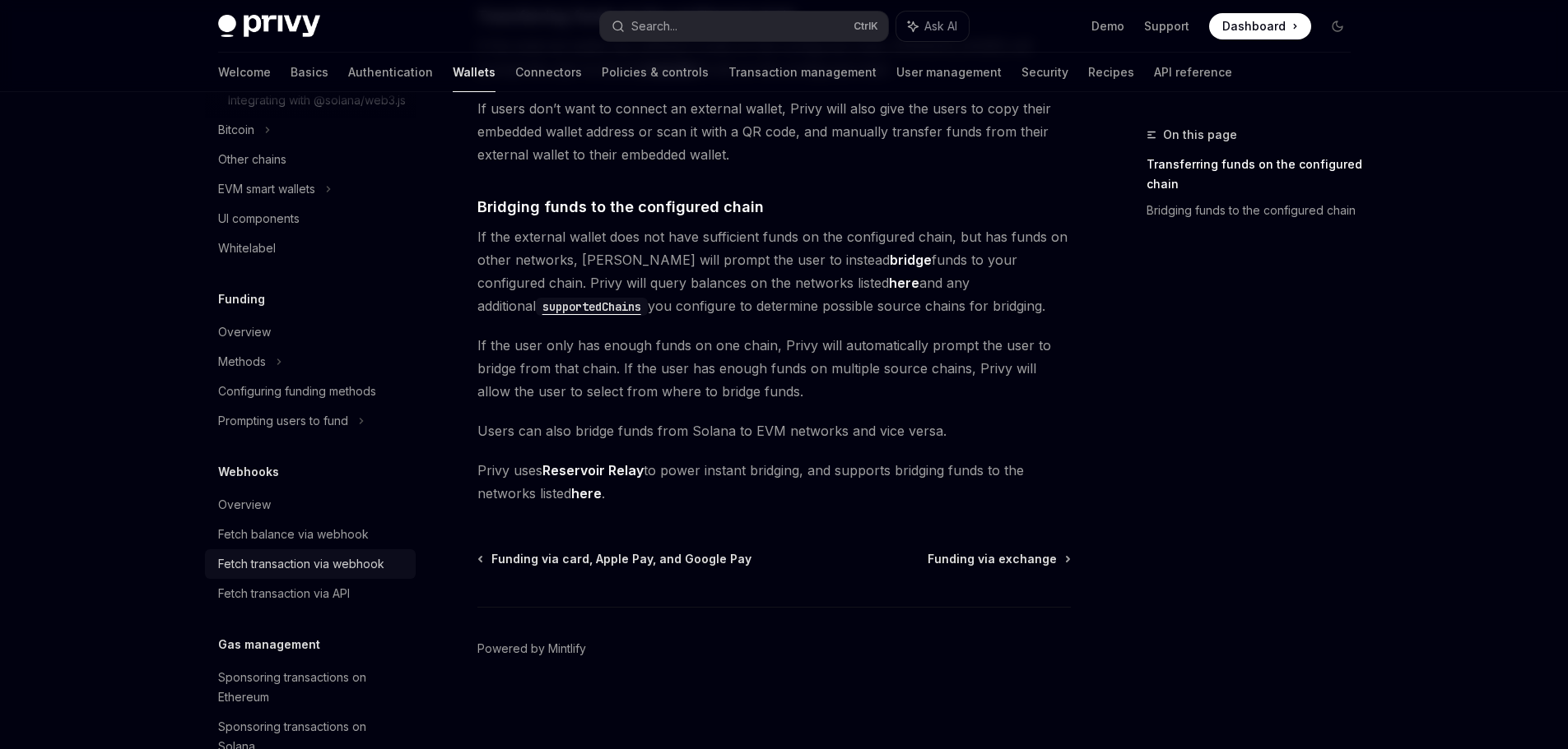
scroll to position [741, 0]
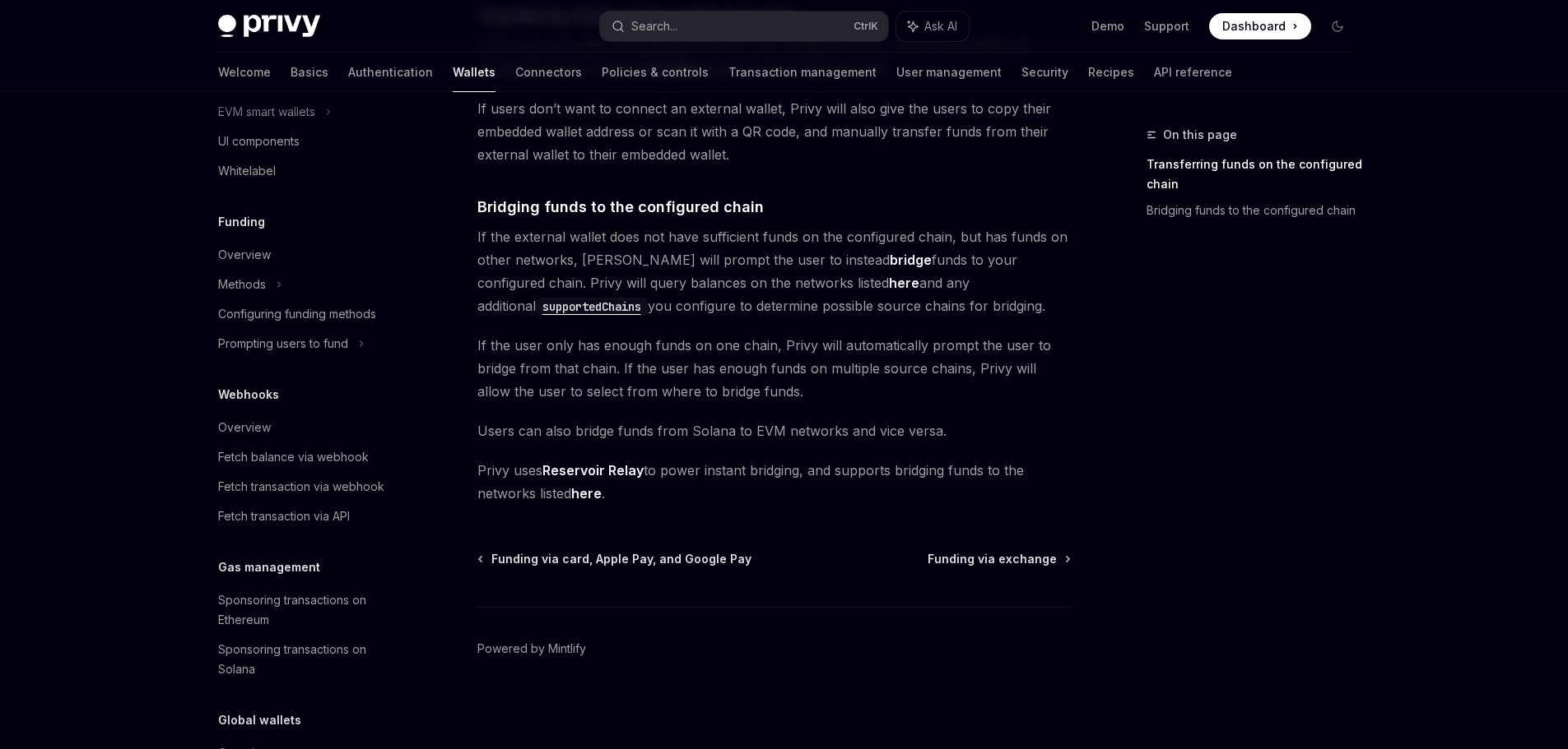
click at [518, 455] on div "The transfer from wallets funding option enables users to transfer or bridge fu…" at bounding box center [774, 137] width 594 height 737
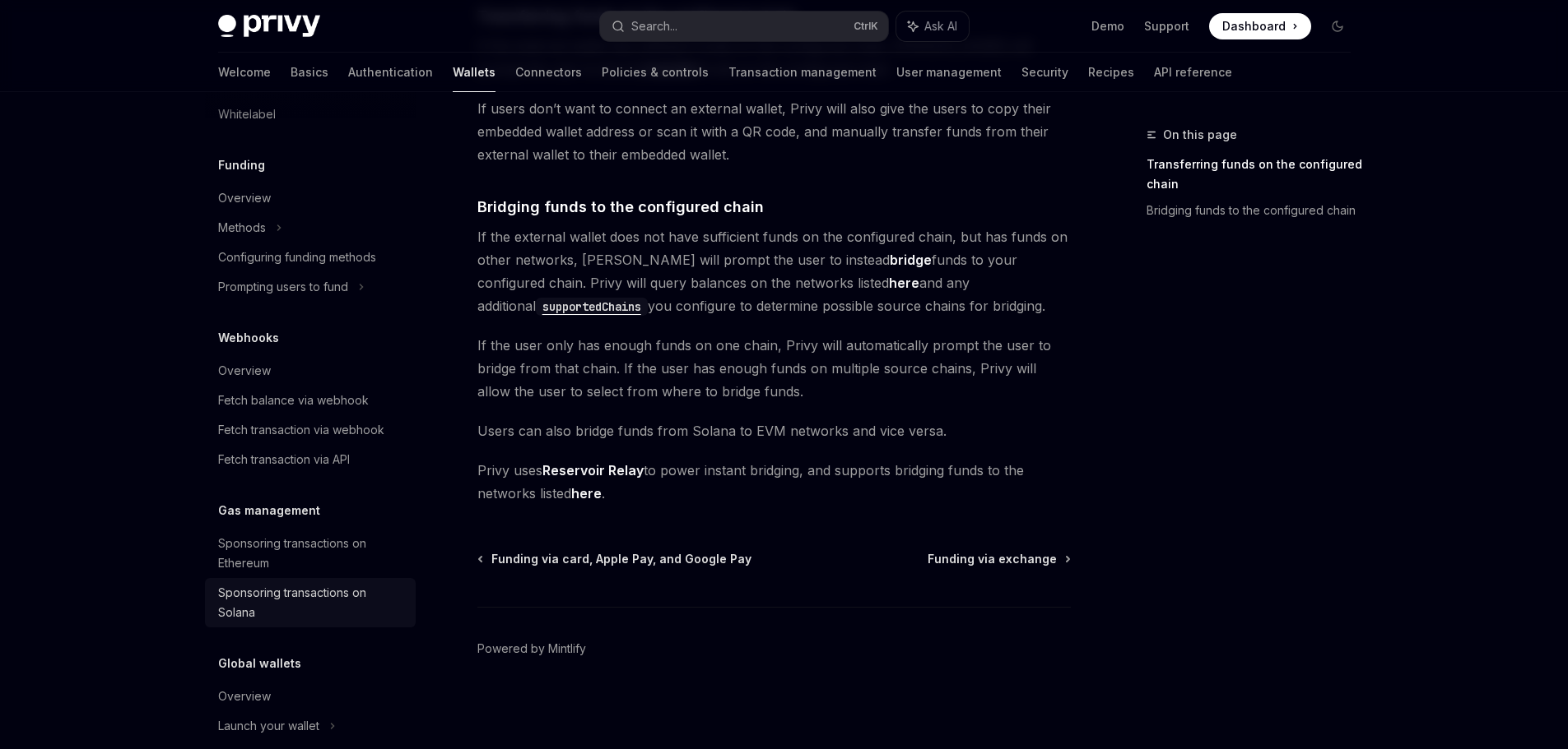
scroll to position [871, 0]
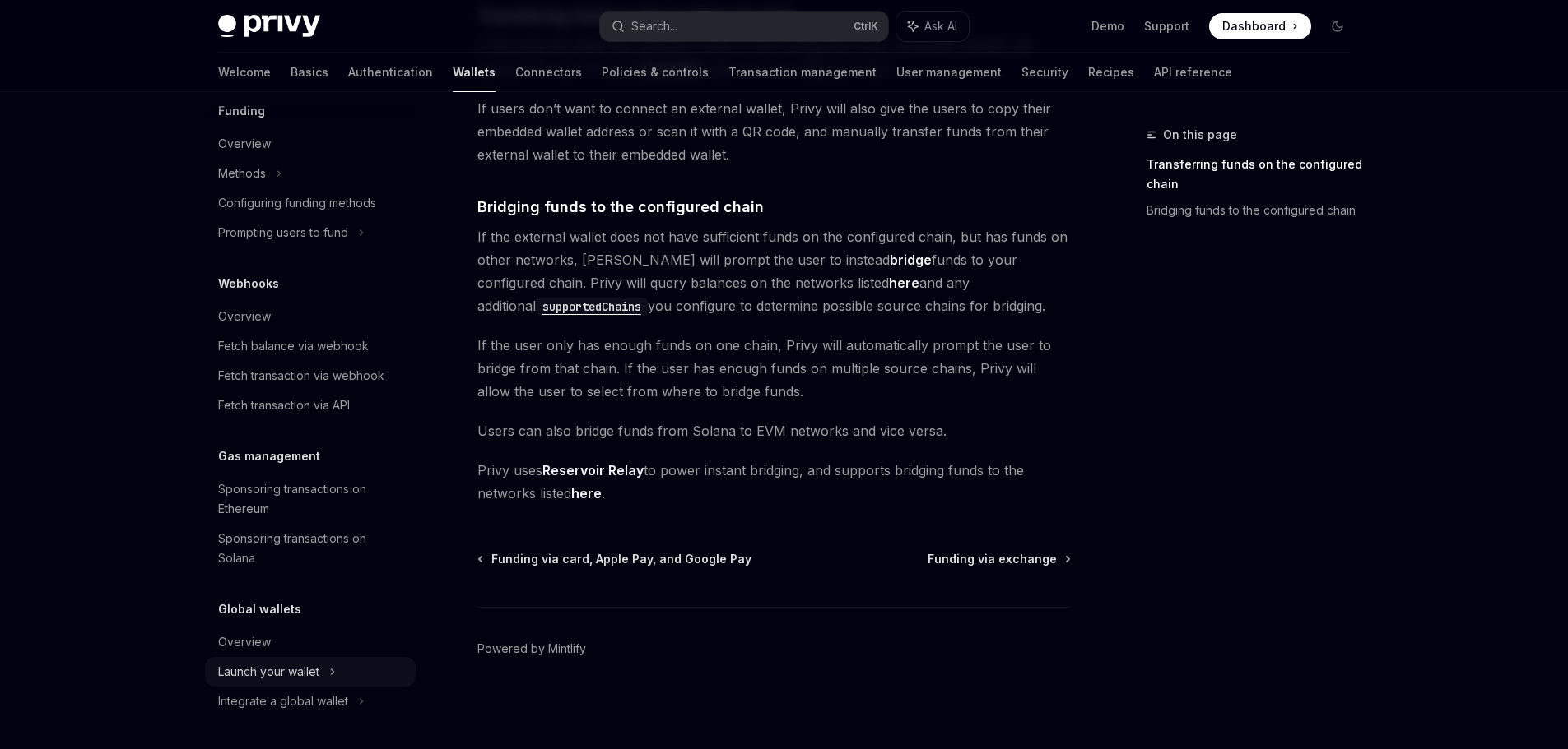
click at [332, 669] on icon at bounding box center [333, 672] width 7 height 20
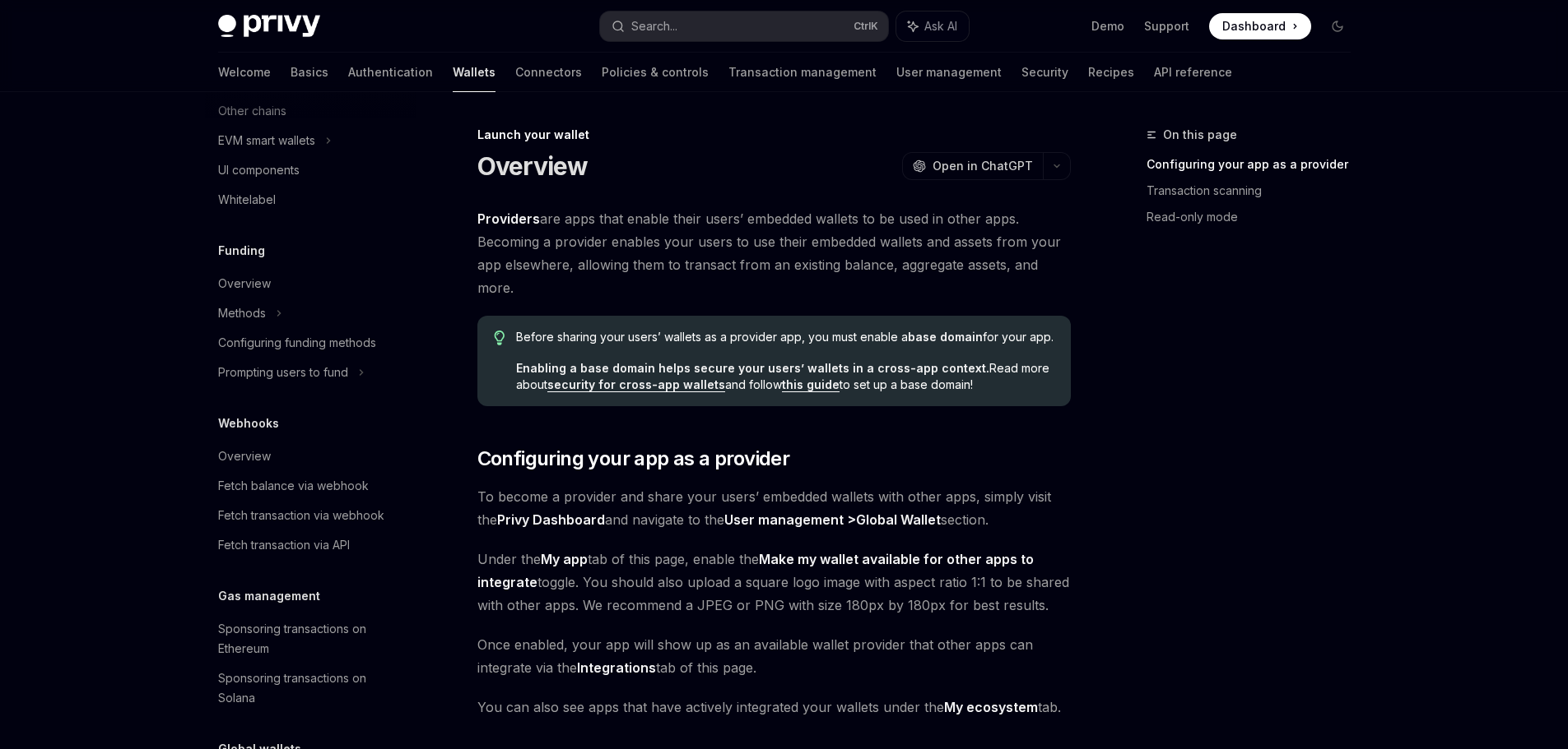
scroll to position [683, 0]
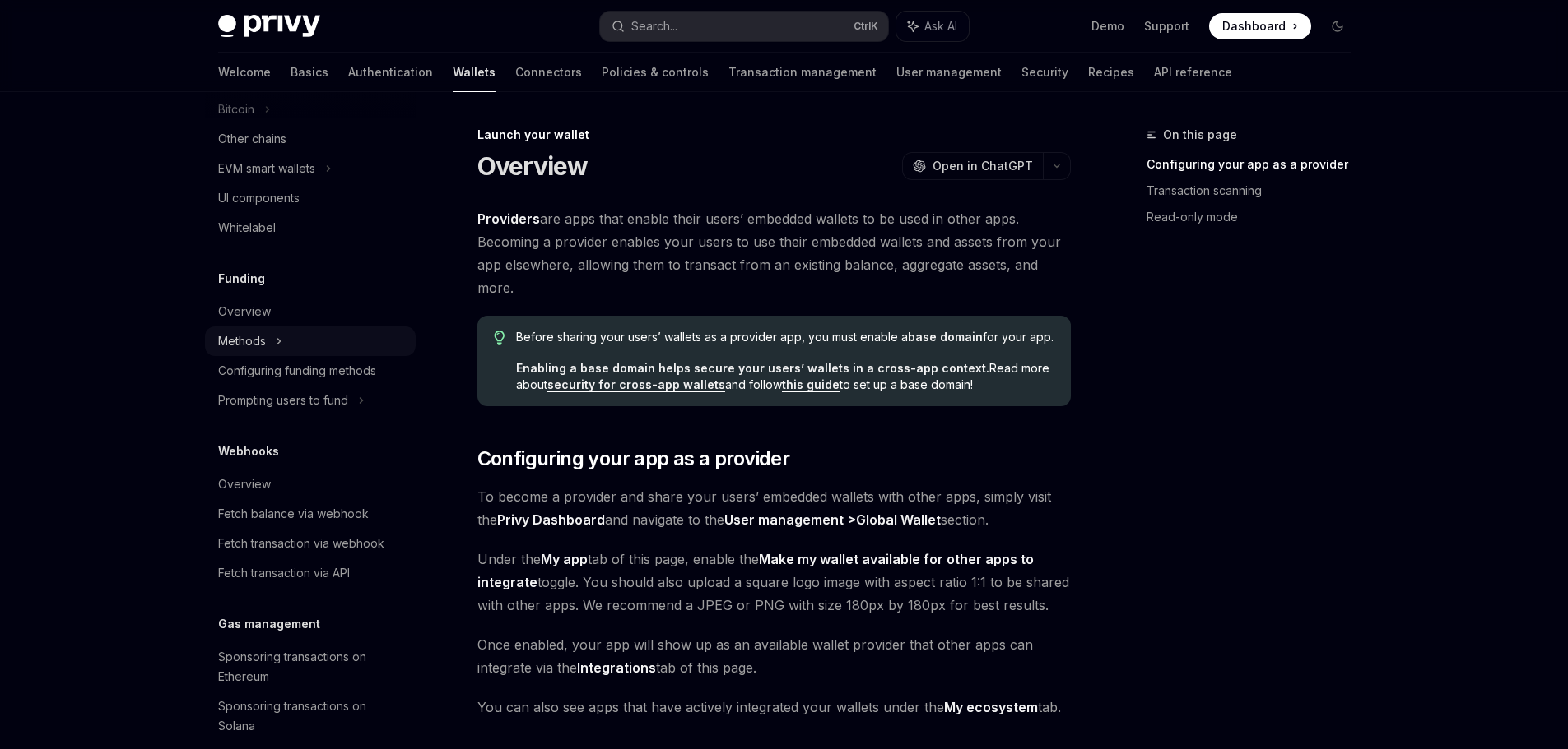
click at [252, 352] on div "Methods" at bounding box center [242, 342] width 48 height 20
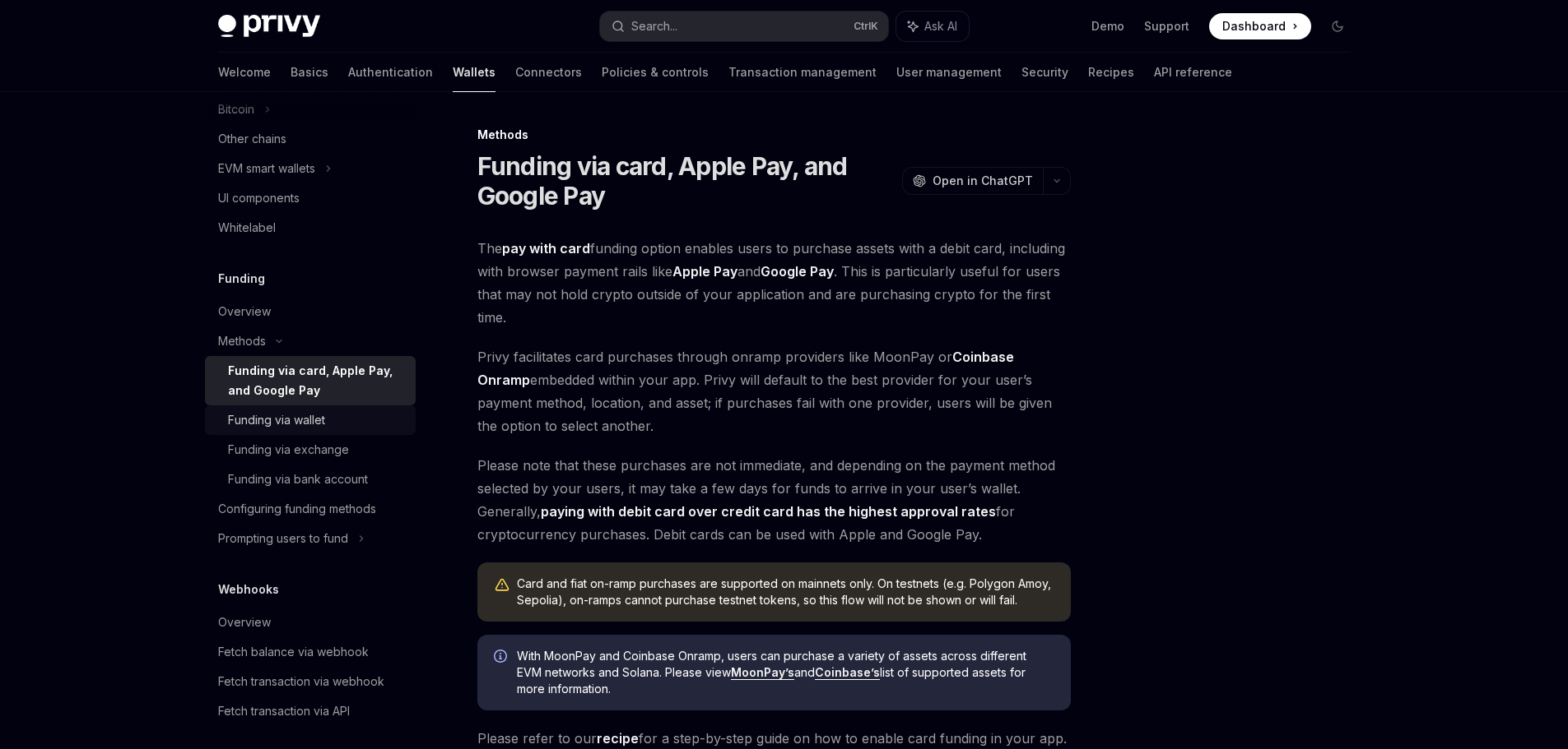
click at [322, 430] on div "Funding via wallet" at bounding box center [276, 421] width 97 height 20
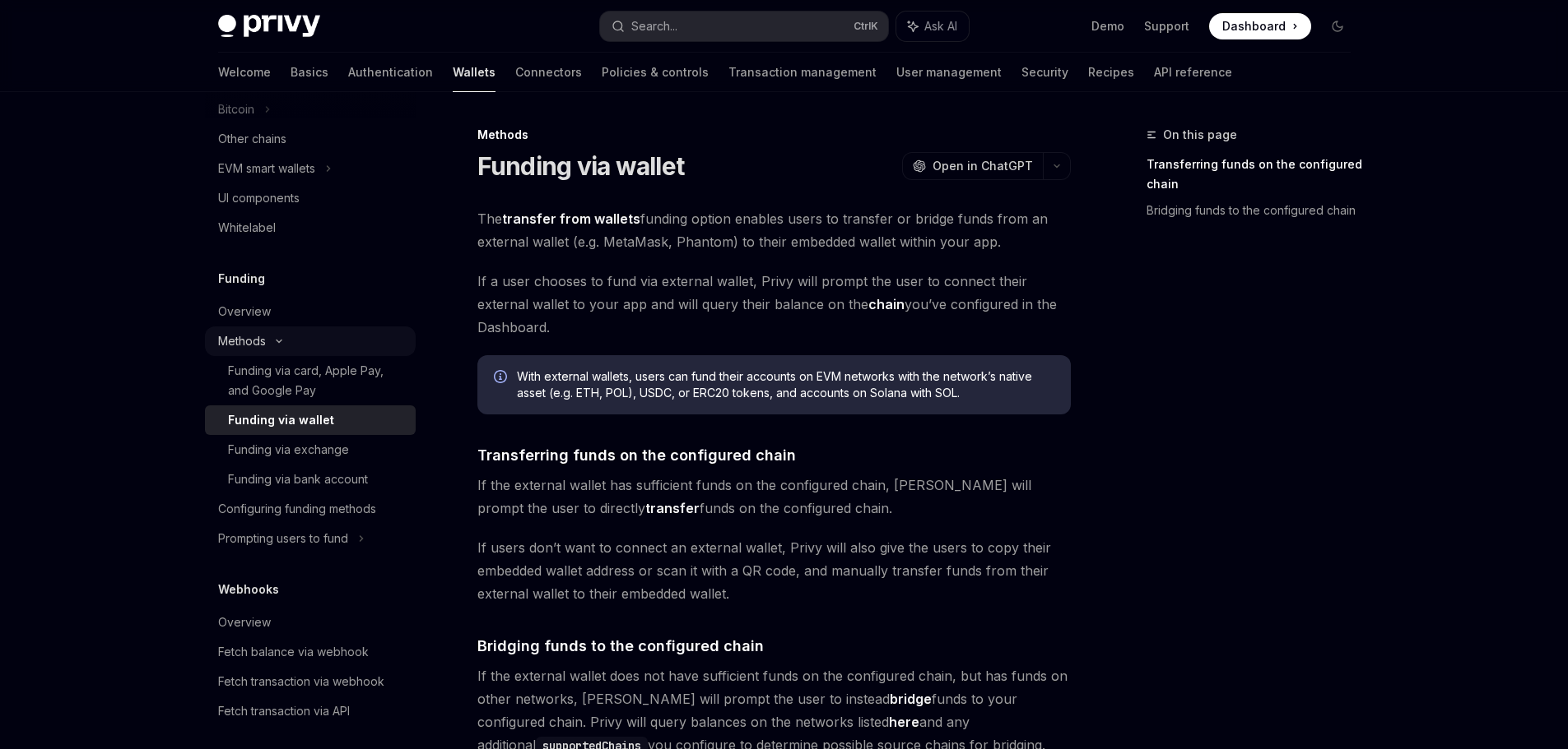
click at [269, 345] on icon at bounding box center [279, 342] width 20 height 7
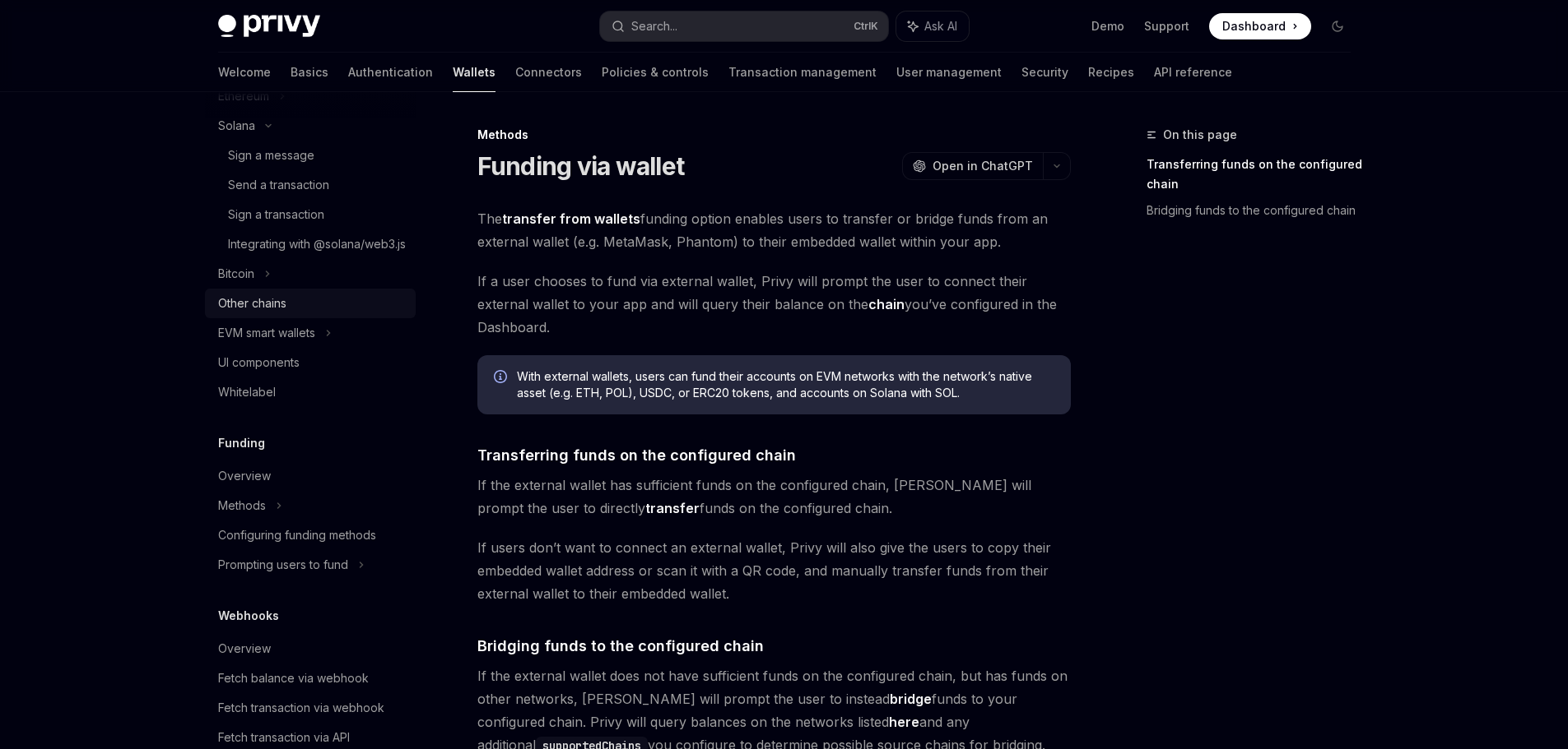
scroll to position [355, 0]
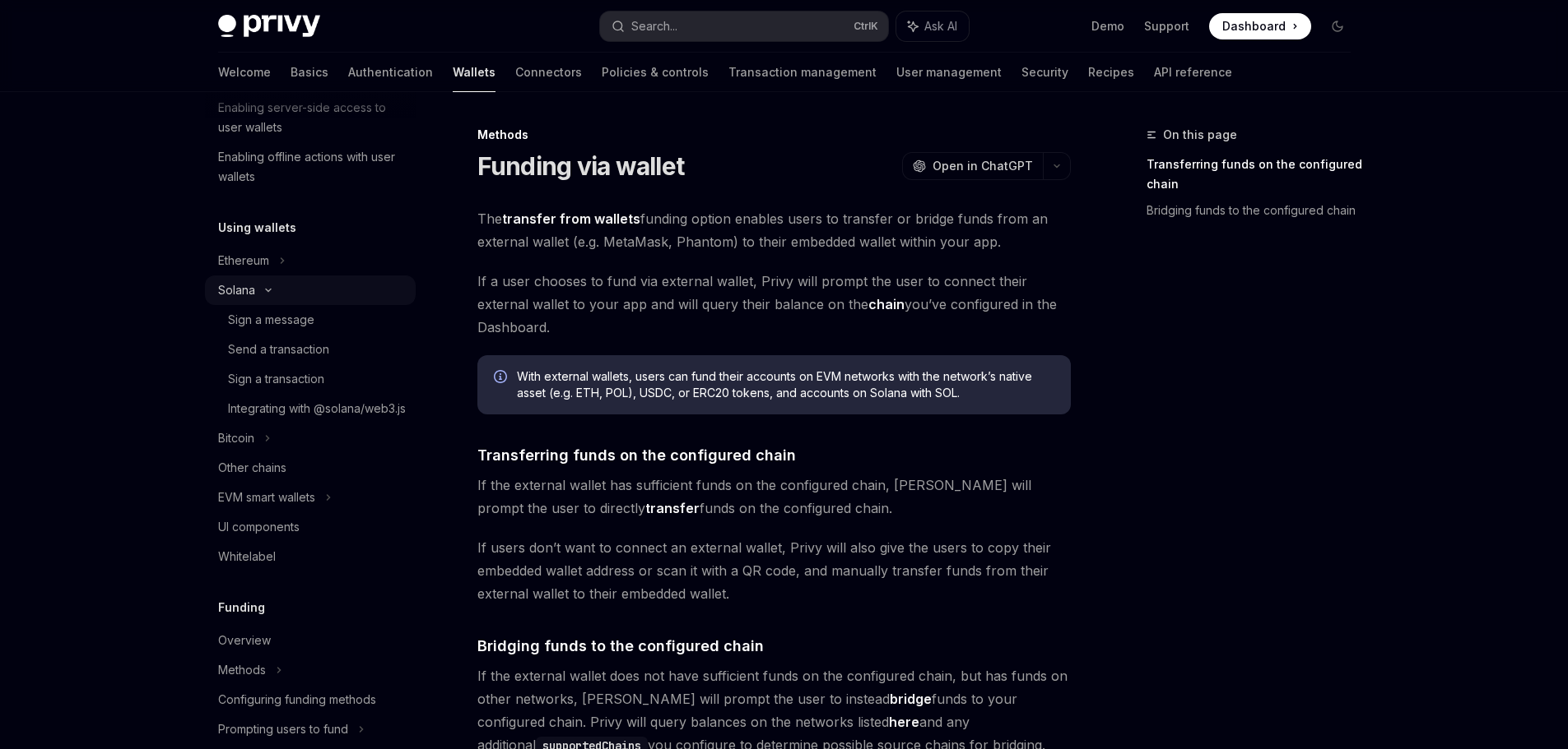
click at [276, 291] on icon at bounding box center [268, 291] width 20 height 7
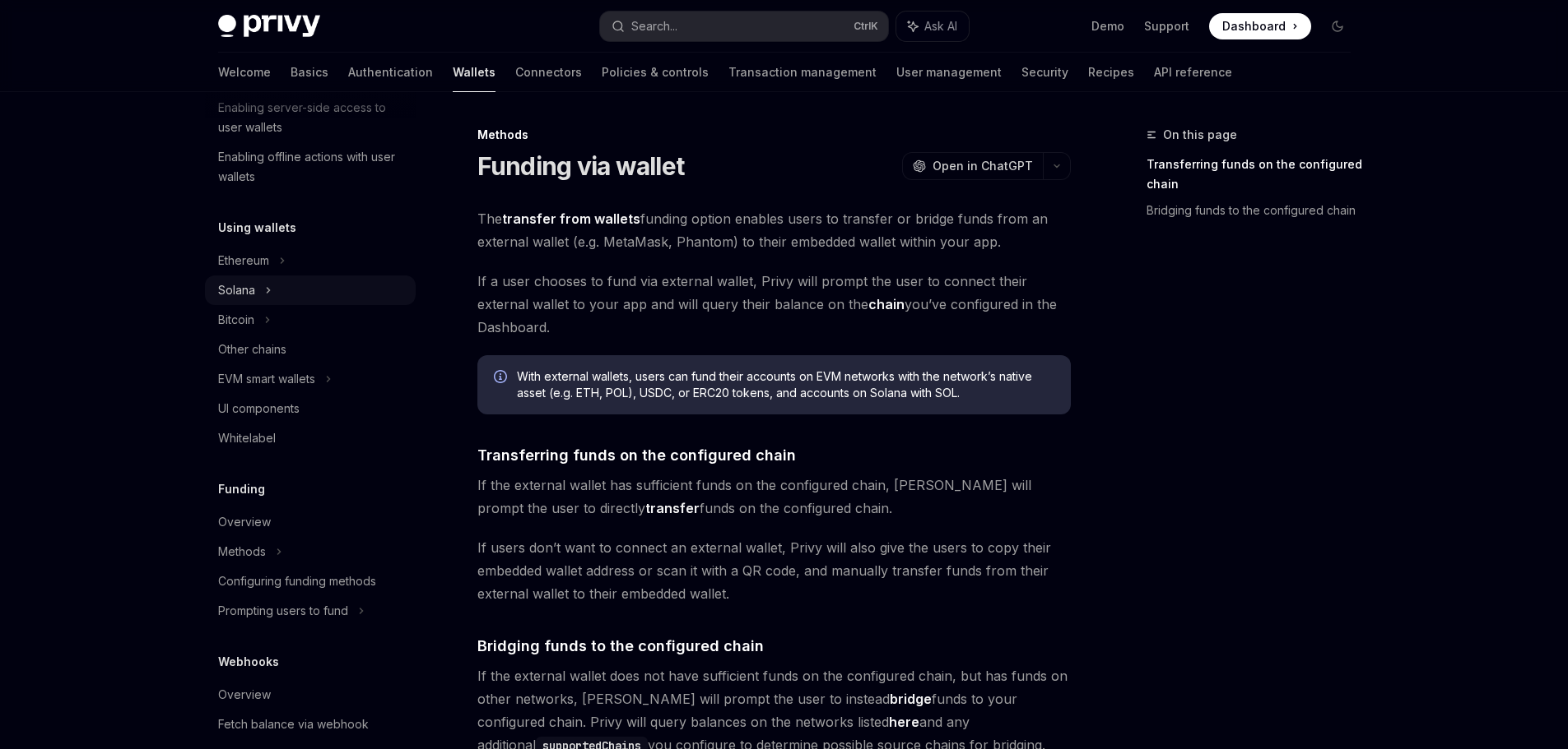
click at [276, 292] on div "Solana" at bounding box center [310, 291] width 211 height 30
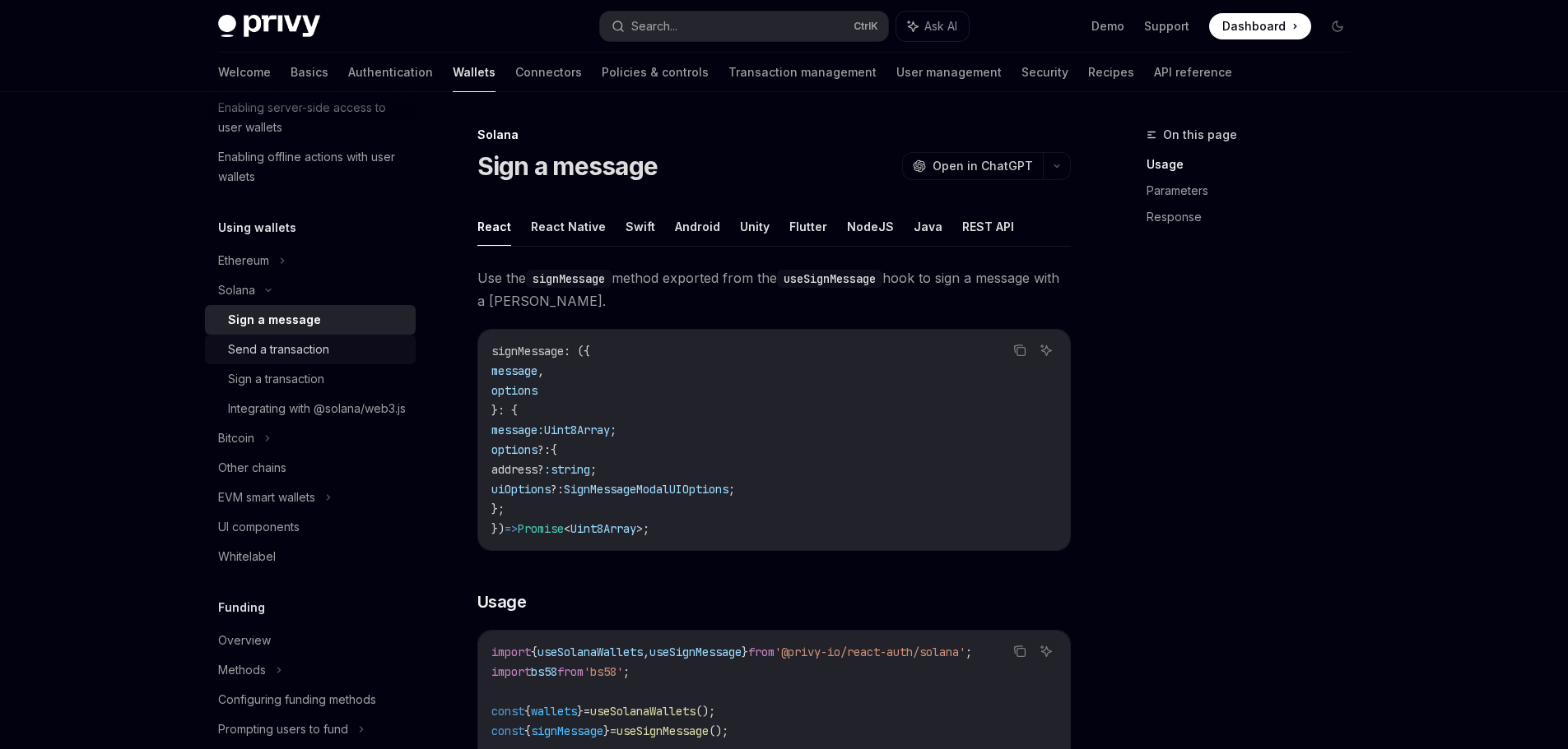
click at [284, 343] on div "Send a transaction" at bounding box center [278, 350] width 101 height 20
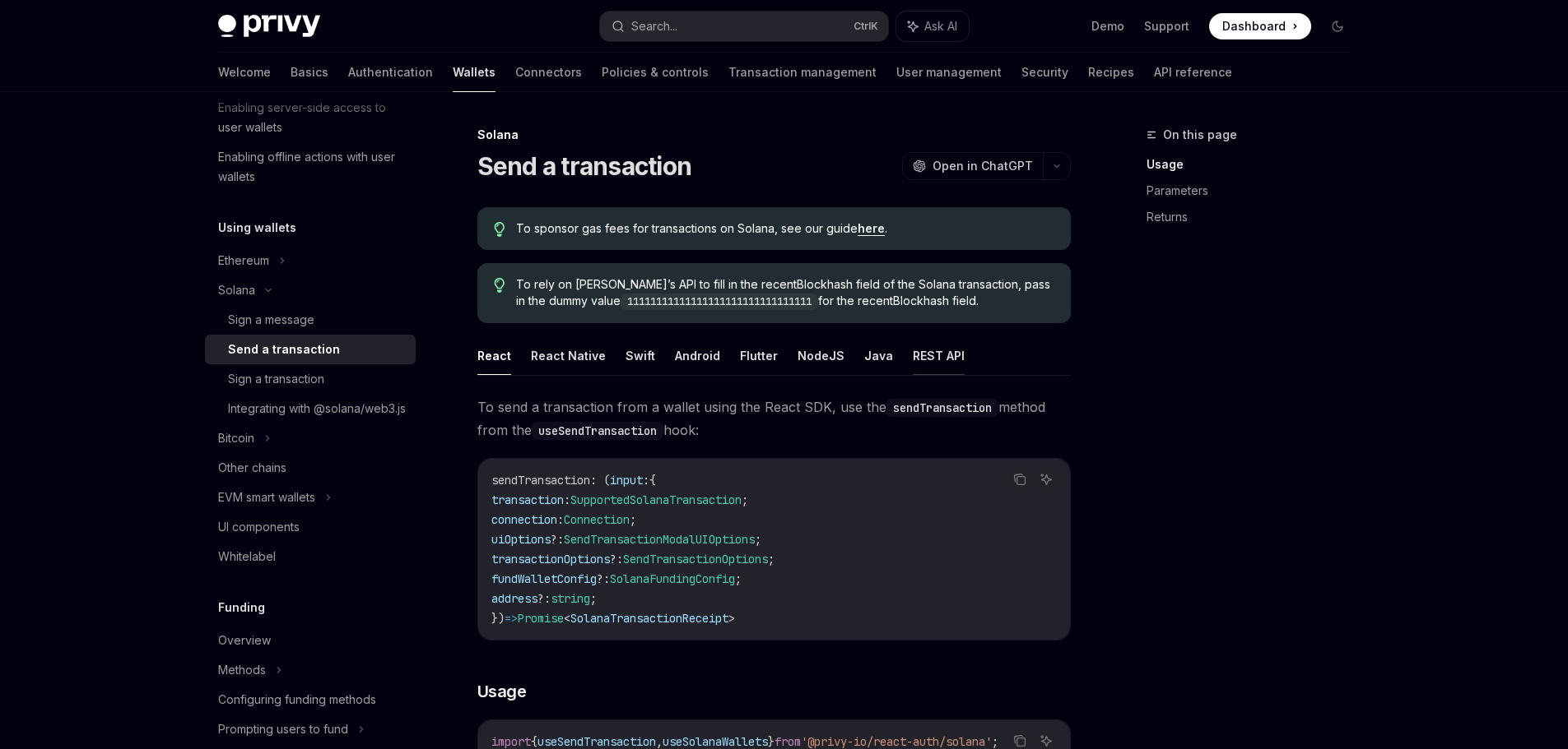
click at [924, 351] on button "REST API" at bounding box center [939, 356] width 52 height 38
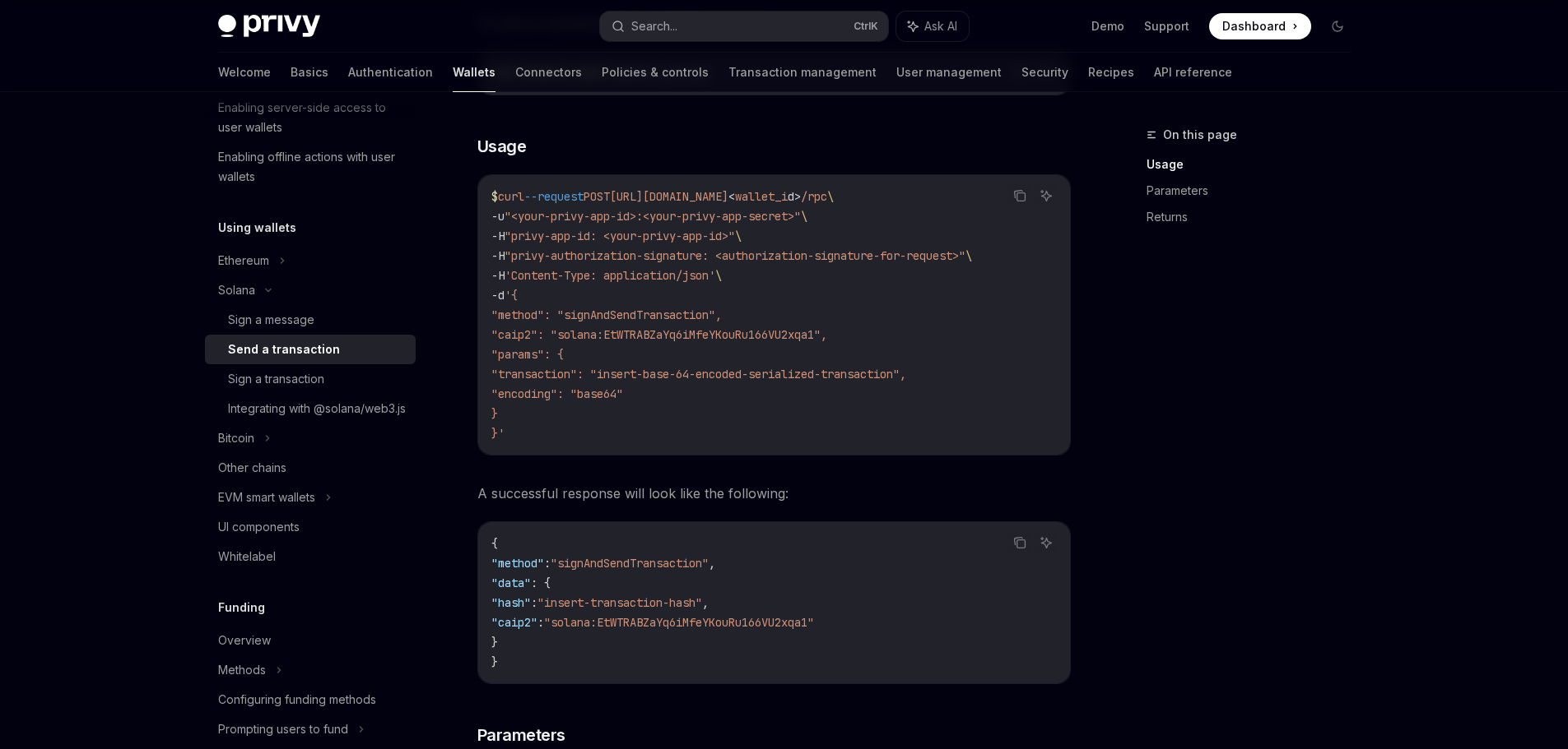
scroll to position [247, 0]
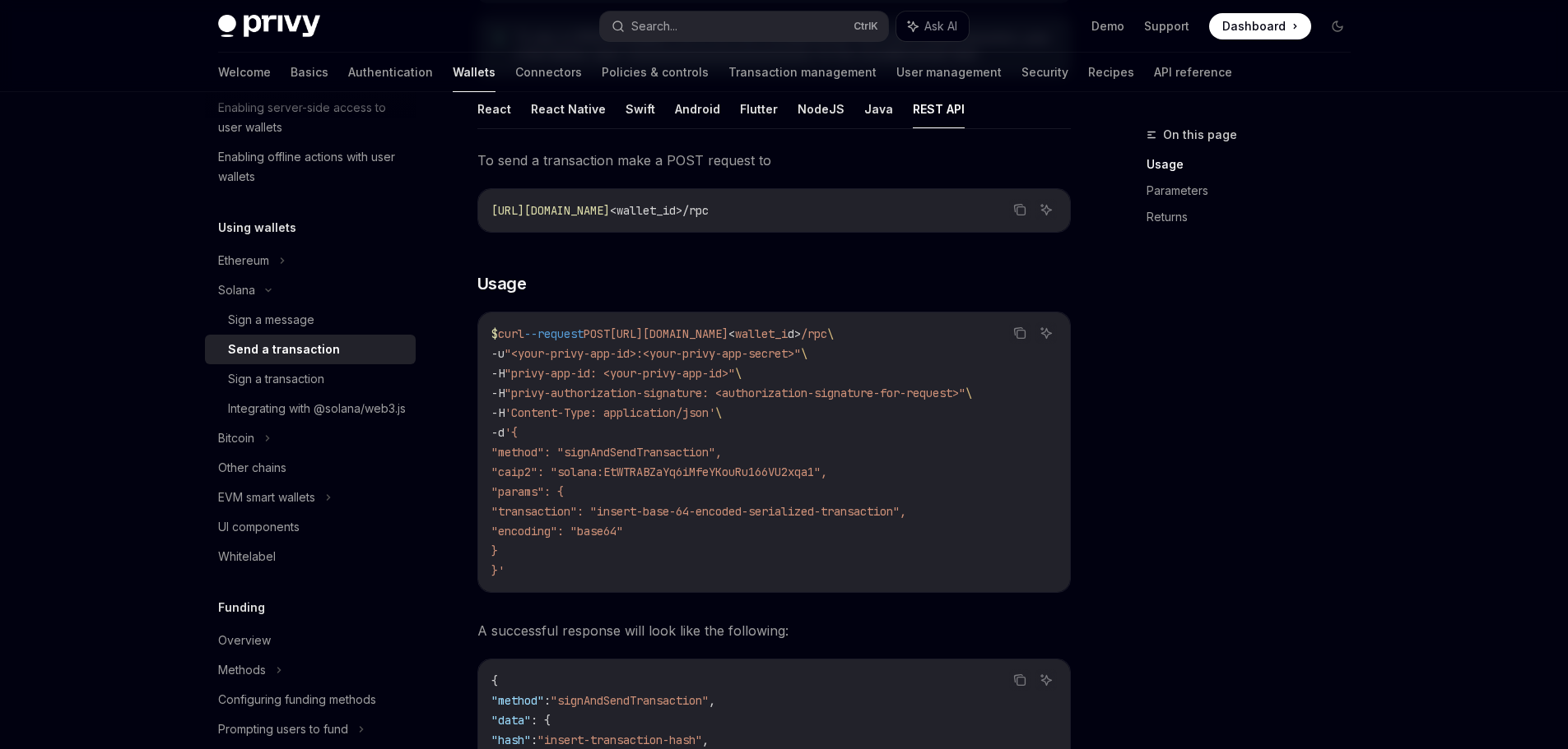
click at [809, 394] on span ""privy-authorization-signature: <authorization-signature-for-request>"" at bounding box center [734, 393] width 461 height 15
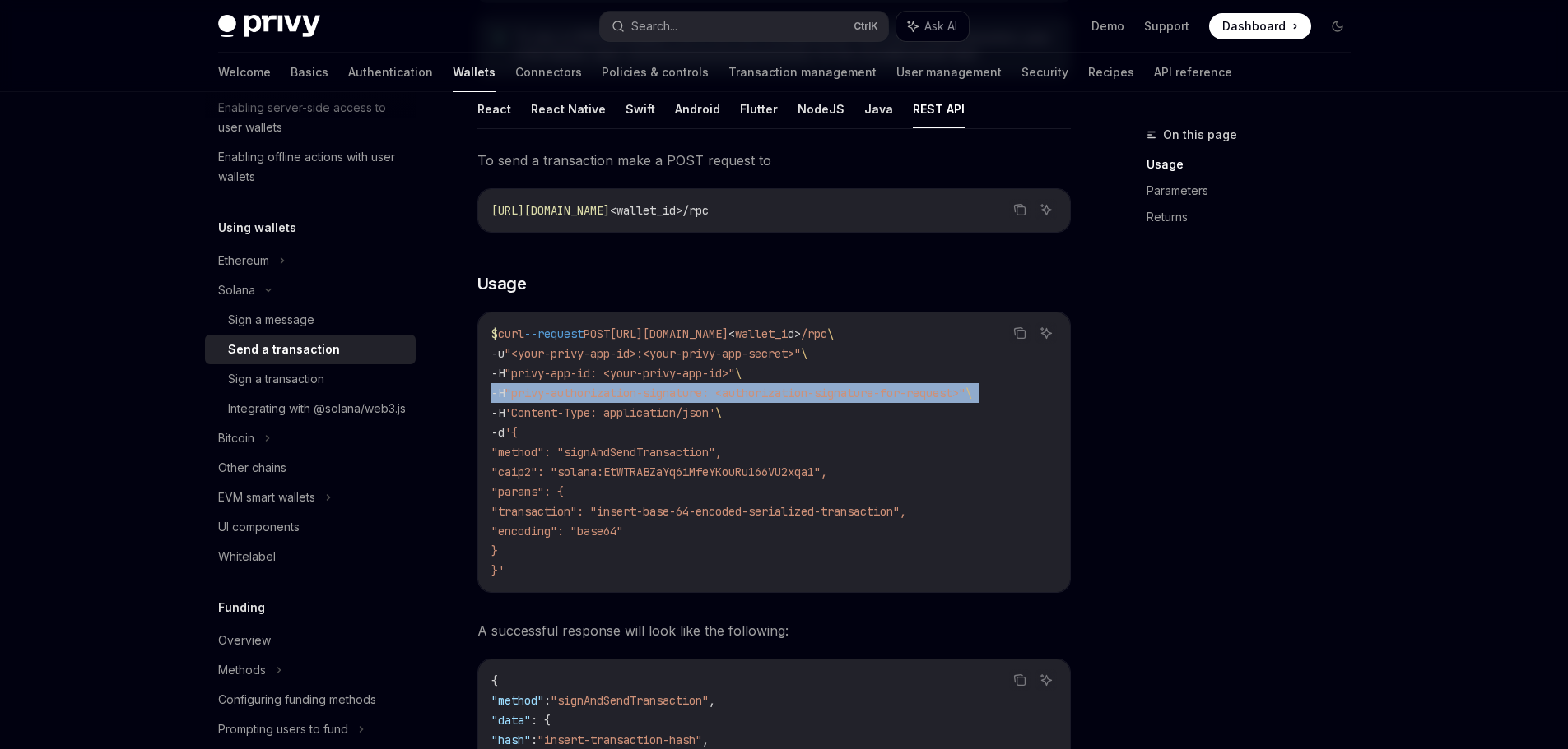
click at [809, 394] on span ""privy-authorization-signature: <authorization-signature-for-request>"" at bounding box center [734, 393] width 461 height 15
click at [650, 392] on span ""privy-authorization-signature: <authorization-signature-for-request>"" at bounding box center [734, 393] width 461 height 15
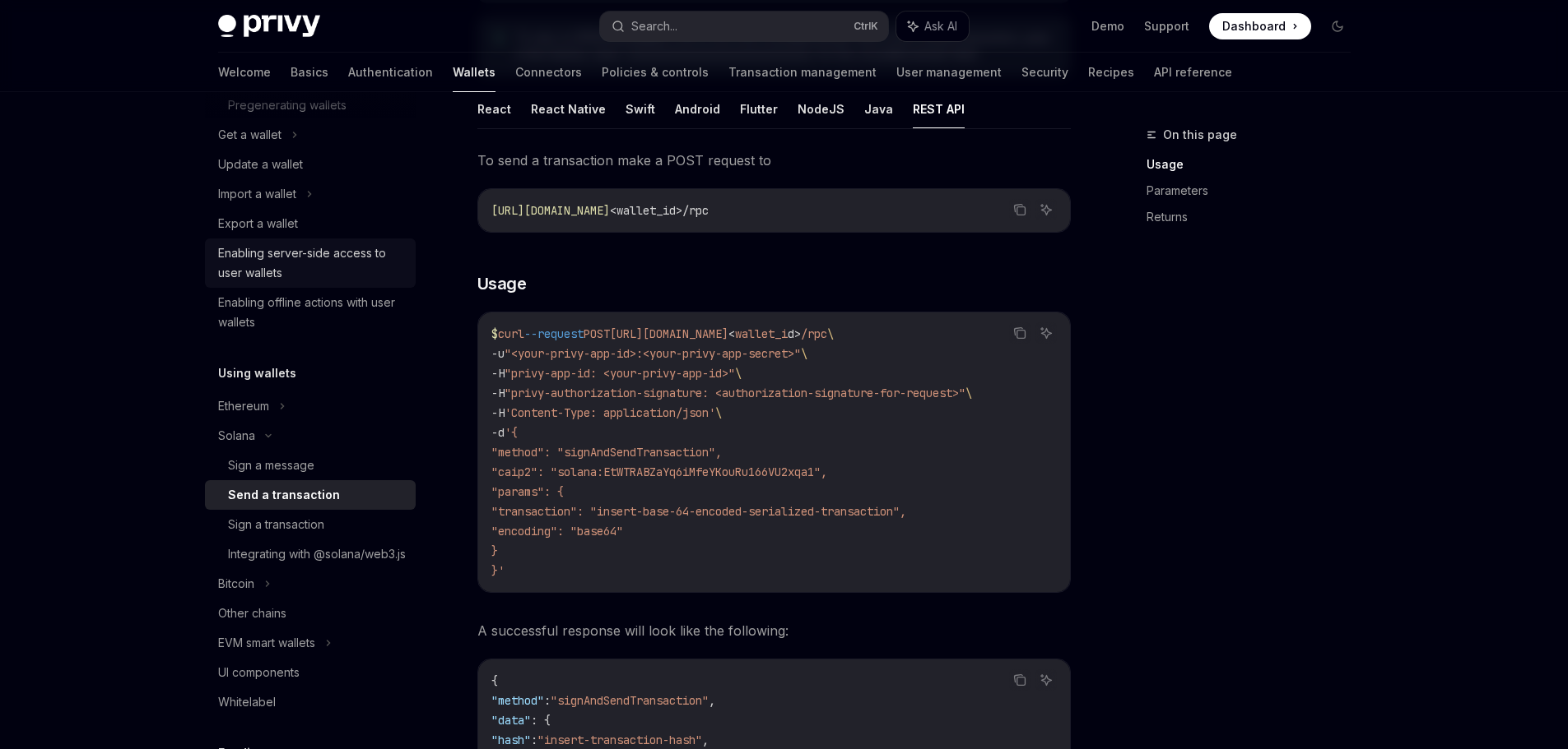
scroll to position [0, 0]
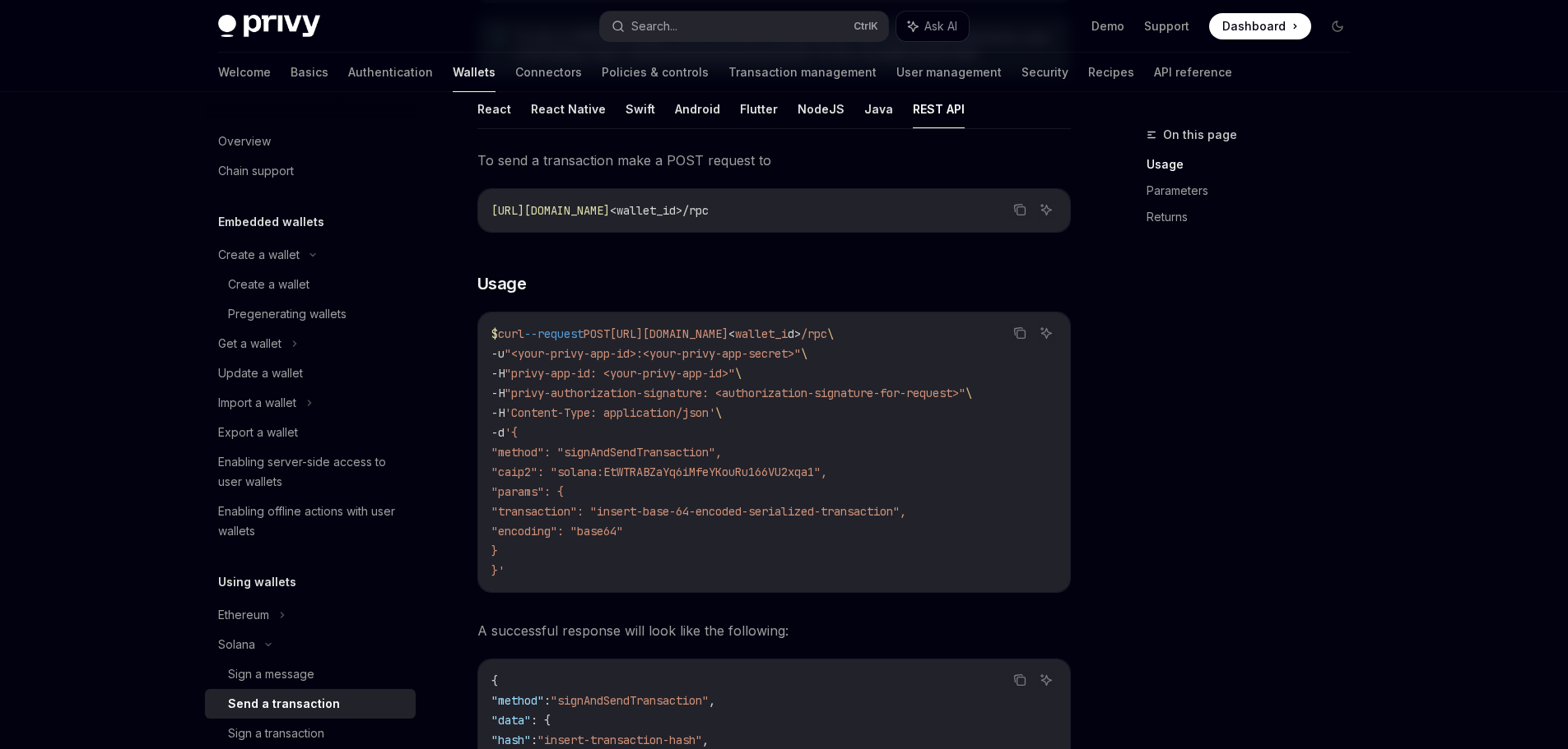
click at [268, 174] on div "Chain support" at bounding box center [256, 172] width 76 height 20
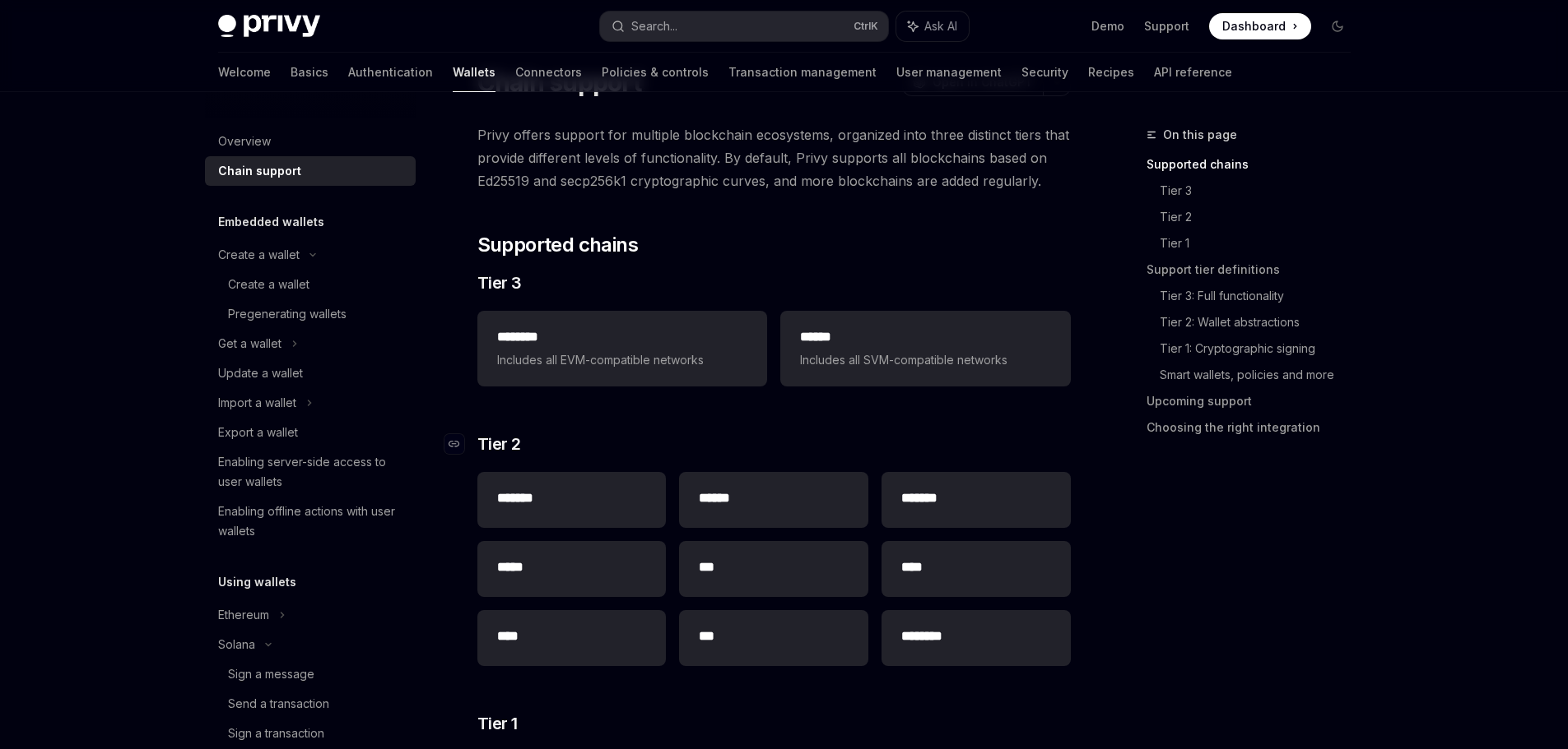
scroll to position [164, 0]
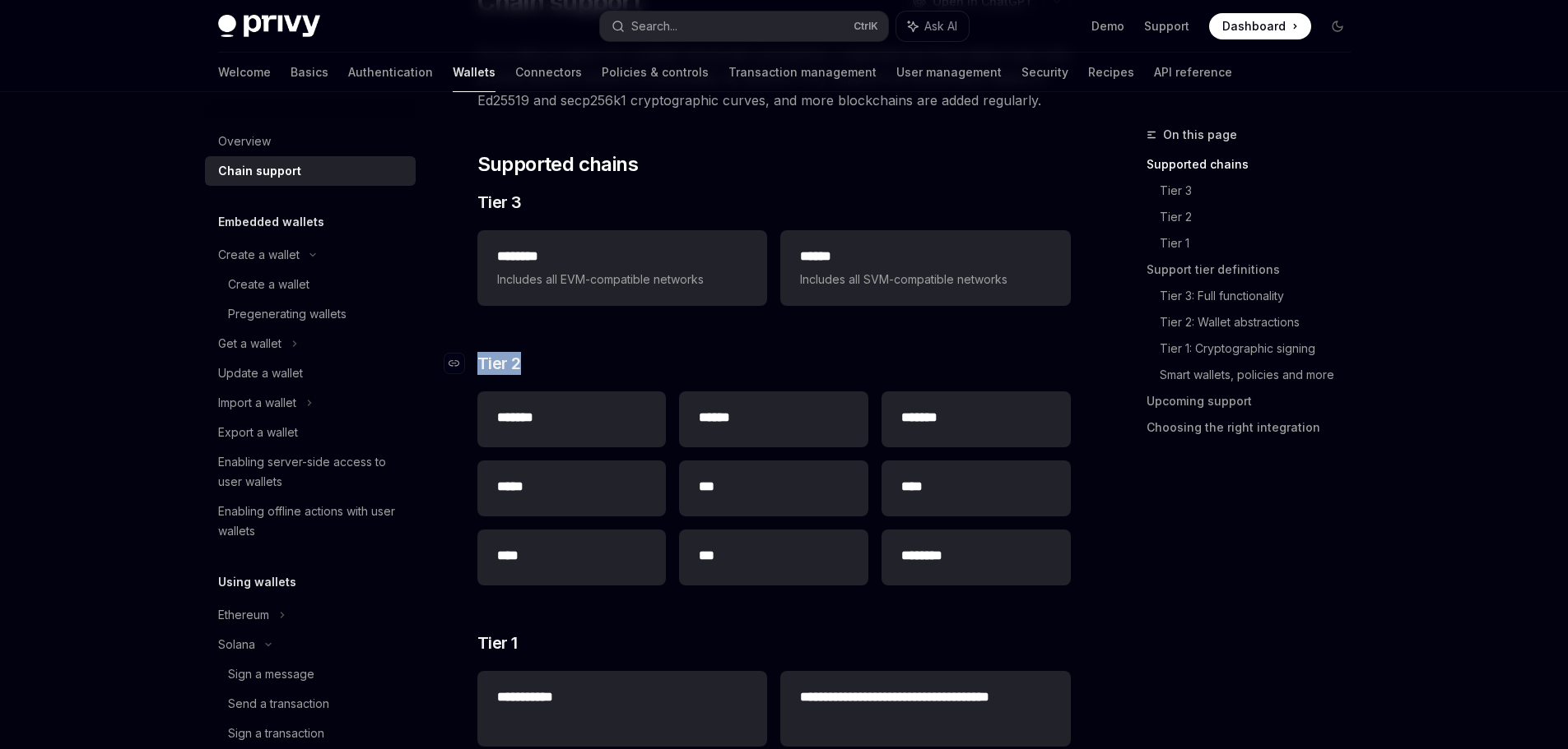
drag, startPoint x: 528, startPoint y: 363, endPoint x: 479, endPoint y: 365, distance: 49.0
click at [479, 365] on h3 "​ Tier 2" at bounding box center [774, 364] width 594 height 23
click at [574, 364] on h3 "​ Tier 2" at bounding box center [774, 364] width 594 height 23
click at [722, 360] on h3 "​ Tier 2" at bounding box center [774, 364] width 594 height 23
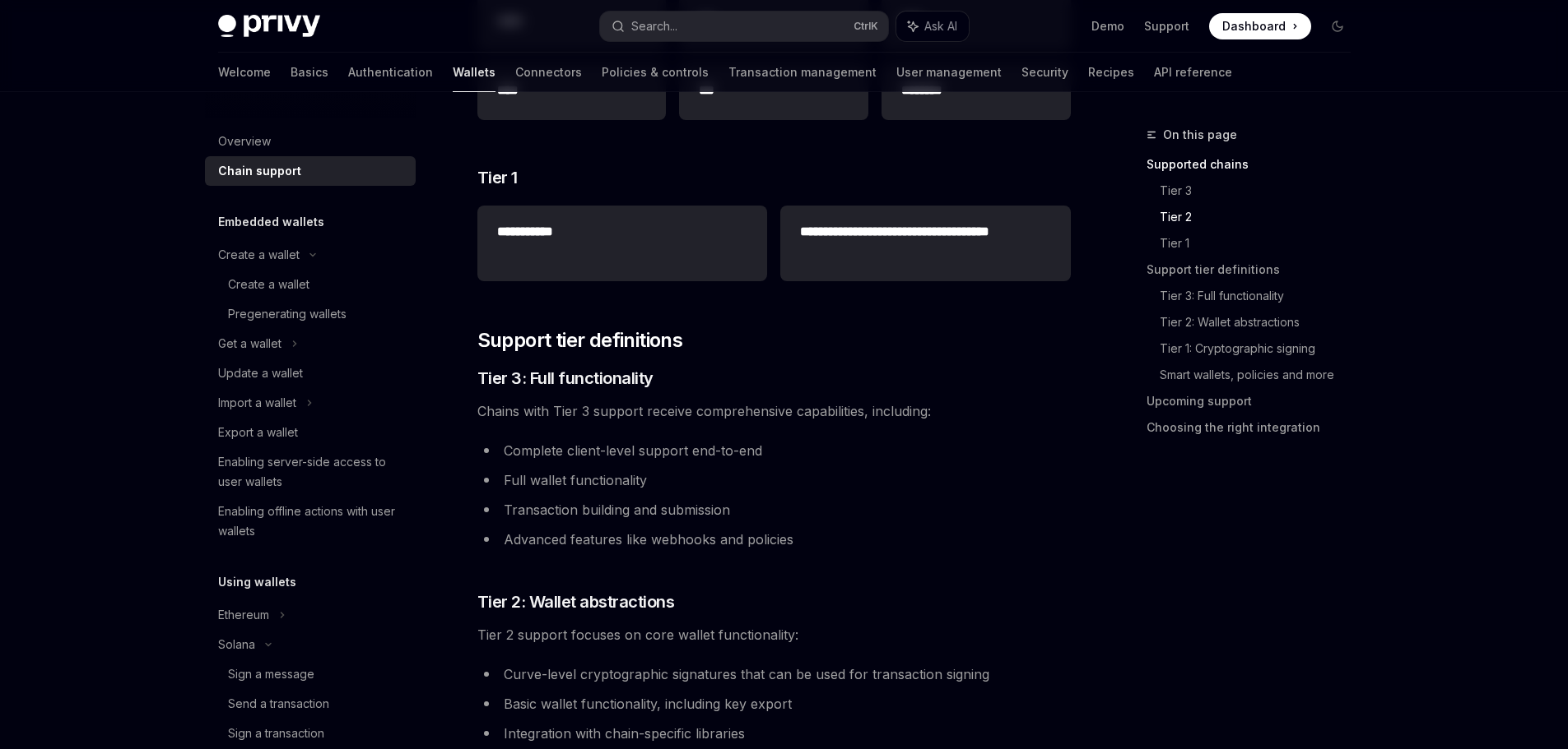
scroll to position [658, 0]
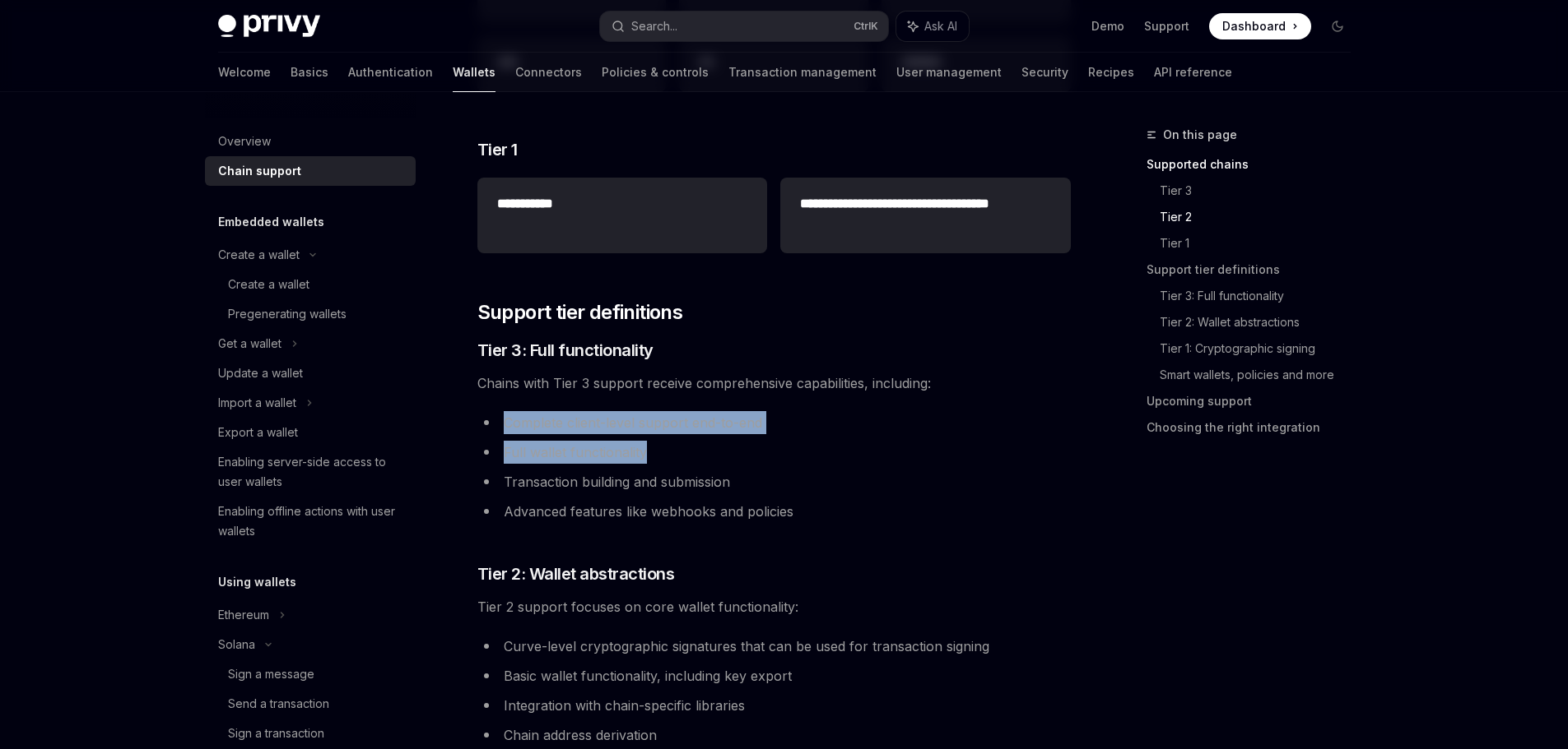
drag, startPoint x: 500, startPoint y: 422, endPoint x: 762, endPoint y: 437, distance: 262.4
click at [762, 437] on ul "Complete client-level support end-to-end Full wallet functionality Transaction …" at bounding box center [774, 467] width 594 height 112
click at [689, 423] on li "Complete client-level support end-to-end" at bounding box center [774, 423] width 594 height 23
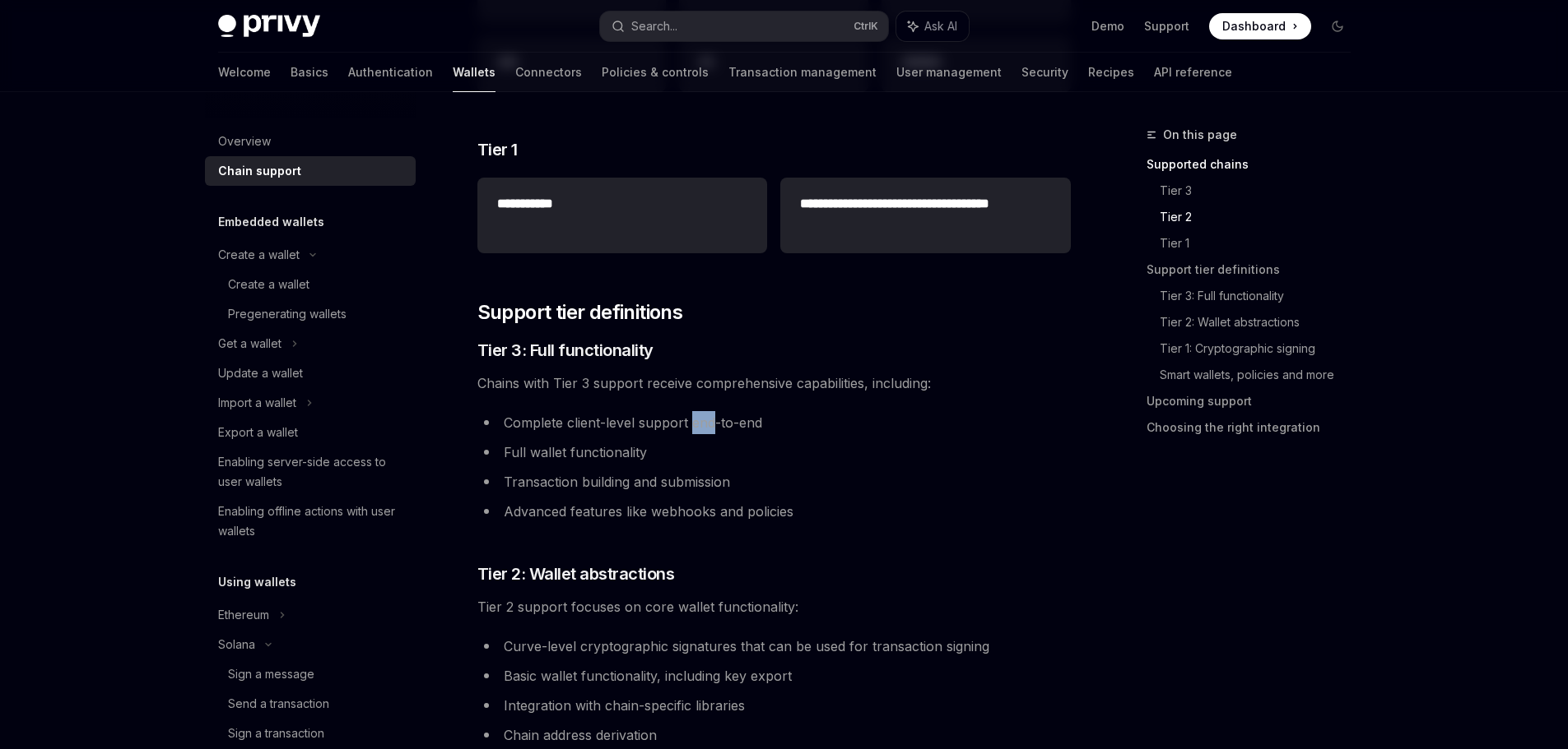
click at [689, 423] on li "Complete client-level support end-to-end" at bounding box center [774, 423] width 594 height 23
click at [629, 426] on li "Complete client-level support end-to-end" at bounding box center [774, 423] width 594 height 23
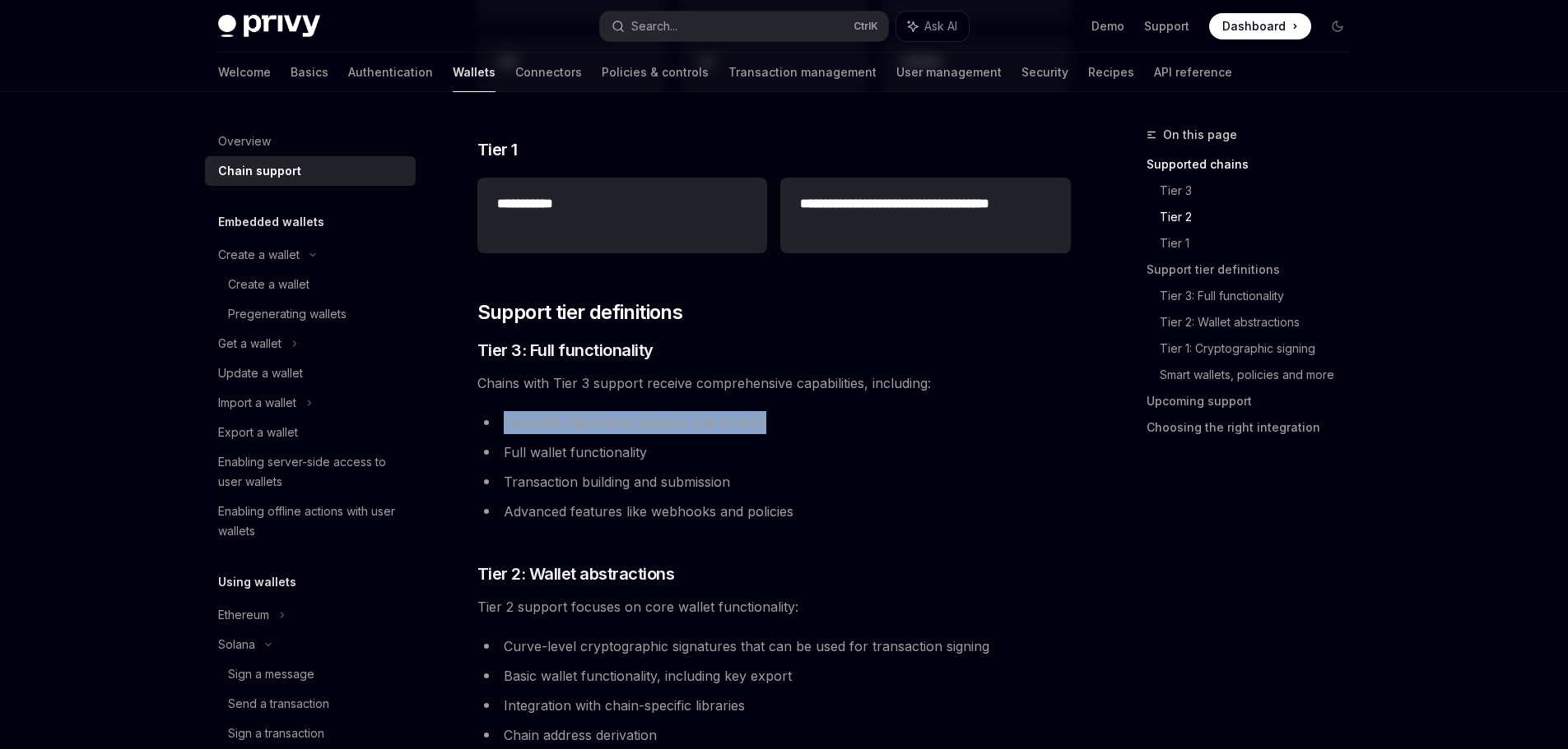
click at [695, 429] on li "Complete client-level support end-to-end" at bounding box center [774, 423] width 594 height 23
click at [673, 425] on li "Complete client-level support end-to-end" at bounding box center [774, 423] width 594 height 23
click at [752, 437] on ul "Complete client-level support end-to-end Full wallet functionality Transaction …" at bounding box center [774, 467] width 594 height 112
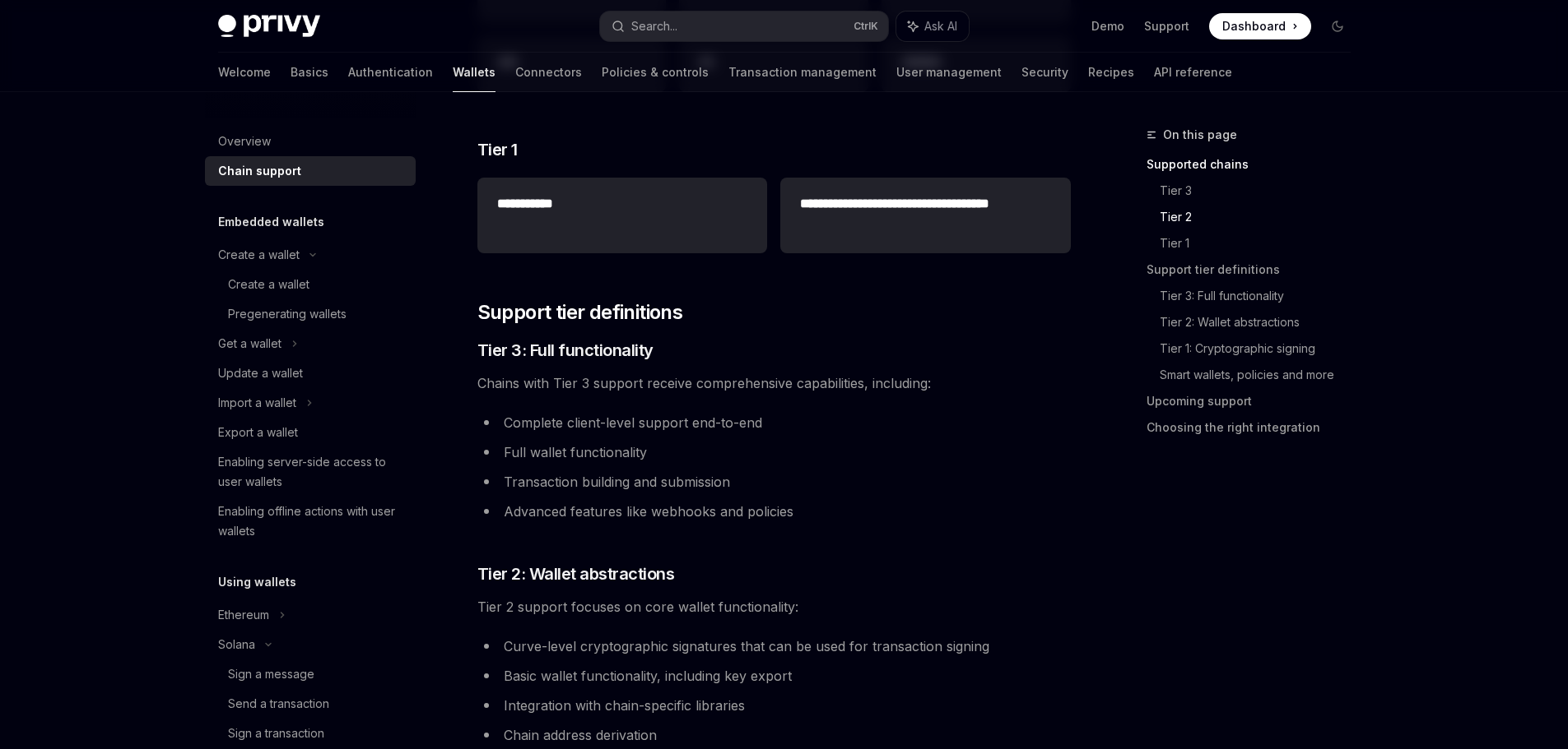
click at [758, 429] on li "Complete client-level support end-to-end" at bounding box center [774, 423] width 594 height 23
drag, startPoint x: 762, startPoint y: 426, endPoint x: 482, endPoint y: 414, distance: 280.3
click at [480, 414] on li "Complete client-level support end-to-end" at bounding box center [774, 423] width 594 height 23
click at [546, 424] on li "Complete client-level support end-to-end" at bounding box center [774, 423] width 594 height 23
click at [506, 423] on li "Complete client-level support end-to-end" at bounding box center [774, 423] width 594 height 23
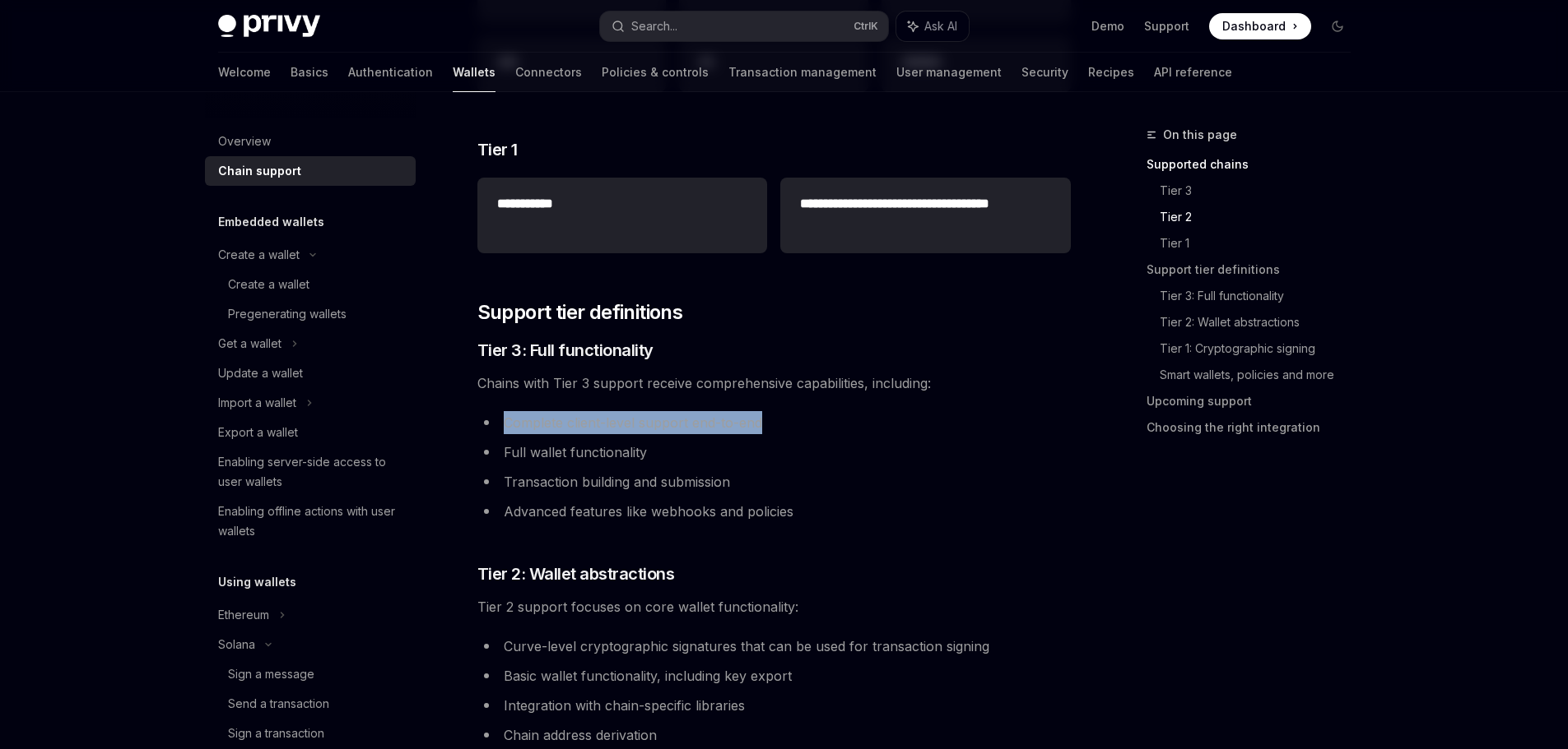
drag, startPoint x: 500, startPoint y: 423, endPoint x: 784, endPoint y: 424, distance: 284.0
click at [783, 424] on li "Complete client-level support end-to-end" at bounding box center [774, 423] width 594 height 23
click at [789, 422] on li "Complete client-level support end-to-end" at bounding box center [774, 423] width 594 height 23
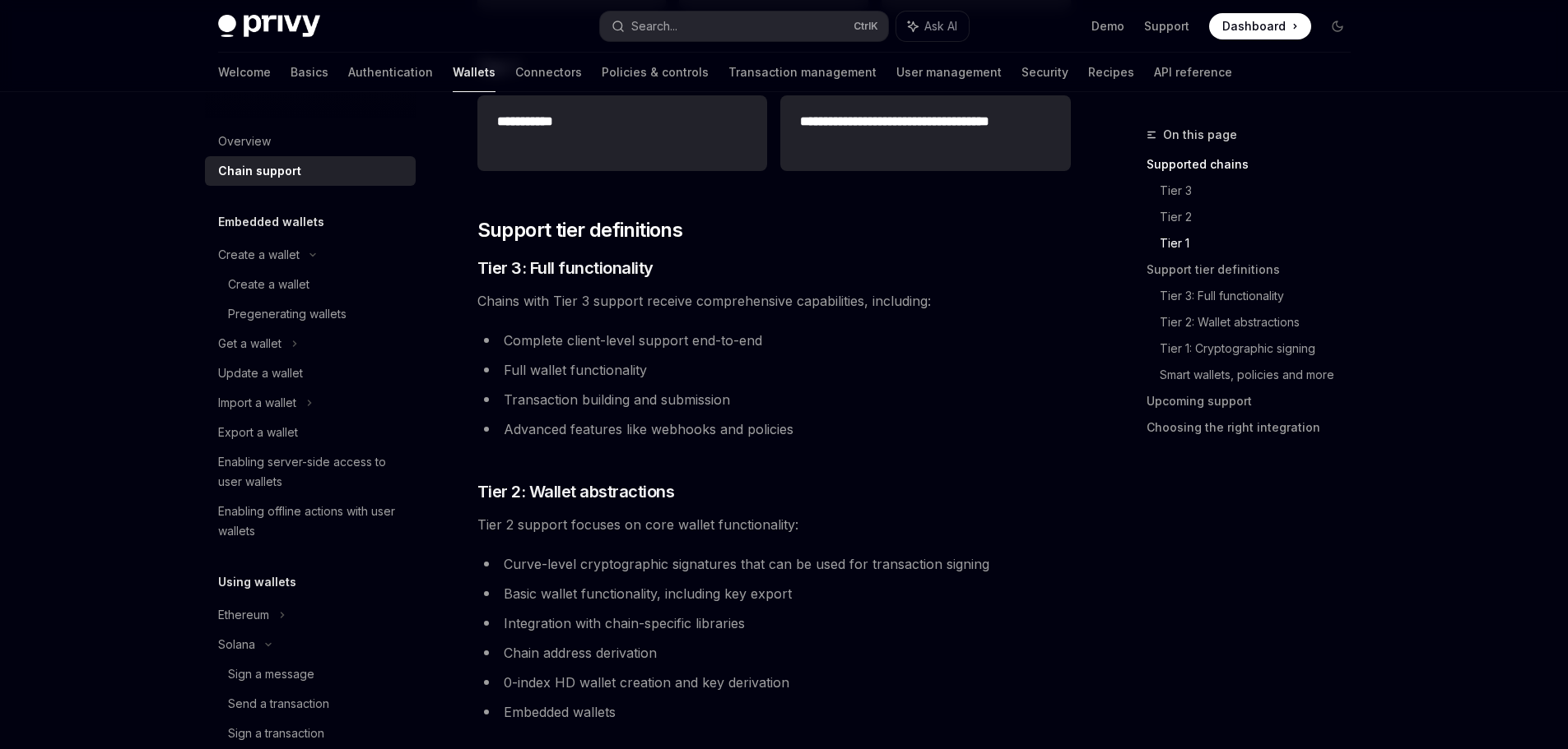
click at [789, 592] on li "Basic wallet functionality, including key export" at bounding box center [774, 594] width 594 height 23
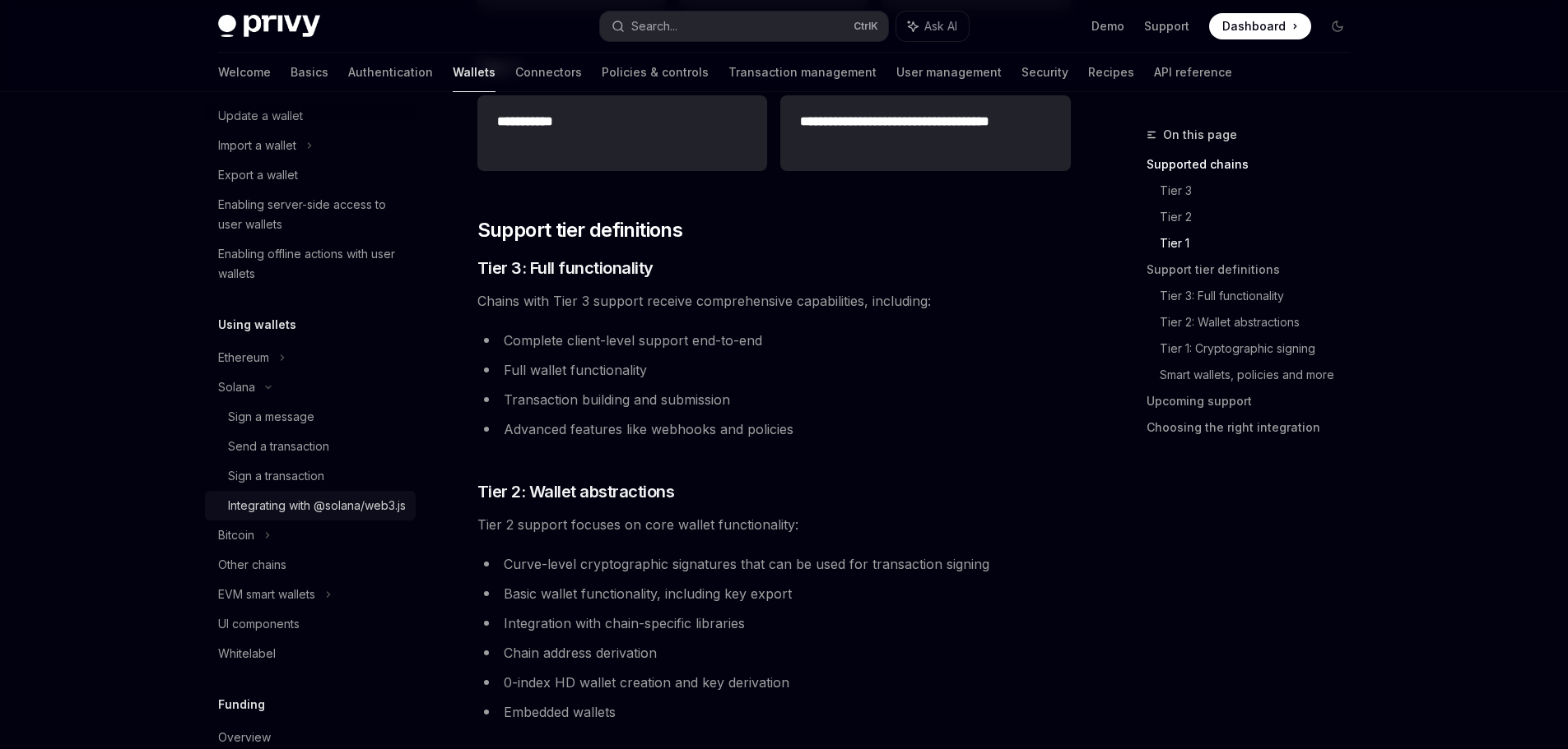
scroll to position [329, 0]
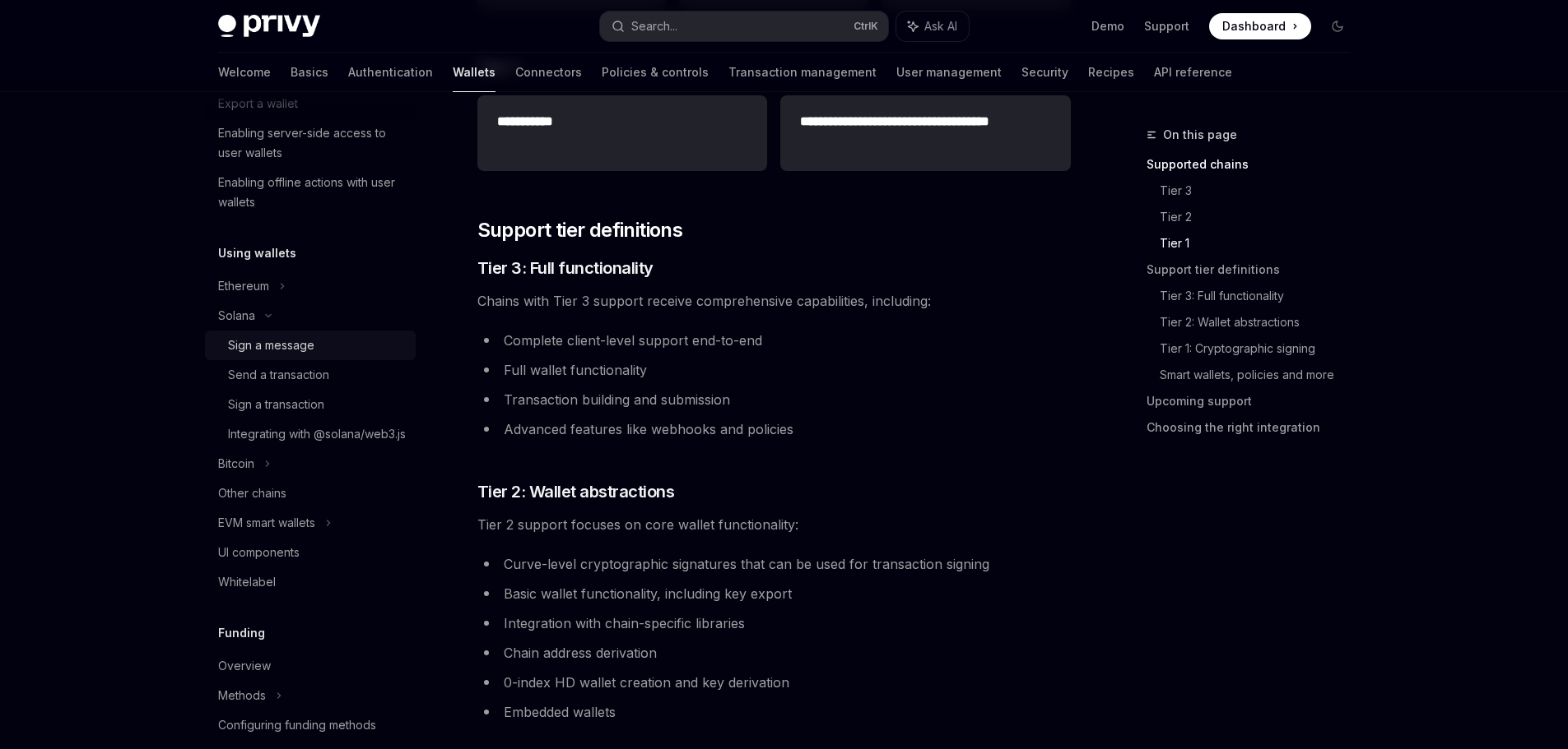
click at [293, 346] on div "Sign a message" at bounding box center [271, 346] width 87 height 20
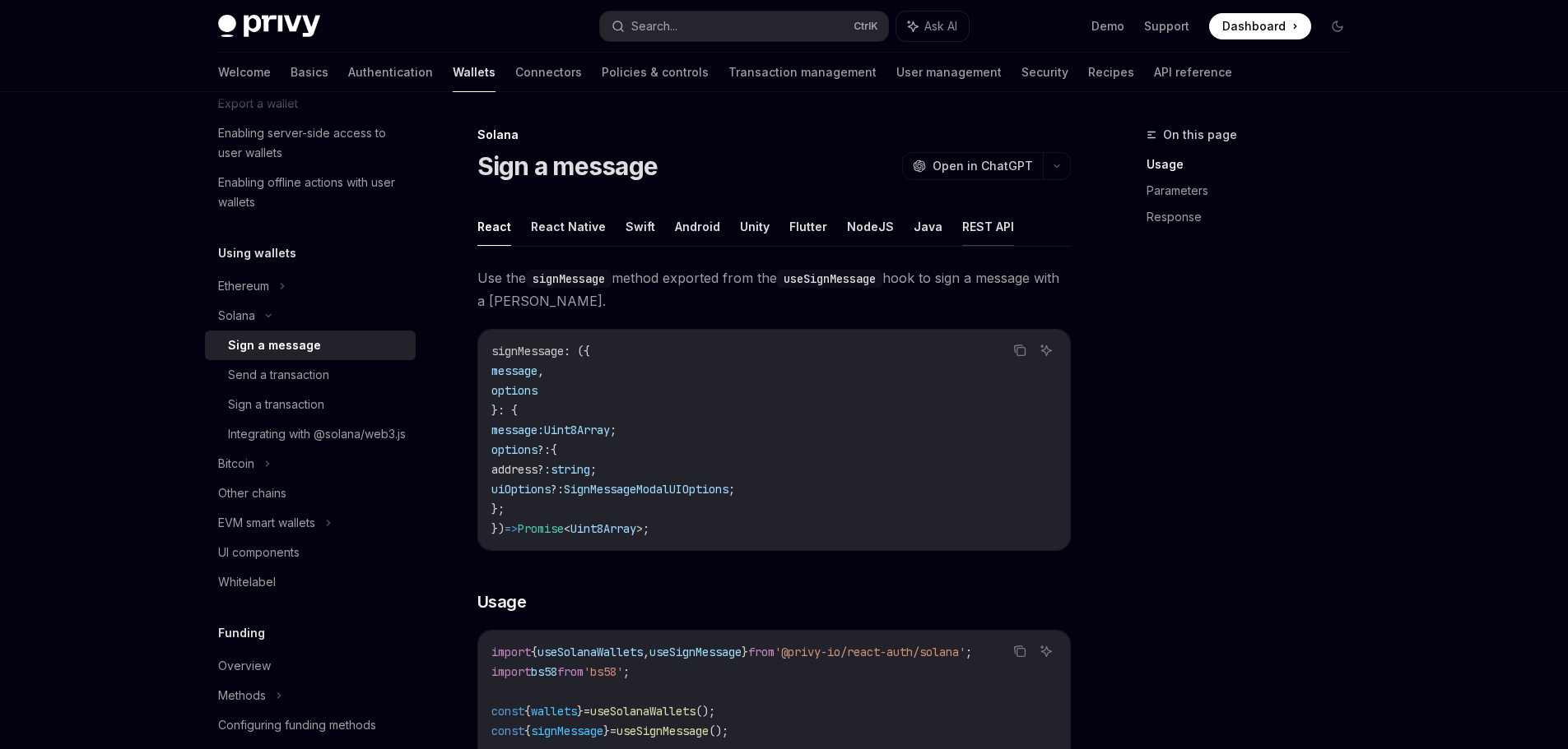
click at [962, 232] on button "REST API" at bounding box center [988, 227] width 52 height 38
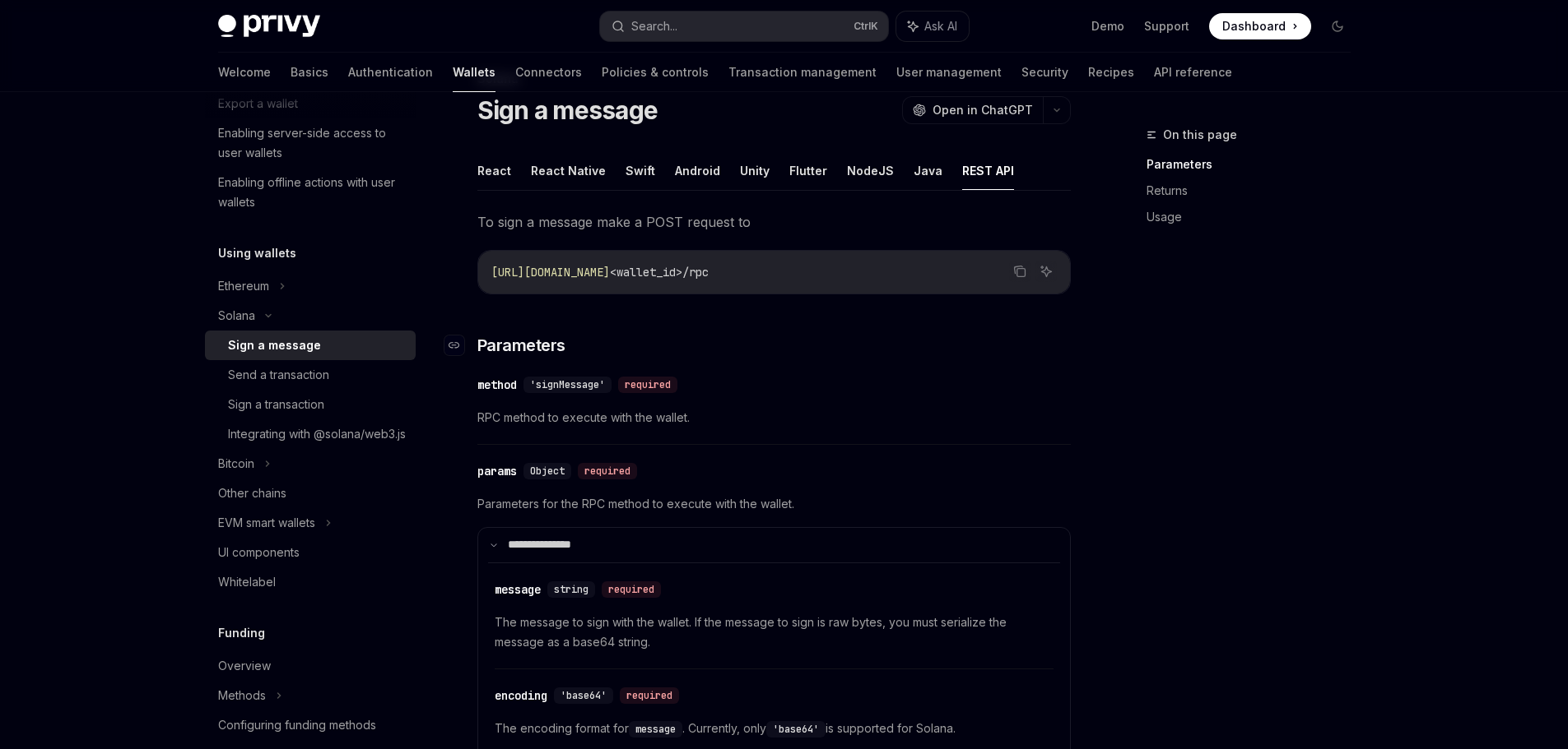
scroll to position [82, 0]
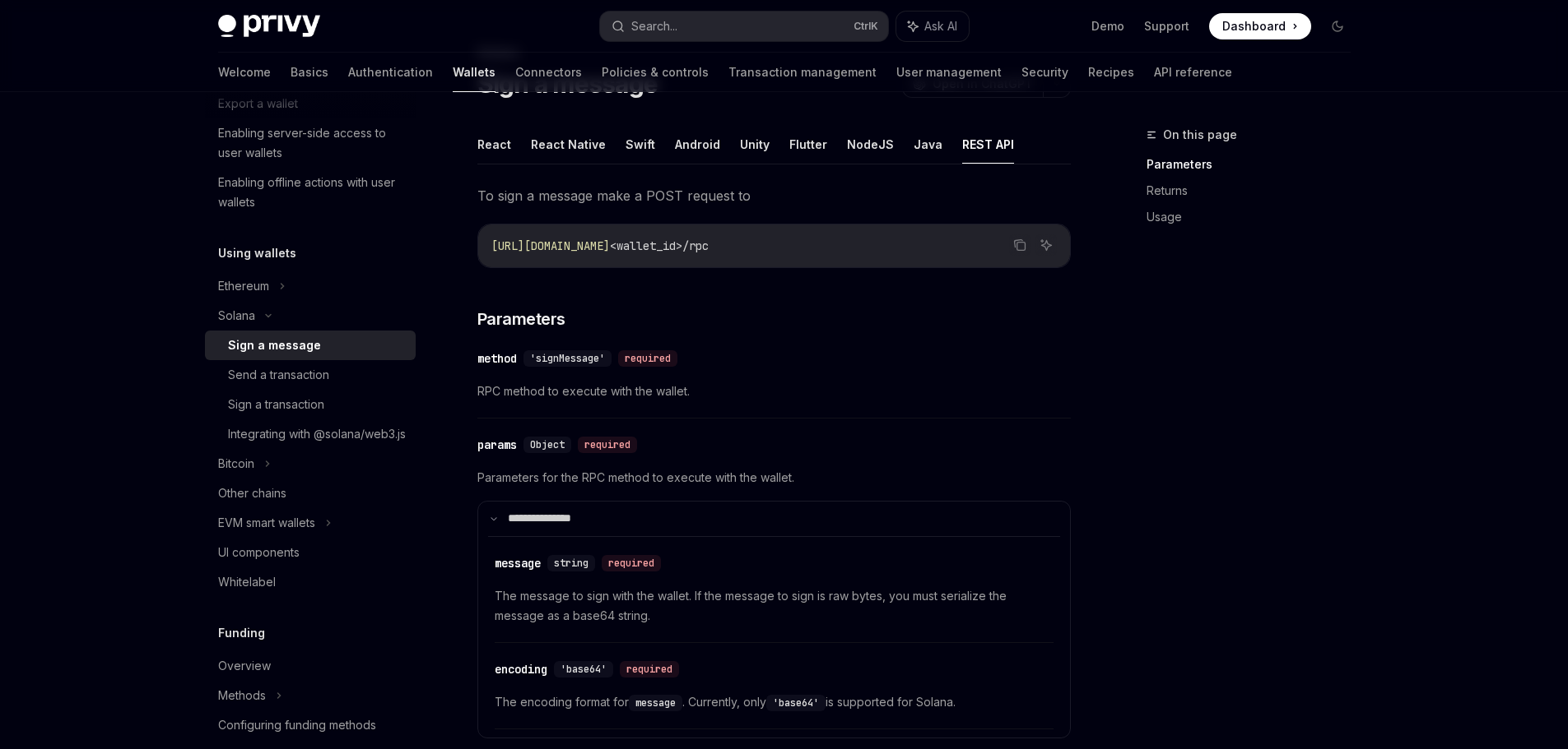
click at [603, 390] on span "RPC method to execute with the wallet." at bounding box center [774, 392] width 594 height 20
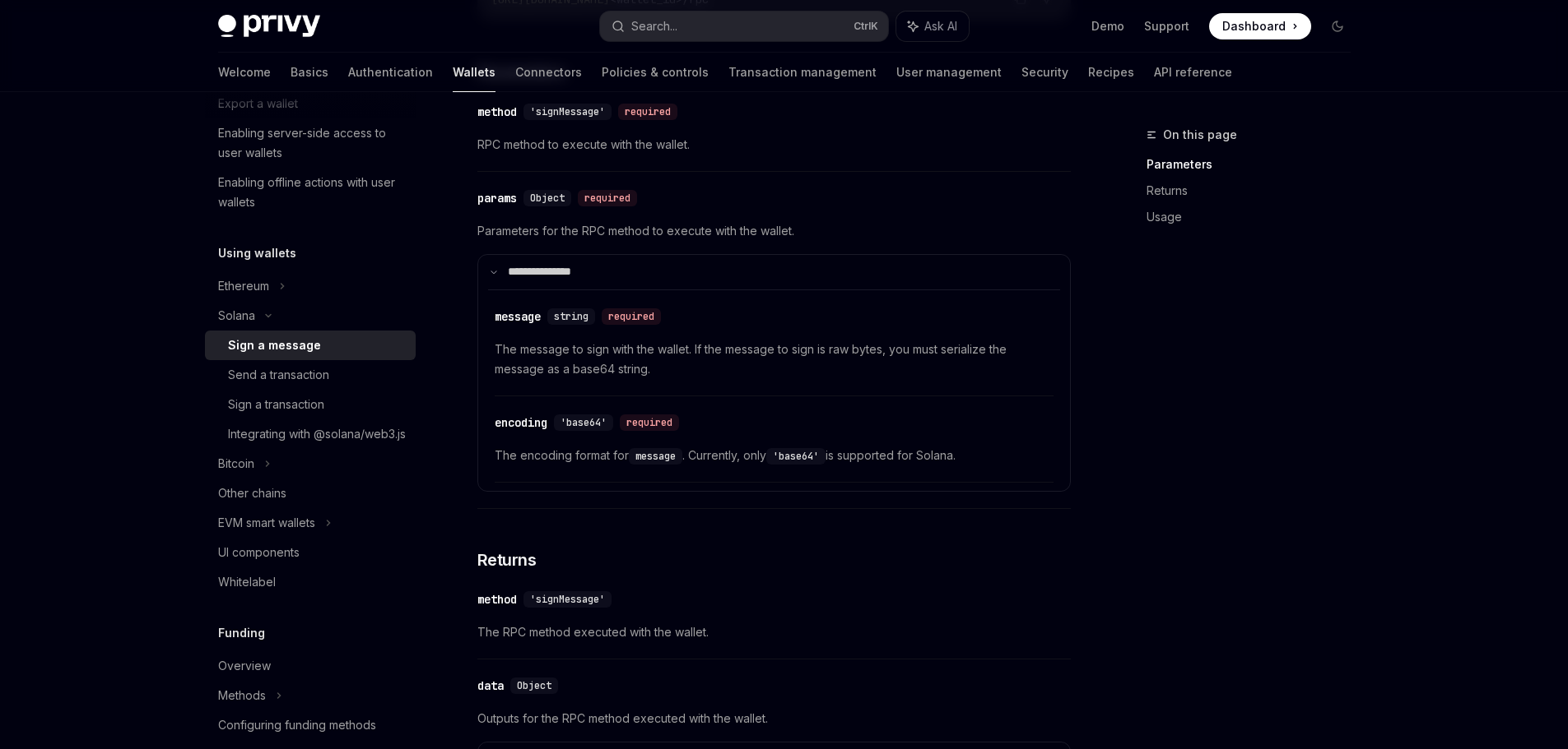
click at [607, 364] on span "The message to sign with the wallet. If the message to sign is raw bytes, you m…" at bounding box center [774, 359] width 559 height 39
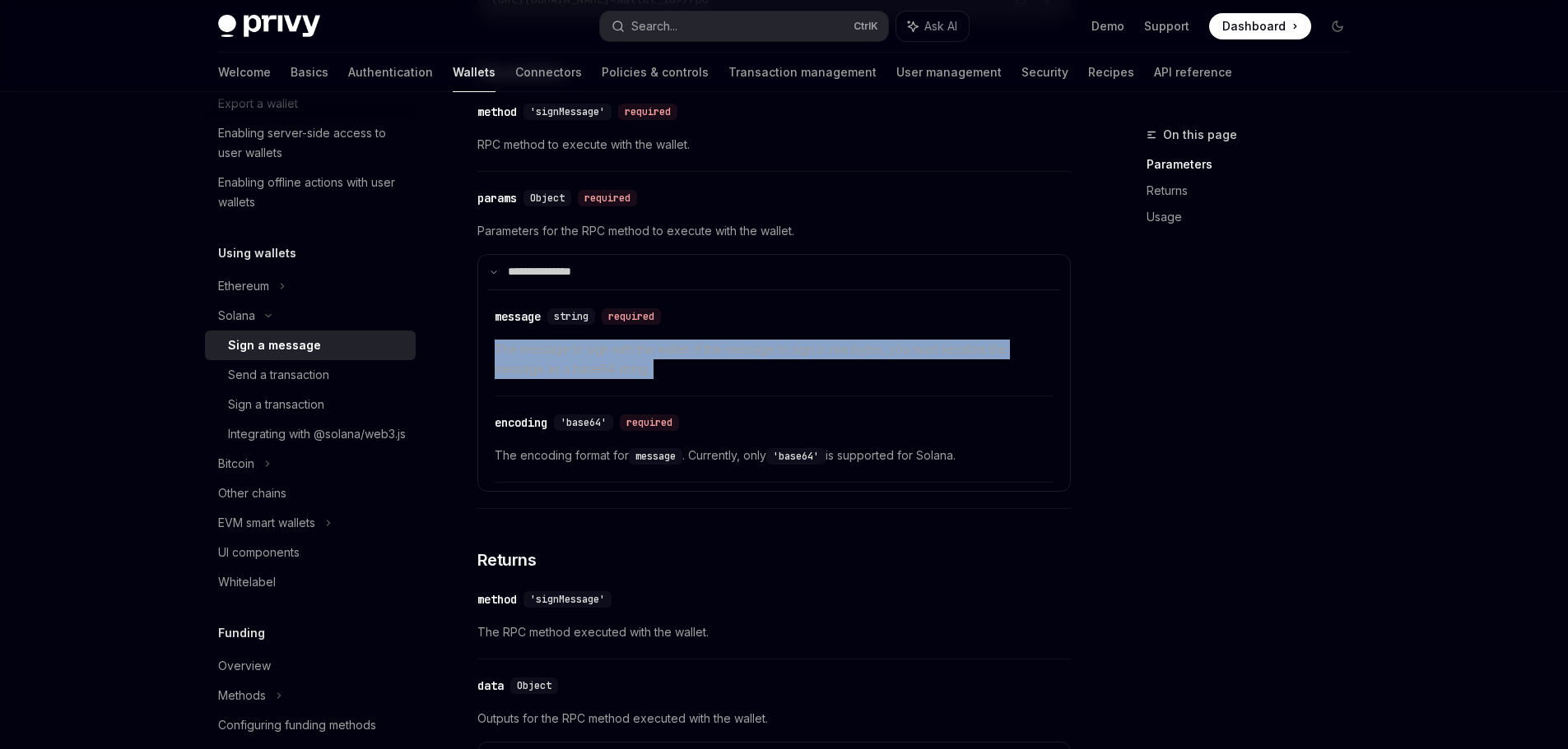
click at [608, 364] on span "The message to sign with the wallet. If the message to sign is raw bytes, you m…" at bounding box center [774, 359] width 559 height 39
click at [564, 361] on span "The message to sign with the wallet. If the message to sign is raw bytes, you m…" at bounding box center [774, 359] width 559 height 39
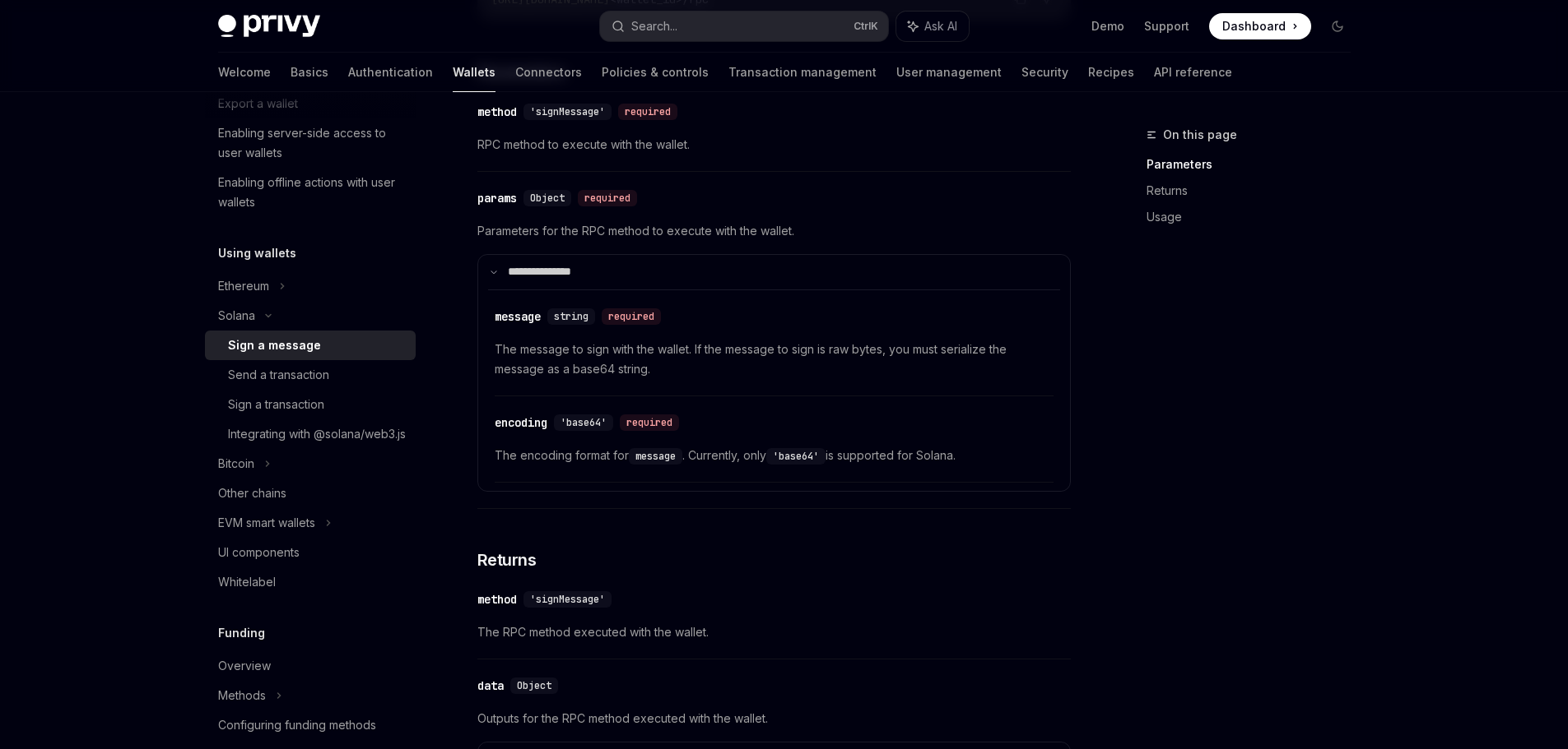
click at [568, 354] on span "The message to sign with the wallet. If the message to sign is raw bytes, you m…" at bounding box center [774, 359] width 559 height 39
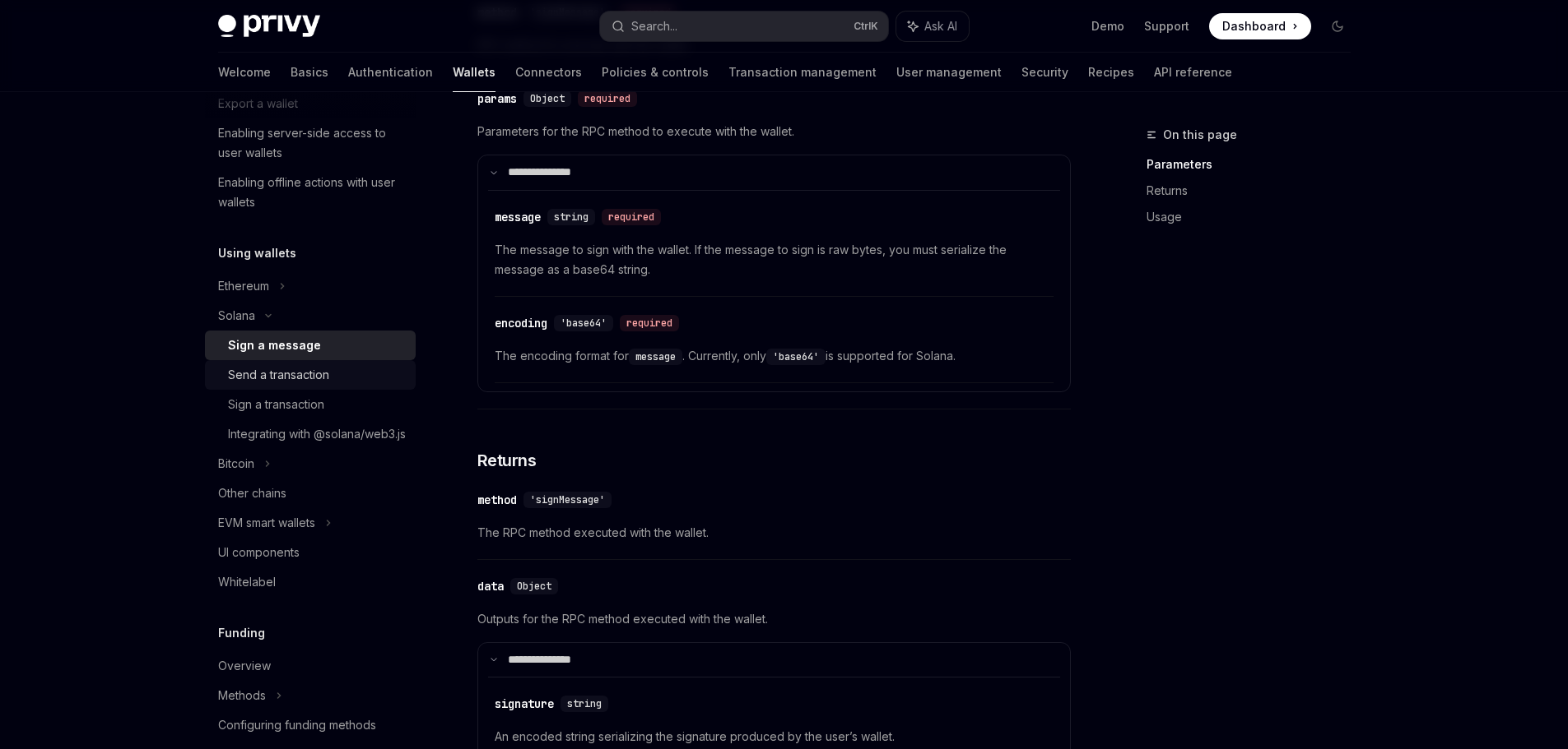
scroll to position [412, 0]
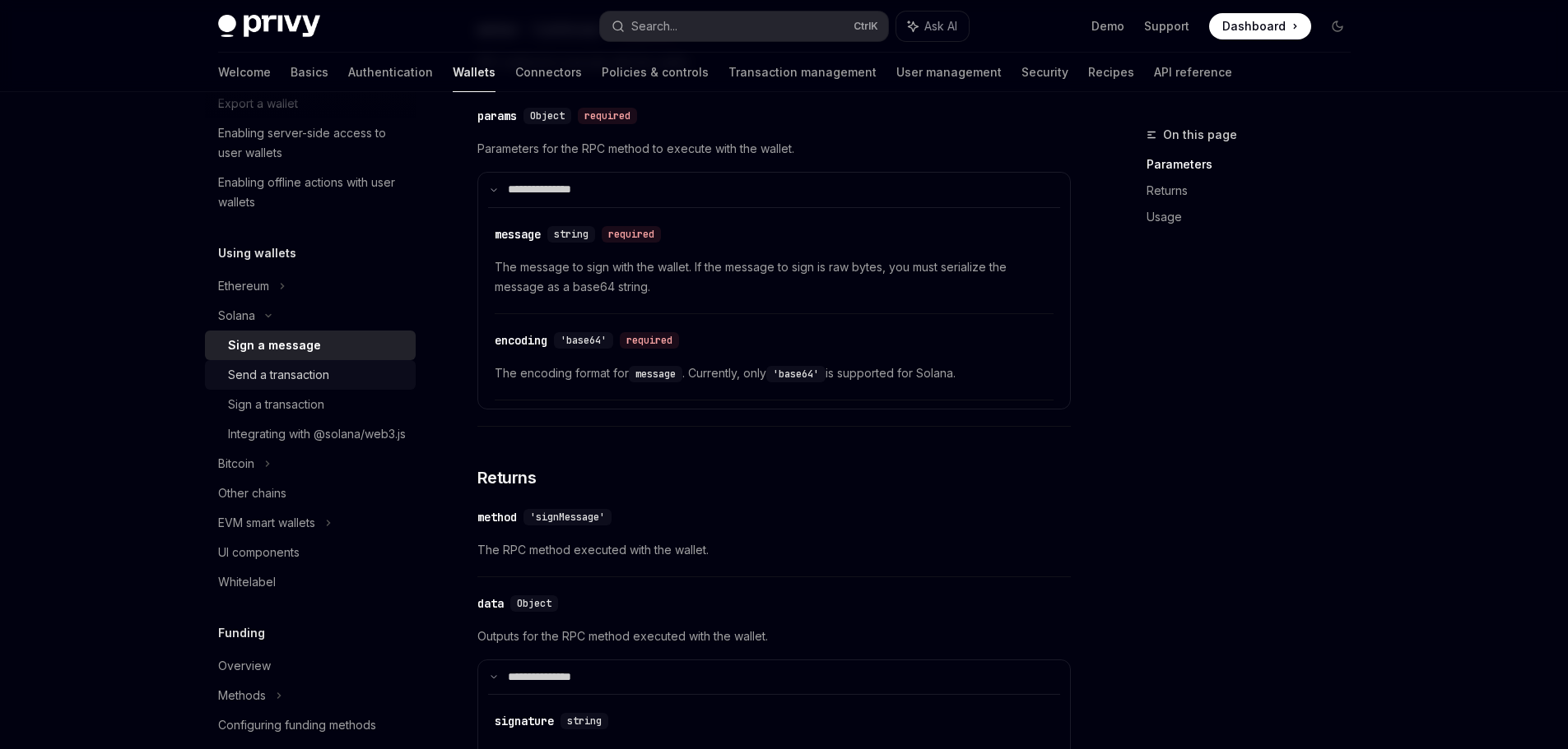
click at [327, 375] on div "Send a transaction" at bounding box center [278, 375] width 101 height 20
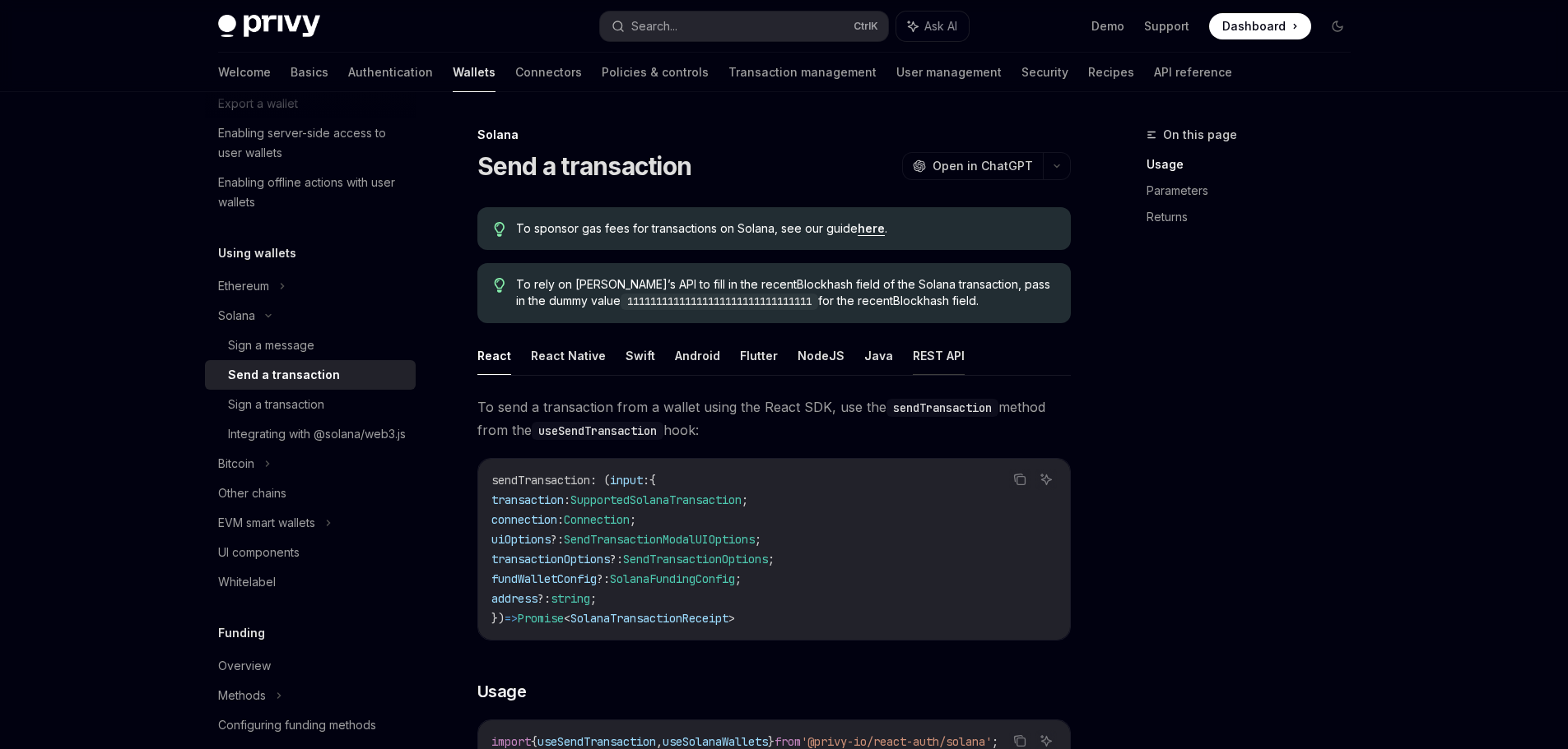
click at [930, 358] on button "REST API" at bounding box center [939, 356] width 52 height 38
type textarea "*"
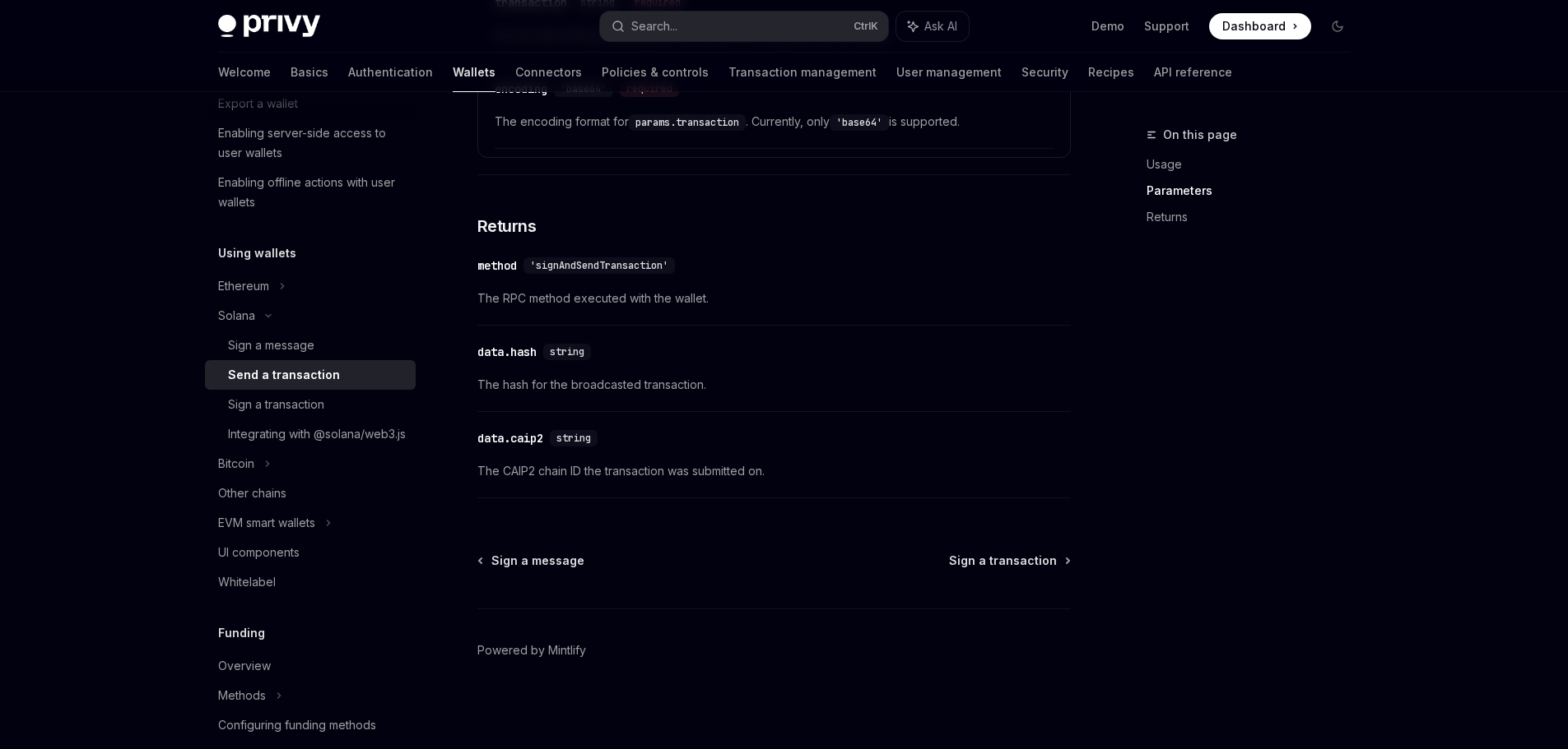
scroll to position [1450, 0]
